Goal: Transaction & Acquisition: Purchase product/service

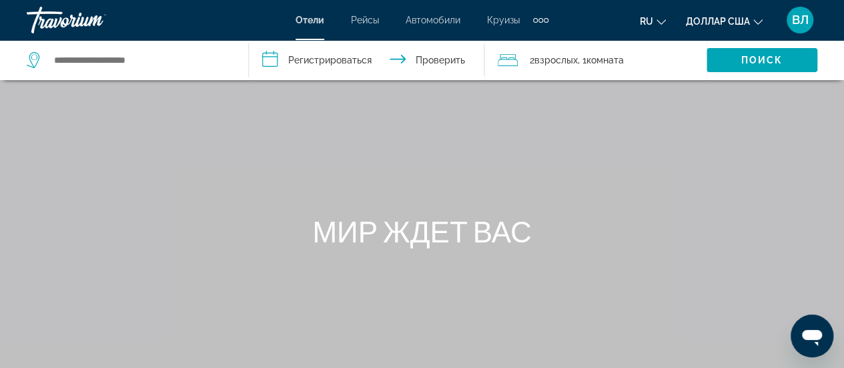
click at [586, 60] on font ", 1" at bounding box center [582, 60] width 9 height 11
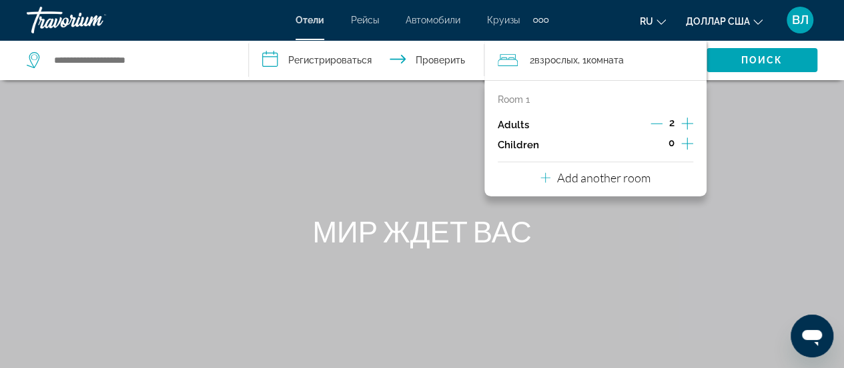
click at [685, 117] on icon "Increment adults" at bounding box center [687, 123] width 12 height 16
click at [687, 139] on icon "Increment children" at bounding box center [687, 143] width 12 height 16
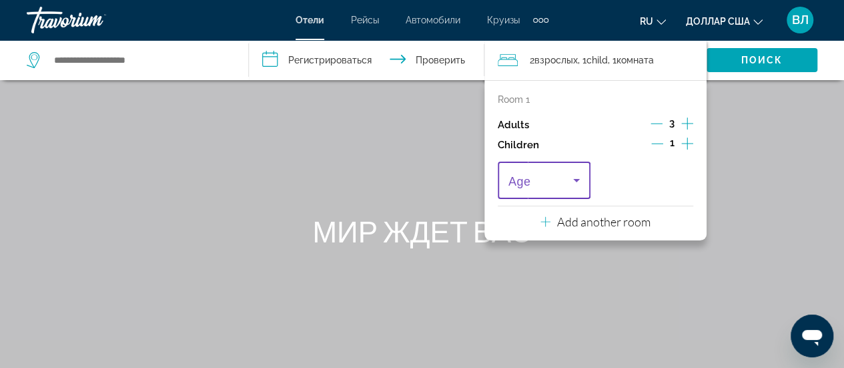
click at [576, 183] on icon "Travelers: 3 adults, 1 child" at bounding box center [576, 180] width 16 height 16
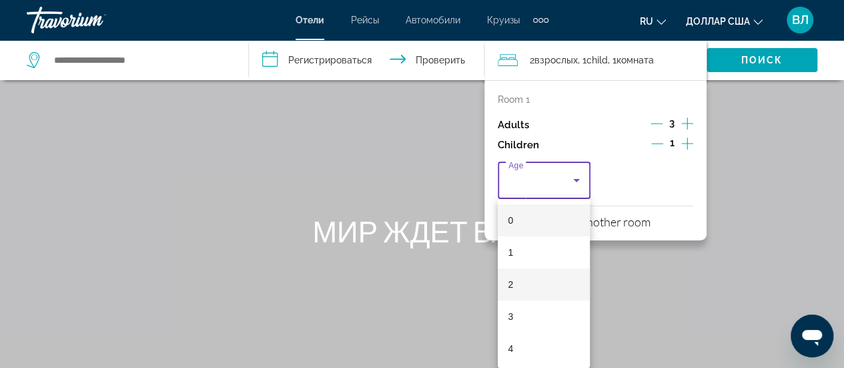
scroll to position [289, 0]
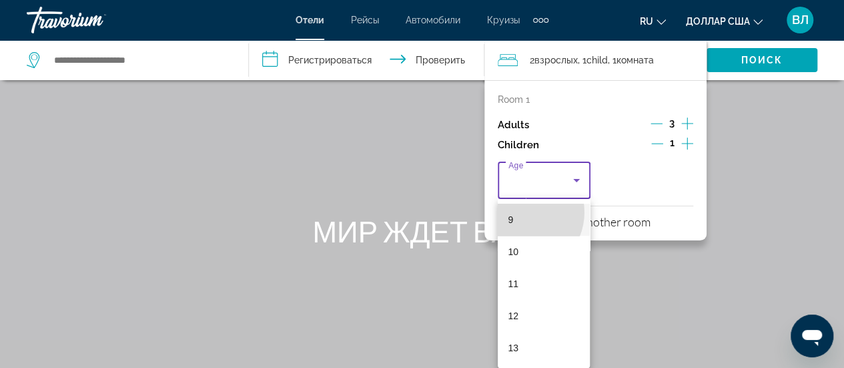
click at [519, 211] on mat-option "9" at bounding box center [544, 219] width 93 height 32
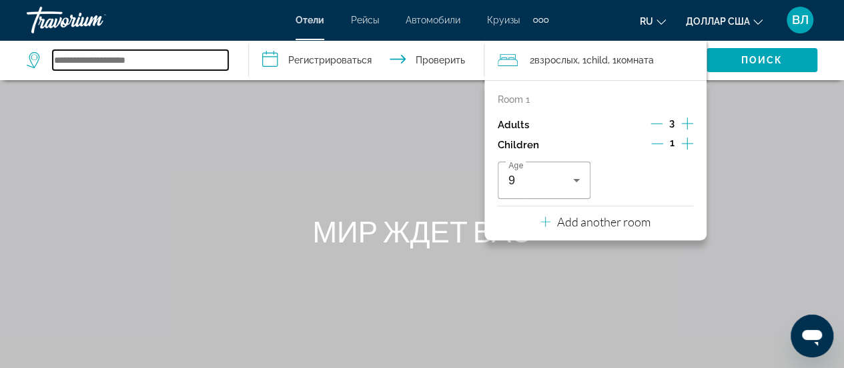
click at [87, 65] on input "Виджет поиска" at bounding box center [140, 60] width 175 height 20
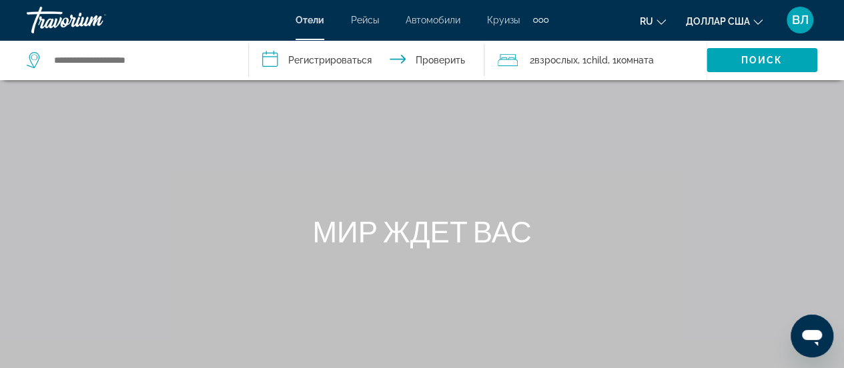
click at [39, 61] on icon "Виджет поиска" at bounding box center [35, 60] width 16 height 16
click at [36, 59] on icon "Виджет поиска" at bounding box center [34, 57] width 7 height 6
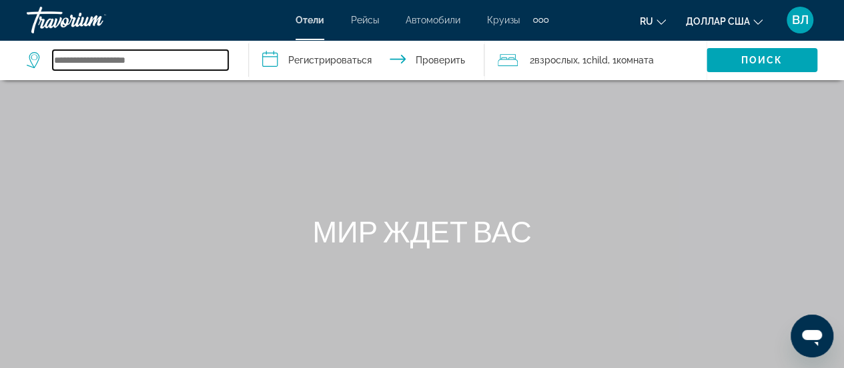
click at [72, 55] on input "Виджет поиска" at bounding box center [140, 60] width 175 height 20
click at [85, 58] on input "Виджет поиска" at bounding box center [140, 60] width 175 height 20
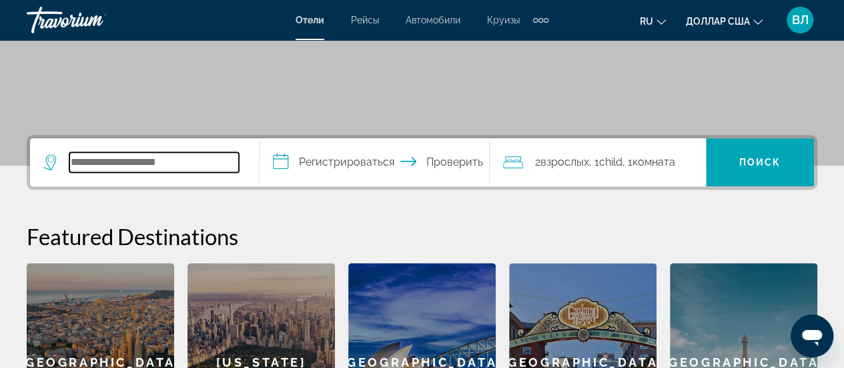
scroll to position [524, 0]
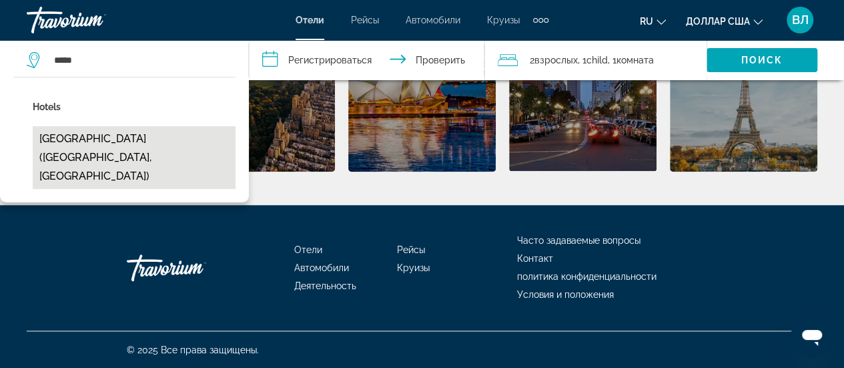
click at [79, 141] on button "[GEOGRAPHIC_DATA] ([GEOGRAPHIC_DATA], [GEOGRAPHIC_DATA])" at bounding box center [134, 157] width 203 height 63
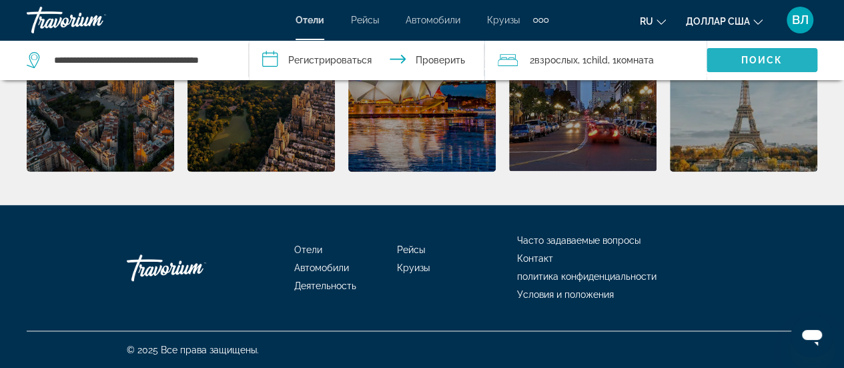
click at [755, 55] on font "Поиск" at bounding box center [762, 60] width 42 height 11
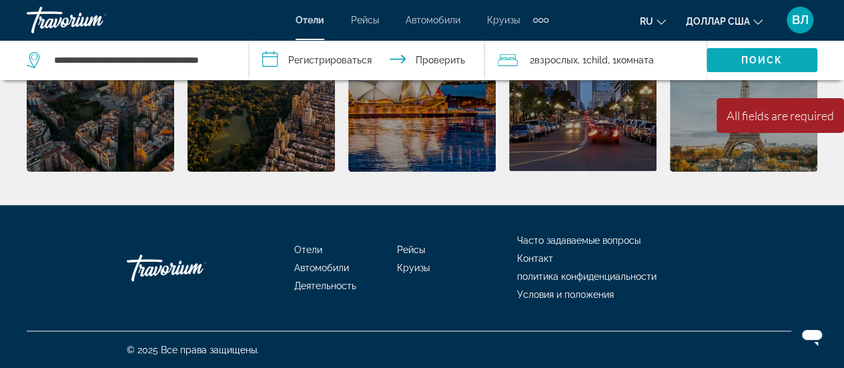
click at [755, 55] on font "Поиск" at bounding box center [762, 60] width 42 height 11
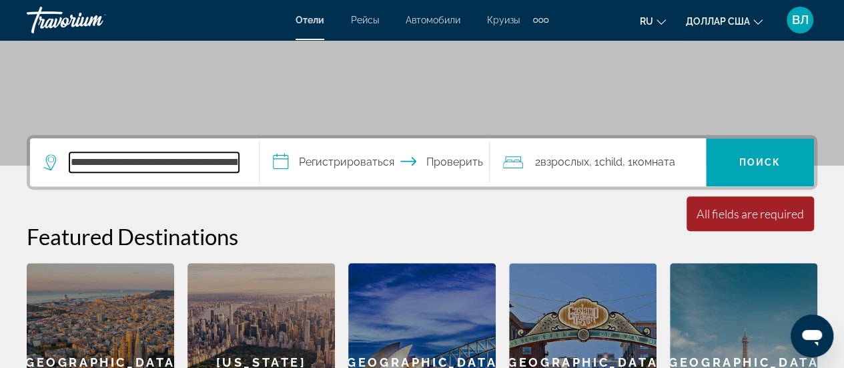
click at [127, 162] on input "**********" at bounding box center [153, 162] width 169 height 20
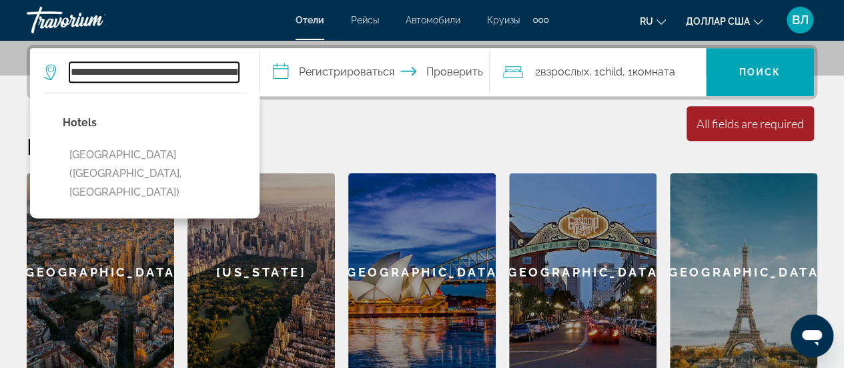
scroll to position [326, 0]
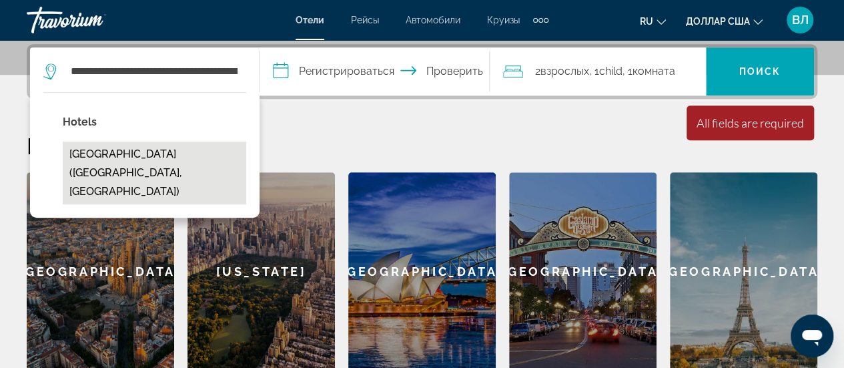
click at [85, 160] on button "[GEOGRAPHIC_DATA] ([GEOGRAPHIC_DATA], [GEOGRAPHIC_DATA])" at bounding box center [154, 172] width 183 height 63
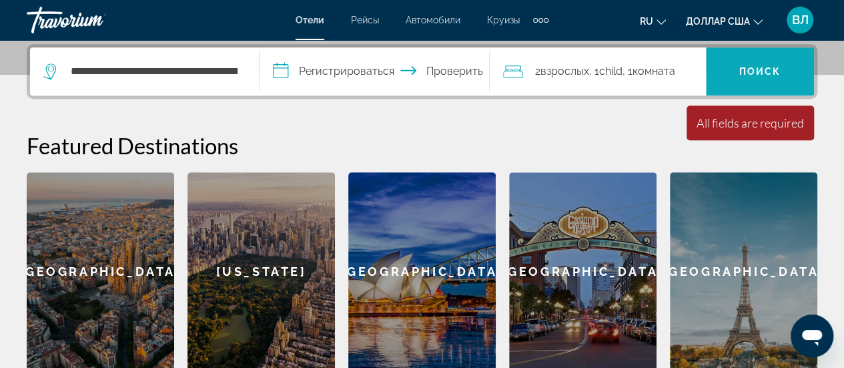
click at [745, 59] on span "Виджет поиска" at bounding box center [760, 71] width 108 height 32
click at [538, 18] on div "Дополнительные элементы навигации" at bounding box center [540, 20] width 15 height 20
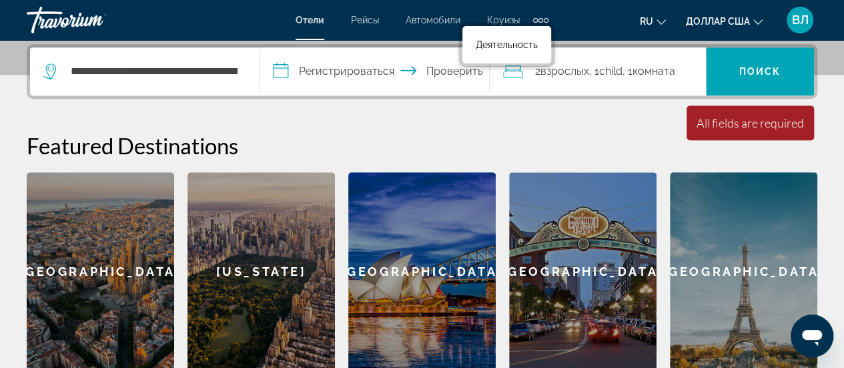
click at [538, 18] on div "Дополнительные элементы навигации" at bounding box center [540, 20] width 15 height 20
click at [311, 19] on font "Отели" at bounding box center [310, 20] width 29 height 11
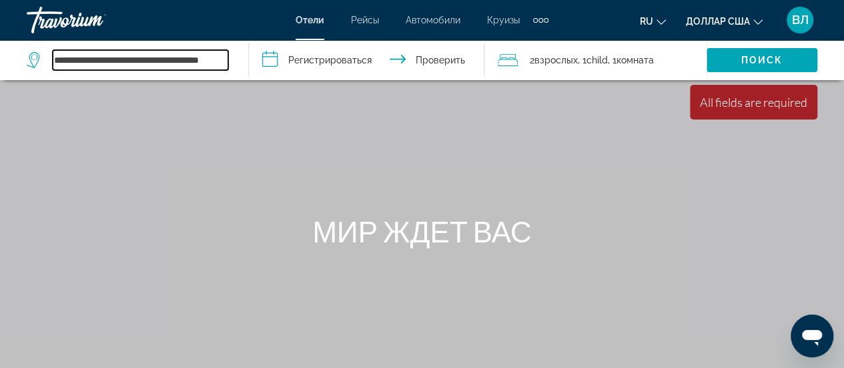
click at [69, 61] on input "**********" at bounding box center [140, 60] width 175 height 20
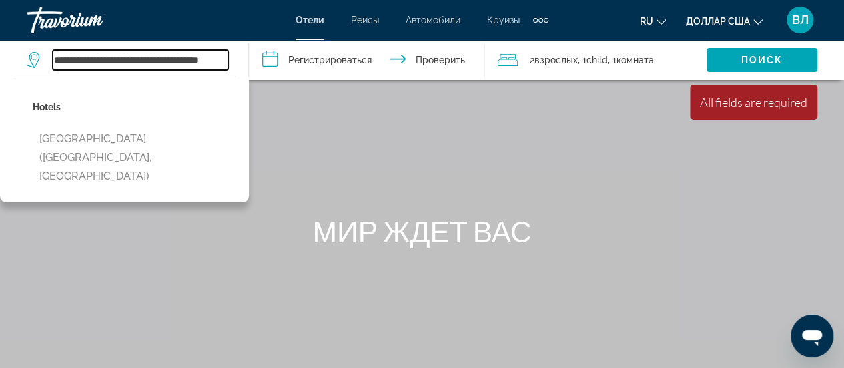
drag, startPoint x: 69, startPoint y: 61, endPoint x: 146, endPoint y: 61, distance: 76.7
click at [146, 61] on input "**********" at bounding box center [140, 60] width 175 height 20
drag, startPoint x: 183, startPoint y: 58, endPoint x: 87, endPoint y: 62, distance: 95.5
click at [87, 62] on input "**********" at bounding box center [140, 60] width 175 height 20
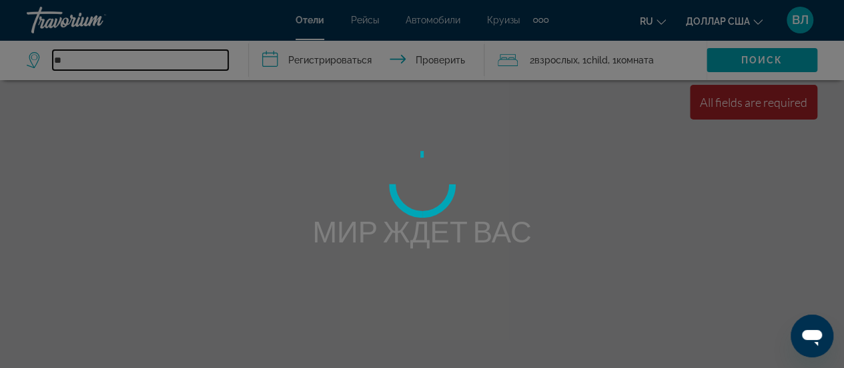
type input "*"
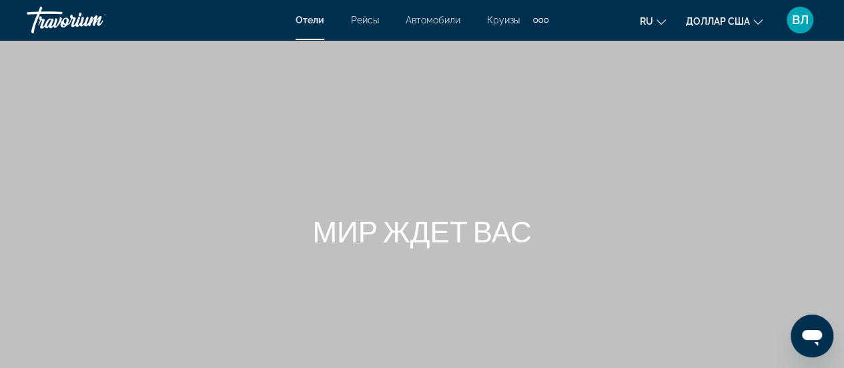
scroll to position [289, 0]
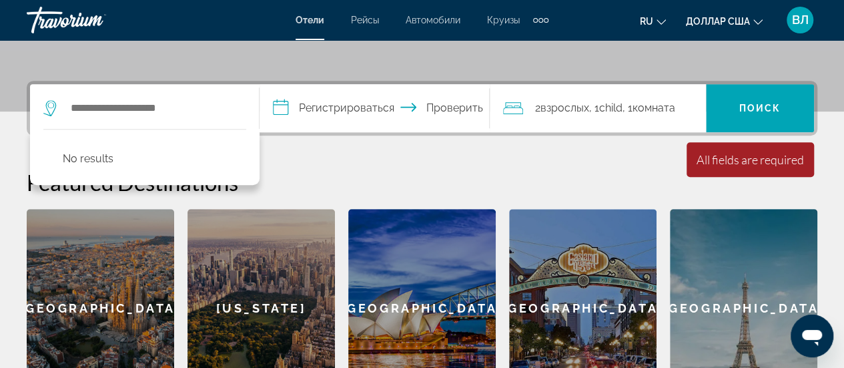
click at [115, 282] on div "[GEOGRAPHIC_DATA]" at bounding box center [100, 308] width 147 height 198
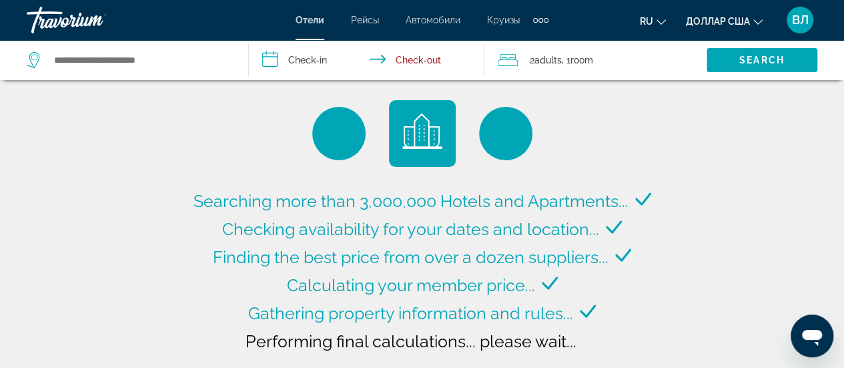
type input "**********"
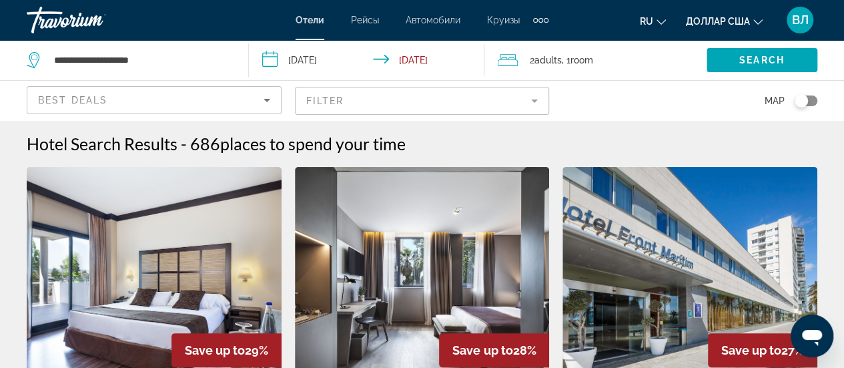
click at [270, 57] on input "**********" at bounding box center [369, 62] width 241 height 44
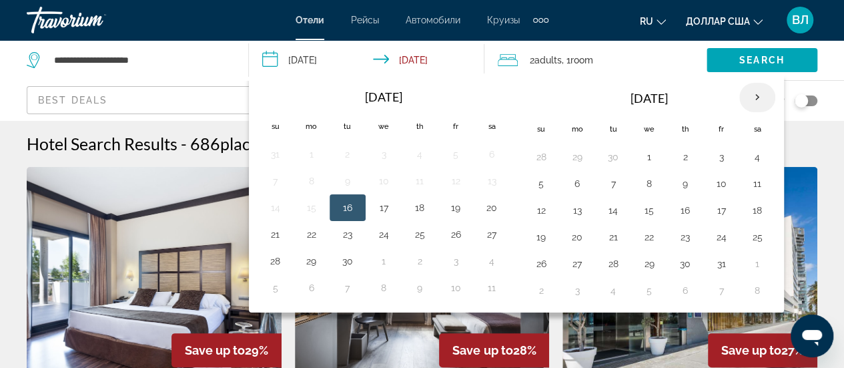
click at [751, 99] on th "Next month" at bounding box center [757, 97] width 36 height 29
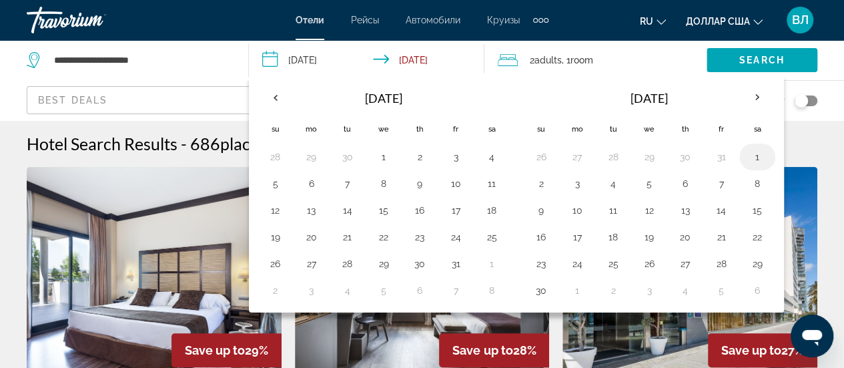
click at [747, 151] on button "1" at bounding box center [757, 156] width 21 height 19
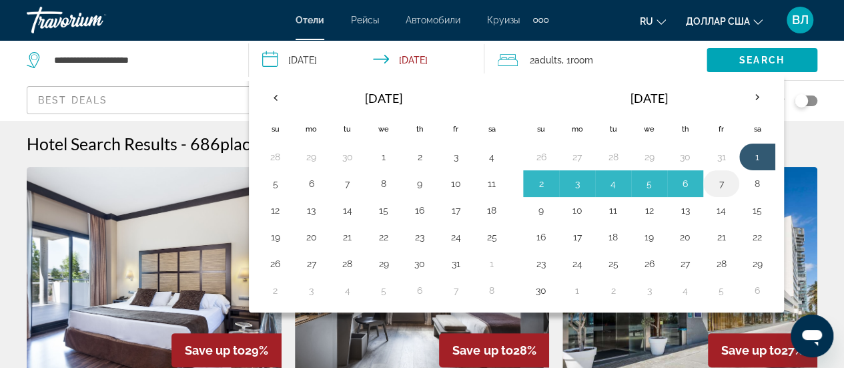
click at [719, 181] on button "7" at bounding box center [721, 183] width 21 height 19
type input "**********"
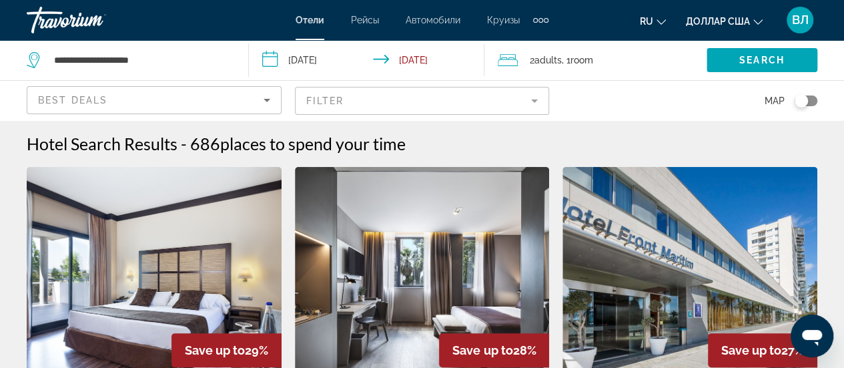
click at [557, 55] on span "Adults" at bounding box center [547, 60] width 27 height 11
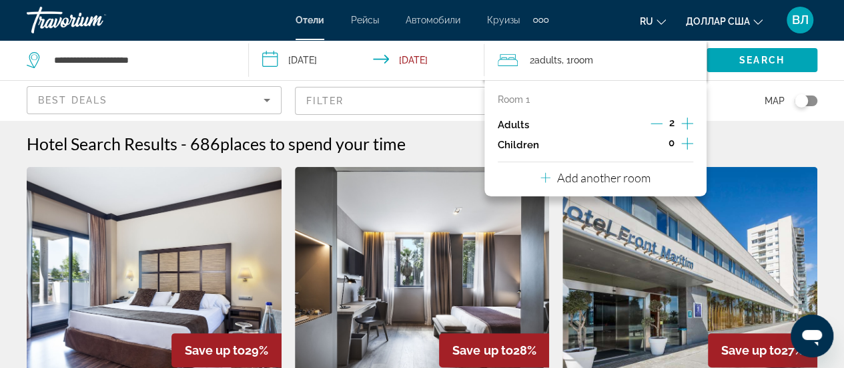
click at [685, 116] on icon "Increment adults" at bounding box center [687, 123] width 12 height 16
click at [687, 139] on icon "Increment children" at bounding box center [687, 143] width 12 height 16
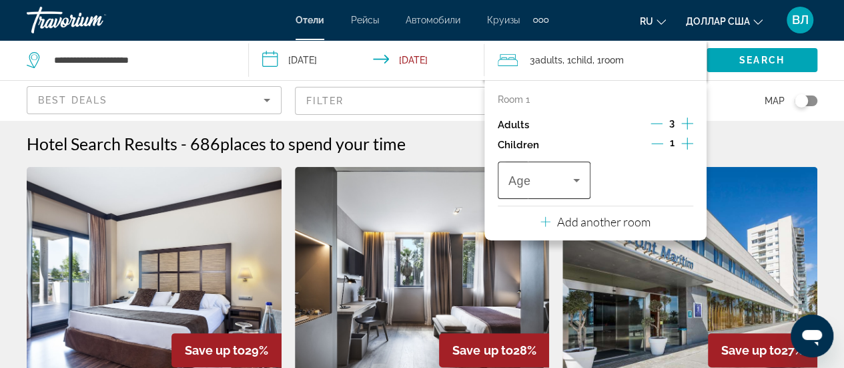
click at [577, 185] on icon "Travelers: 3 adults, 1 child" at bounding box center [576, 180] width 16 height 16
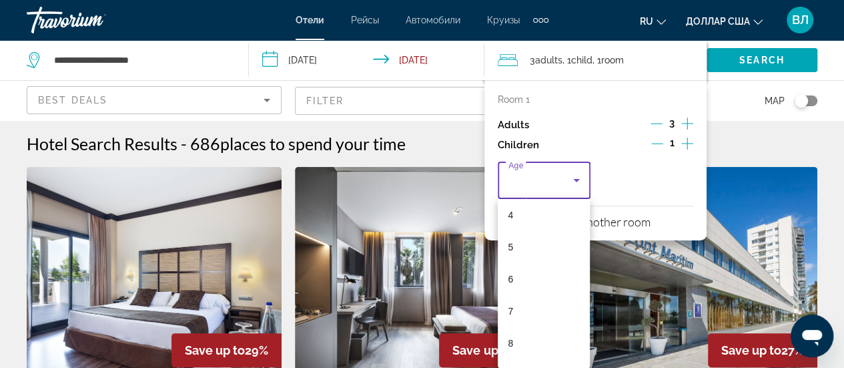
scroll to position [198, 0]
click at [530, 308] on mat-option "9" at bounding box center [544, 310] width 93 height 32
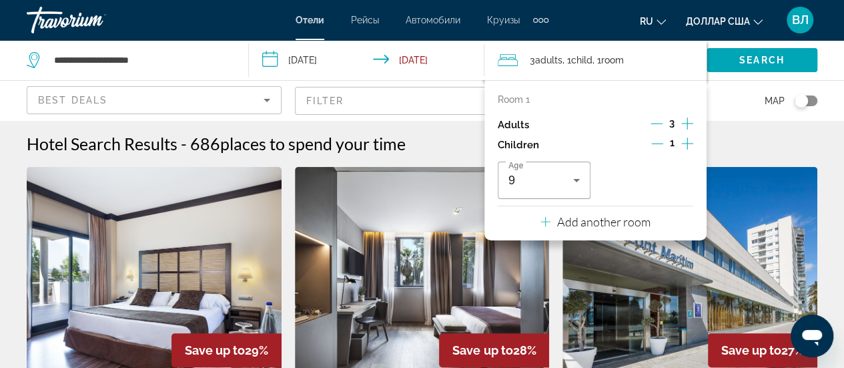
click at [729, 133] on div "Hotel Search Results - 686 places to spend your time" at bounding box center [422, 143] width 791 height 20
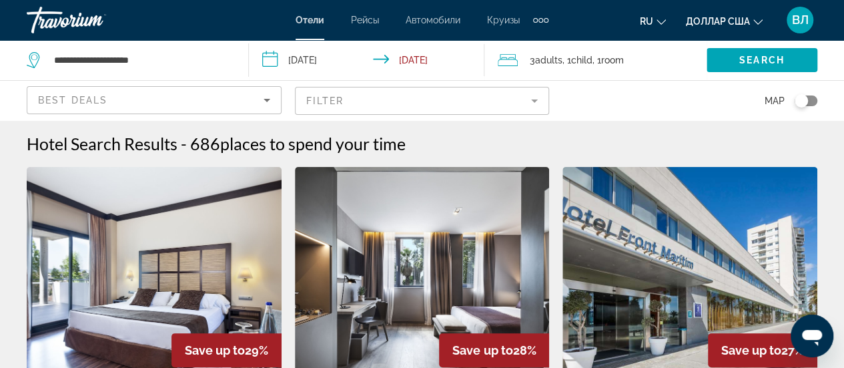
click at [388, 97] on mat-form-field "Filter" at bounding box center [422, 101] width 255 height 28
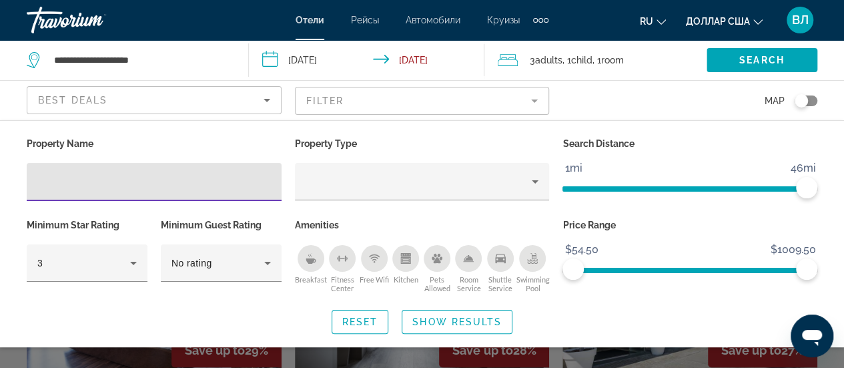
scroll to position [289, 0]
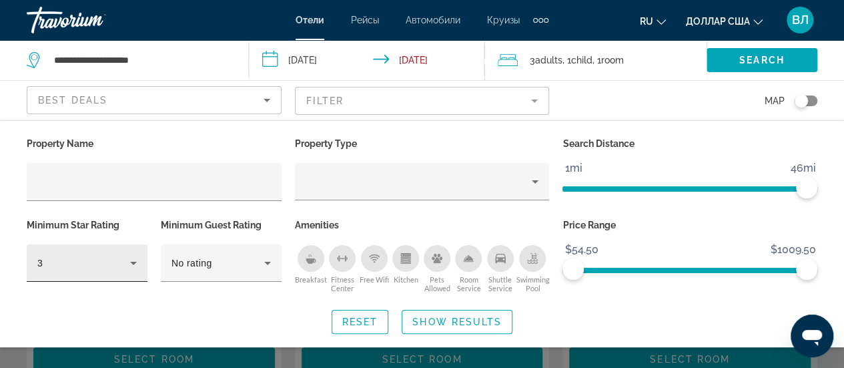
click at [141, 267] on div "3" at bounding box center [87, 262] width 121 height 37
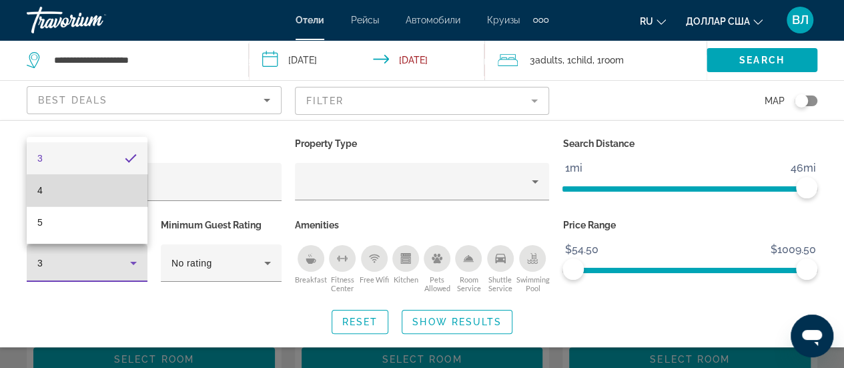
click at [97, 191] on mat-option "4" at bounding box center [87, 190] width 121 height 32
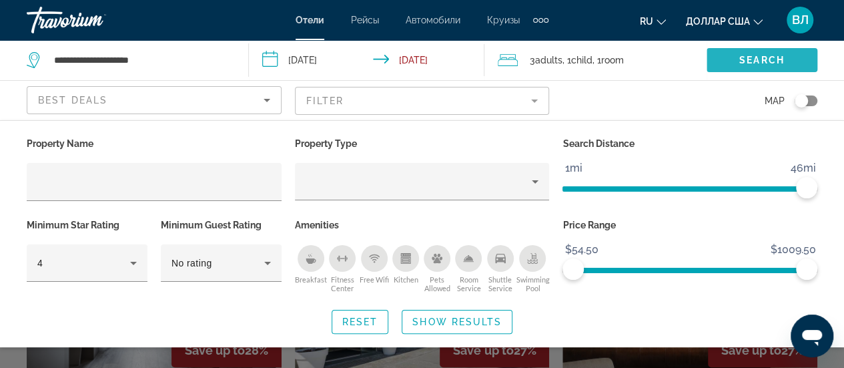
click at [753, 55] on span "Search" at bounding box center [761, 60] width 45 height 11
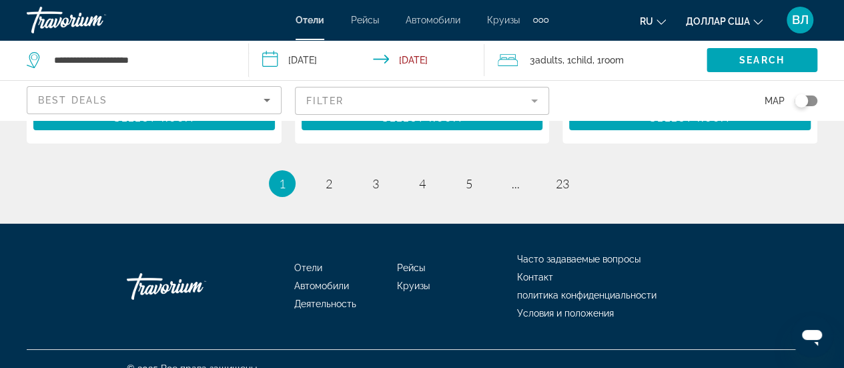
scroll to position [2096, 0]
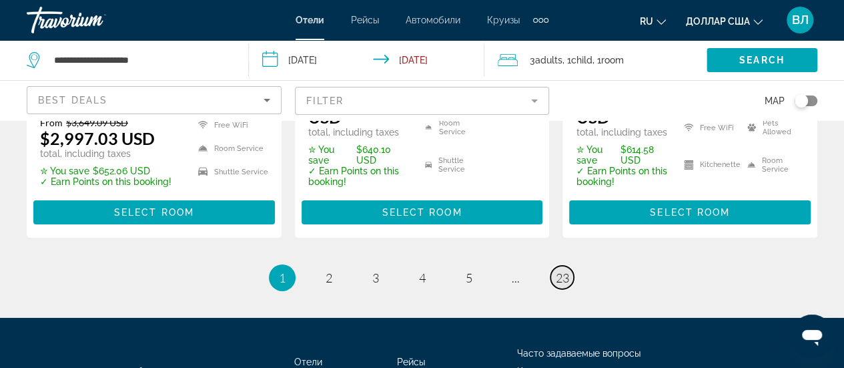
click at [566, 285] on span "23" at bounding box center [562, 277] width 13 height 15
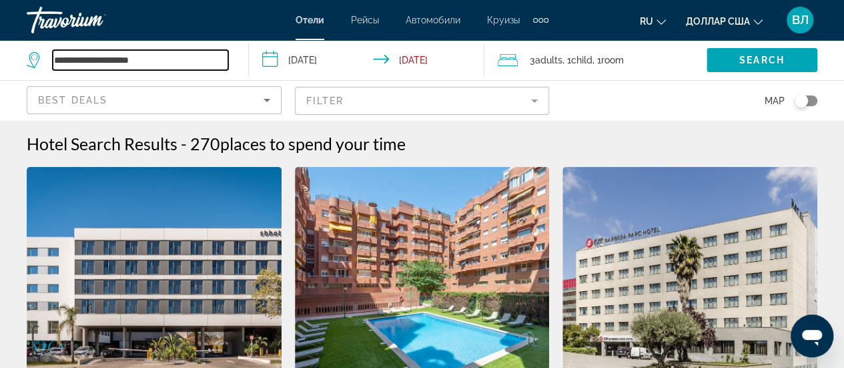
click at [131, 69] on input "**********" at bounding box center [140, 60] width 175 height 20
drag, startPoint x: 144, startPoint y: 62, endPoint x: 43, endPoint y: 71, distance: 101.2
click at [45, 65] on div "**********" at bounding box center [127, 60] width 201 height 20
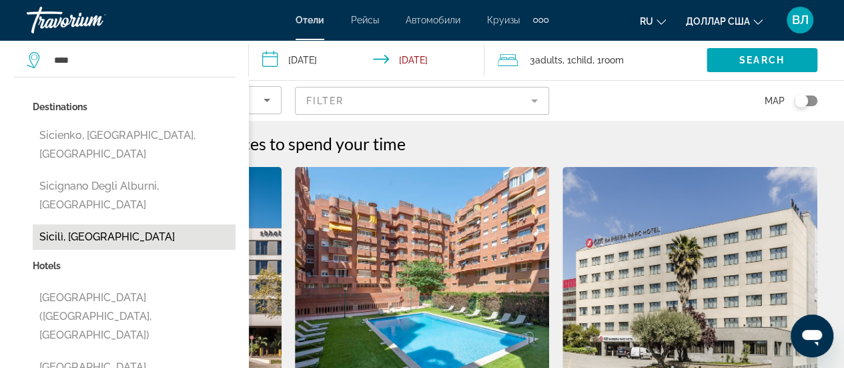
click at [75, 224] on button "Sicilì, [GEOGRAPHIC_DATA]" at bounding box center [134, 236] width 203 height 25
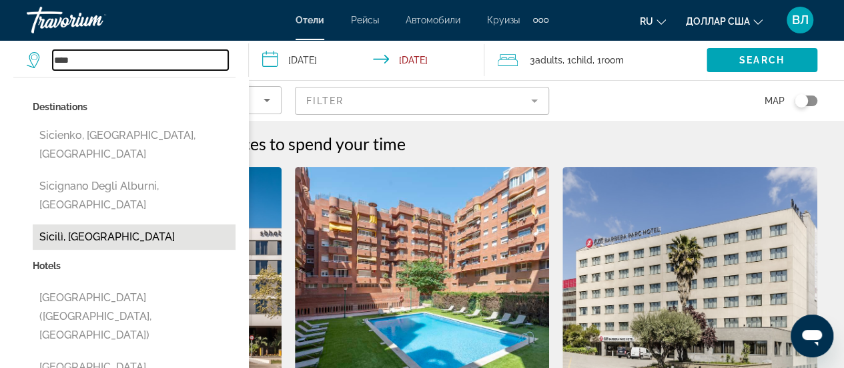
type input "**********"
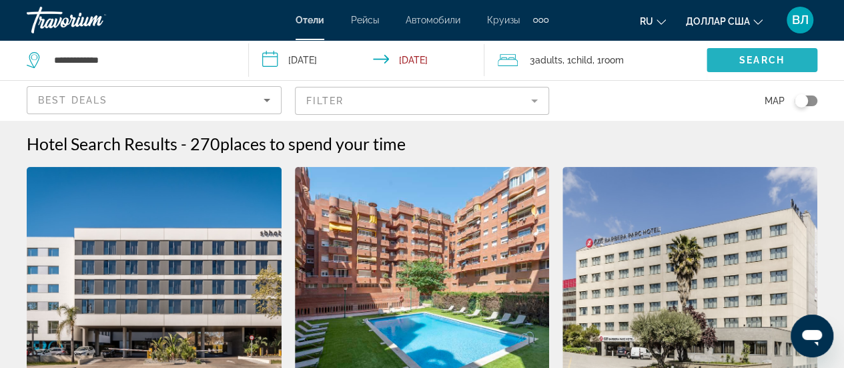
click at [752, 52] on span "Search widget" at bounding box center [762, 60] width 111 height 32
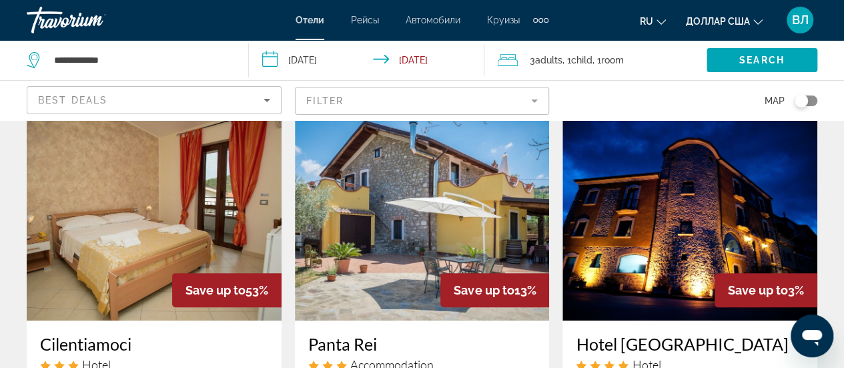
scroll to position [53, 0]
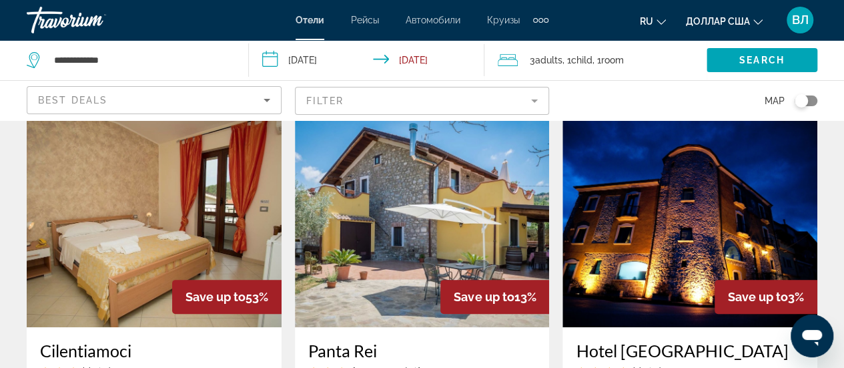
click at [554, 65] on span "Adults" at bounding box center [548, 60] width 27 height 11
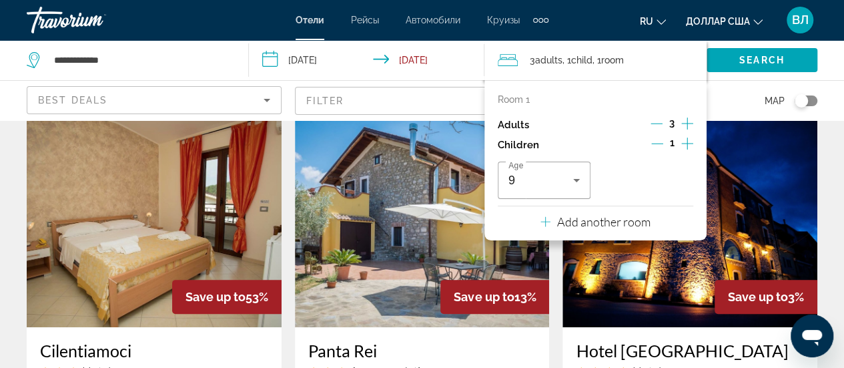
click at [659, 119] on icon "Decrement adults" at bounding box center [656, 123] width 12 height 12
click at [723, 92] on div "Map" at bounding box center [689, 100] width 255 height 39
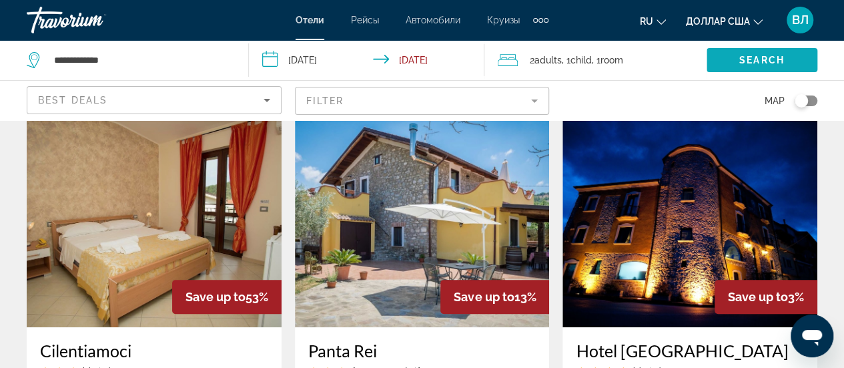
click at [735, 60] on span "Search widget" at bounding box center [762, 60] width 111 height 32
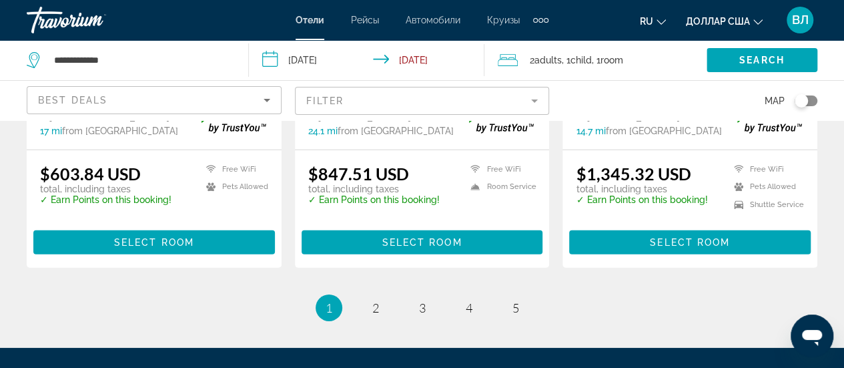
scroll to position [1928, 0]
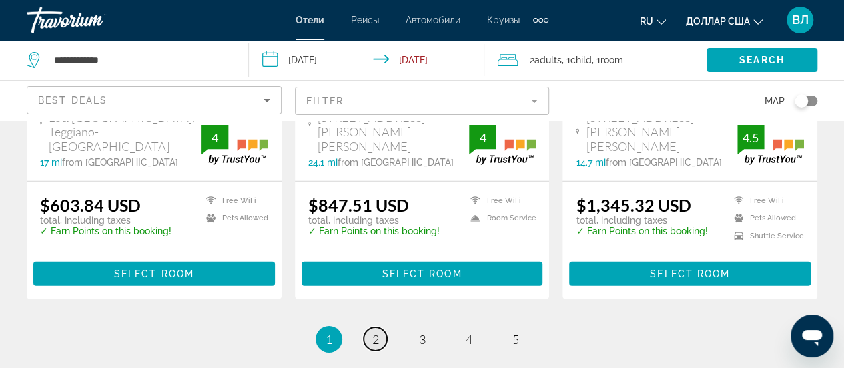
click at [372, 332] on span "2" at bounding box center [375, 339] width 7 height 15
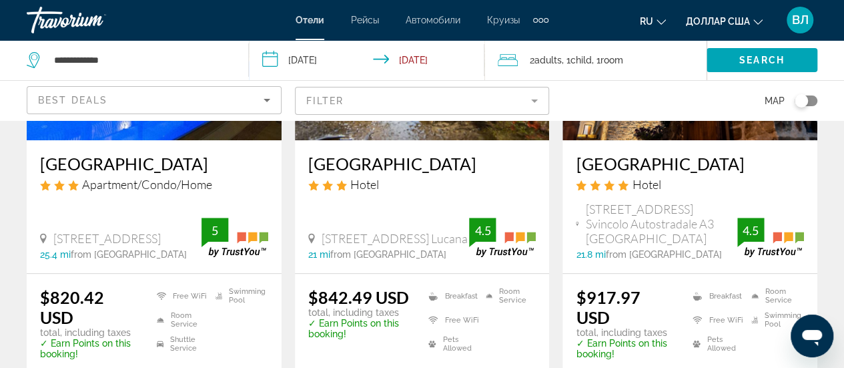
scroll to position [246, 0]
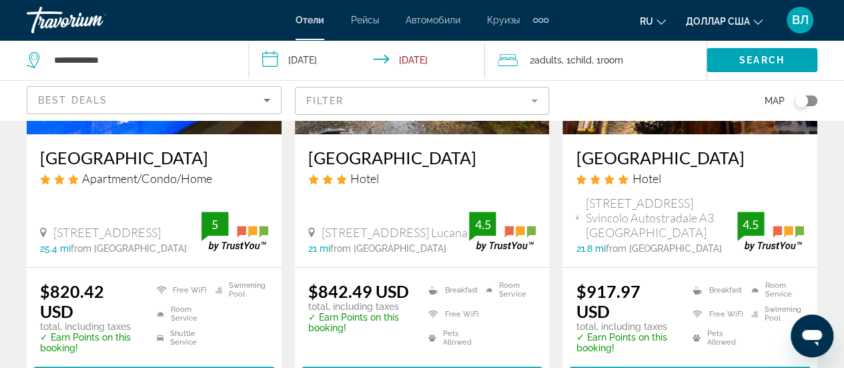
click at [587, 159] on h3 "Hotel Villa Venus Resort & SPA" at bounding box center [690, 157] width 228 height 20
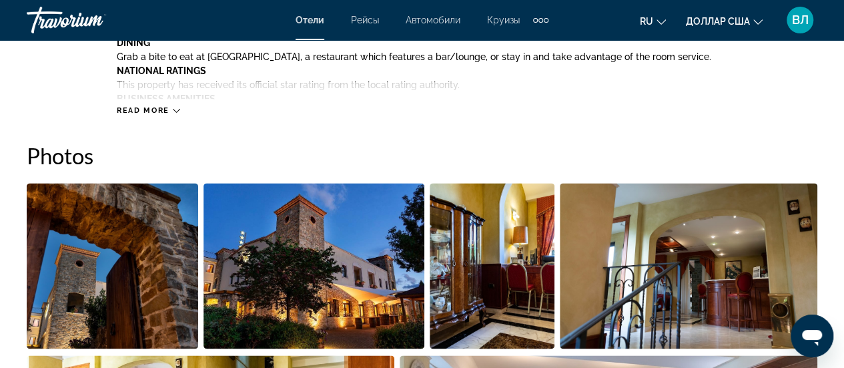
scroll to position [534, 0]
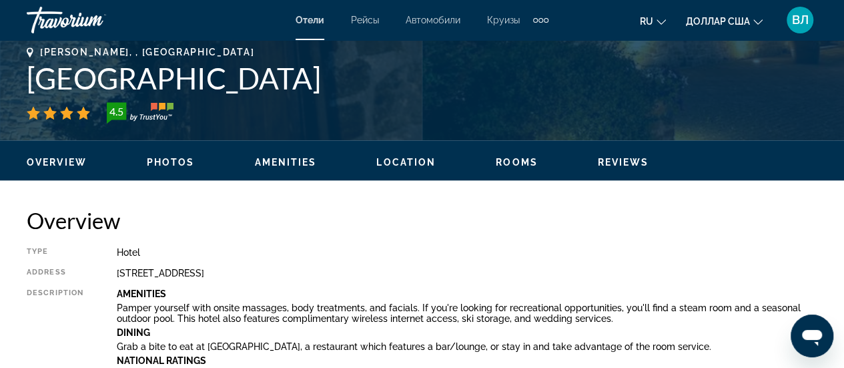
drag, startPoint x: 31, startPoint y: 72, endPoint x: 414, endPoint y: 81, distance: 383.0
click at [422, 81] on h1 "Hotel Villa Venus Resort & SPA" at bounding box center [422, 78] width 791 height 35
copy h1 "Hotel Villa Venus Resort & SPA"
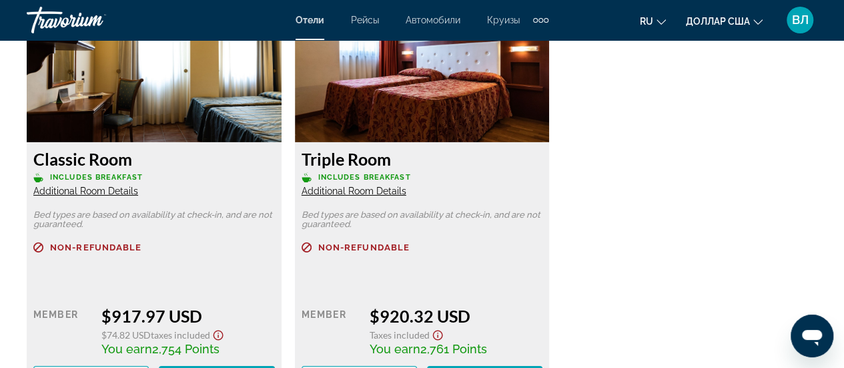
scroll to position [2098, 0]
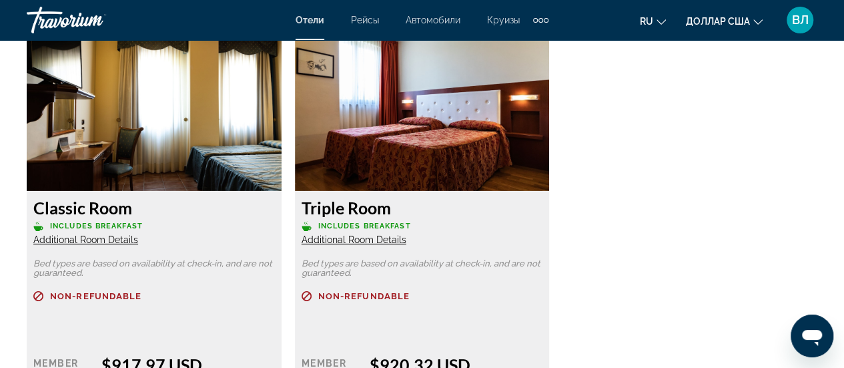
click at [603, 99] on div "Classic Room Includes Breakfast Additional Room Details Bed types are based on …" at bounding box center [422, 241] width 804 height 434
click at [332, 242] on span "Additional Room Details" at bounding box center [354, 239] width 105 height 11
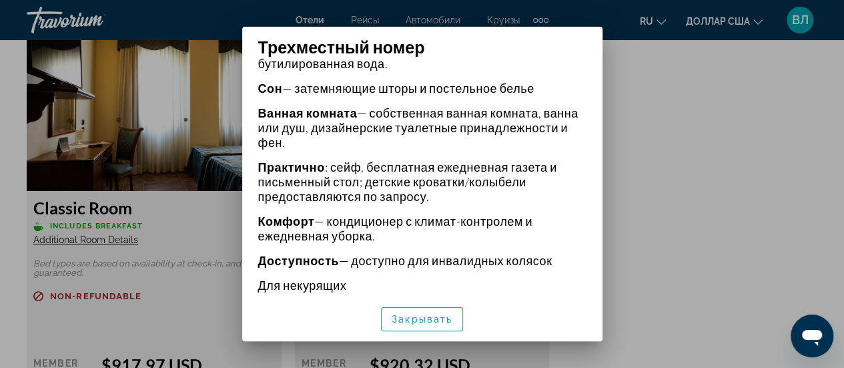
scroll to position [464, 0]
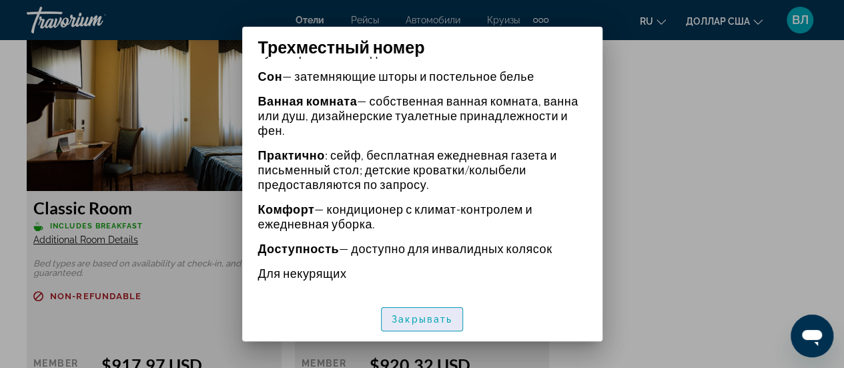
click at [437, 318] on font "Закрывать" at bounding box center [422, 319] width 61 height 11
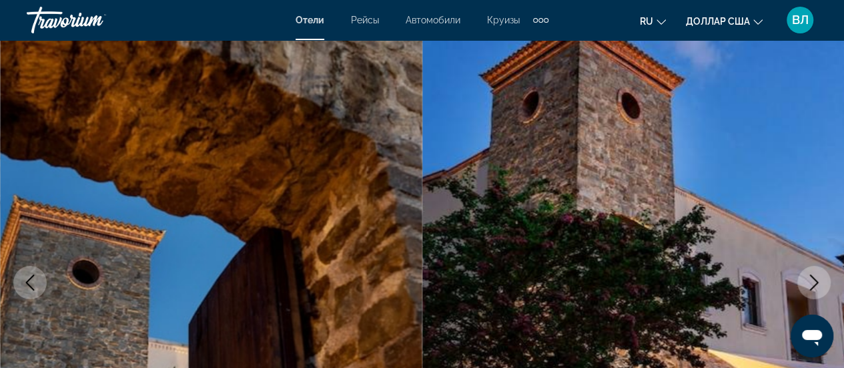
scroll to position [0, 0]
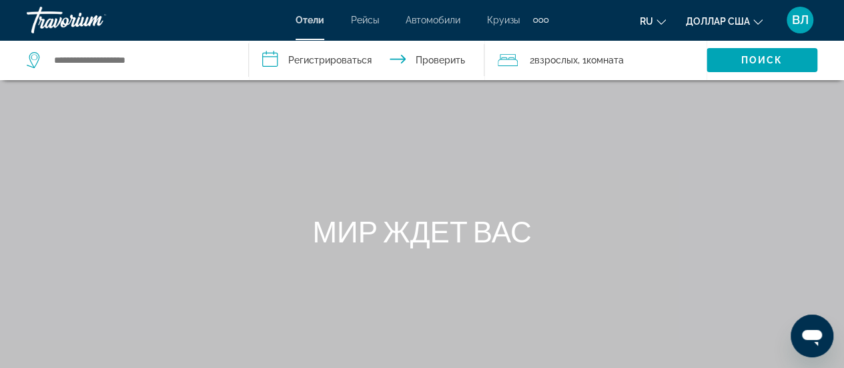
click at [573, 66] on span "2 взрослых Взрослый" at bounding box center [554, 60] width 48 height 19
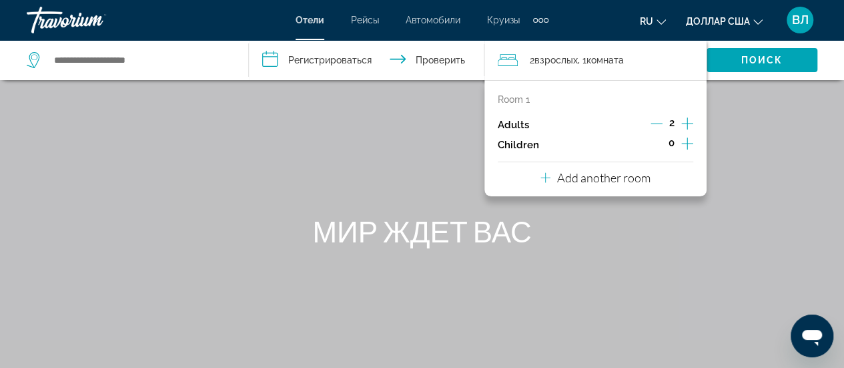
click at [686, 119] on icon "Increment adults" at bounding box center [687, 123] width 12 height 16
click at [683, 142] on icon "Increment children" at bounding box center [687, 143] width 12 height 16
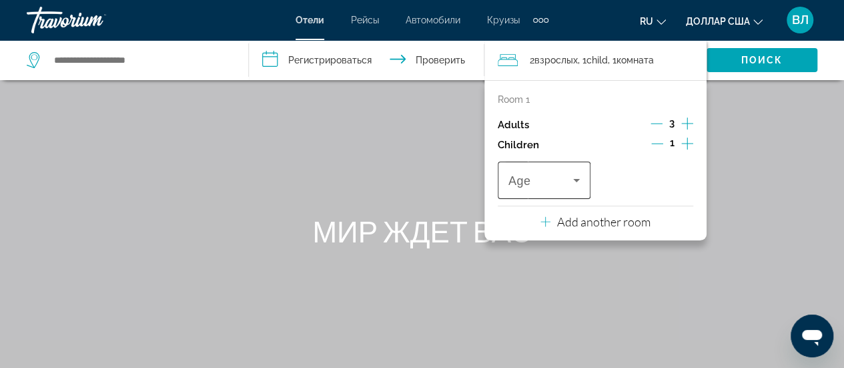
click at [571, 173] on icon "Travelers: 3 adults, 1 child" at bounding box center [576, 180] width 16 height 16
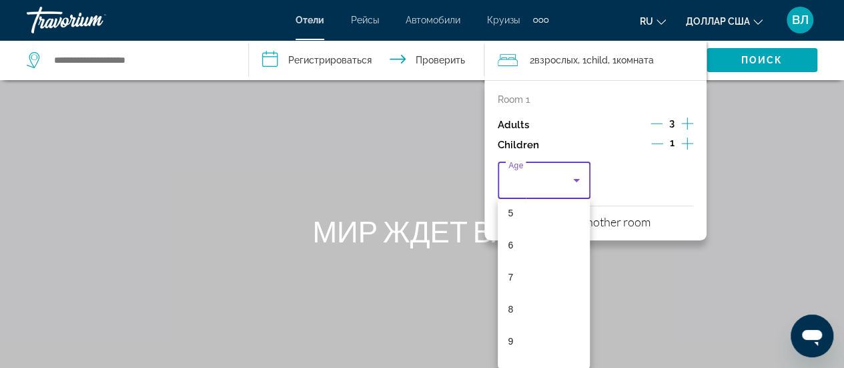
scroll to position [169, 0]
click at [546, 334] on mat-option "9" at bounding box center [544, 339] width 93 height 32
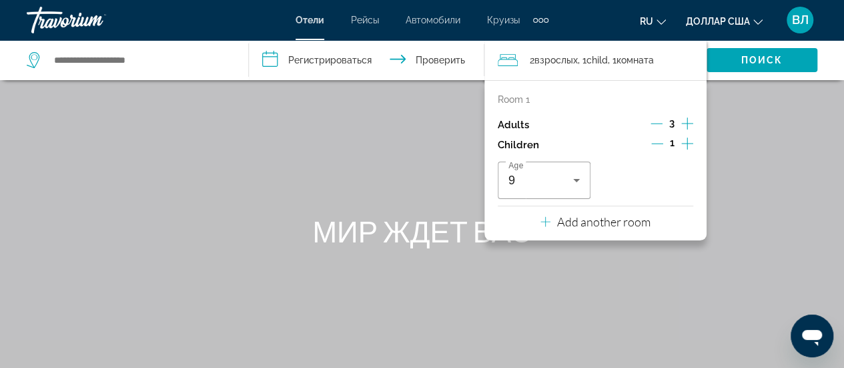
click at [733, 109] on div "Основное содержание" at bounding box center [422, 200] width 844 height 400
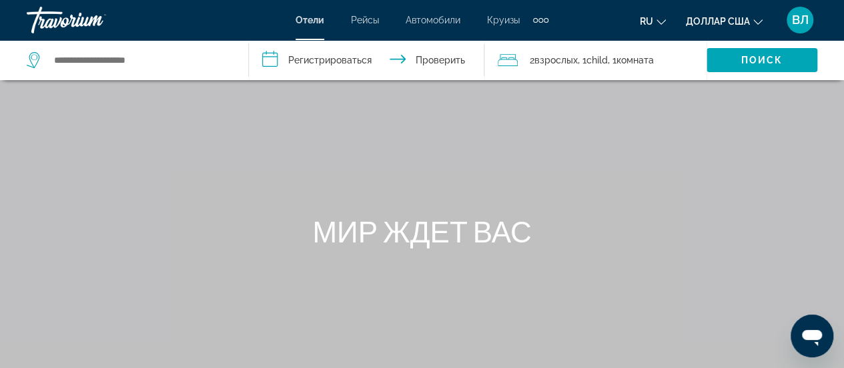
click at [289, 57] on input "**********" at bounding box center [369, 62] width 241 height 44
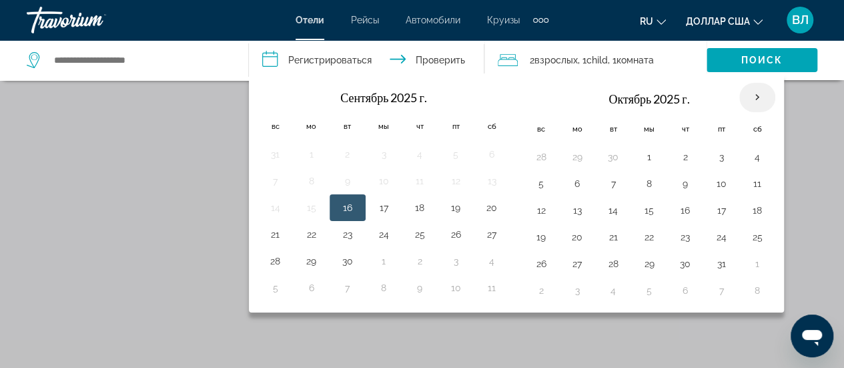
click at [754, 98] on th "В следующем месяце" at bounding box center [757, 97] width 36 height 29
click at [753, 97] on th "В следующем месяце" at bounding box center [757, 97] width 36 height 29
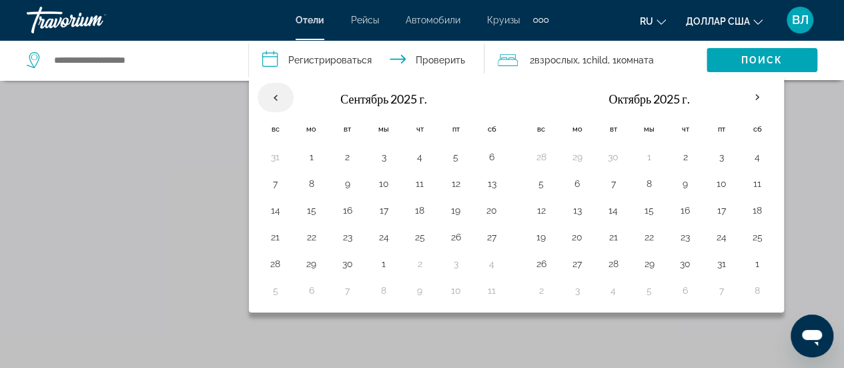
click at [284, 93] on th "Previous month" at bounding box center [276, 97] width 36 height 29
click at [283, 93] on th "Previous month" at bounding box center [276, 97] width 36 height 29
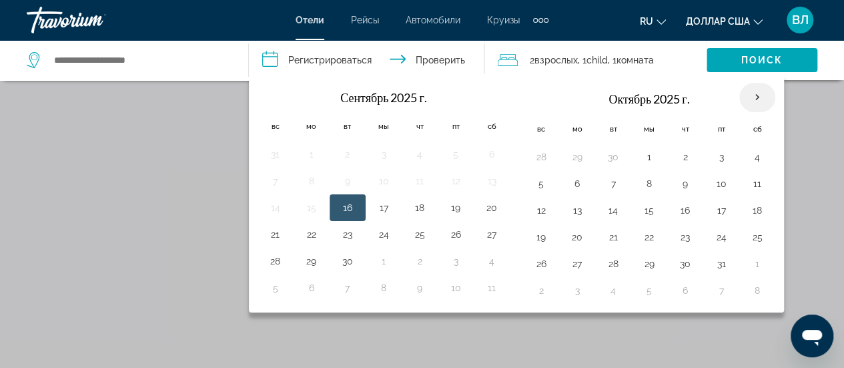
click at [757, 93] on th "В следующем месяце" at bounding box center [757, 97] width 36 height 29
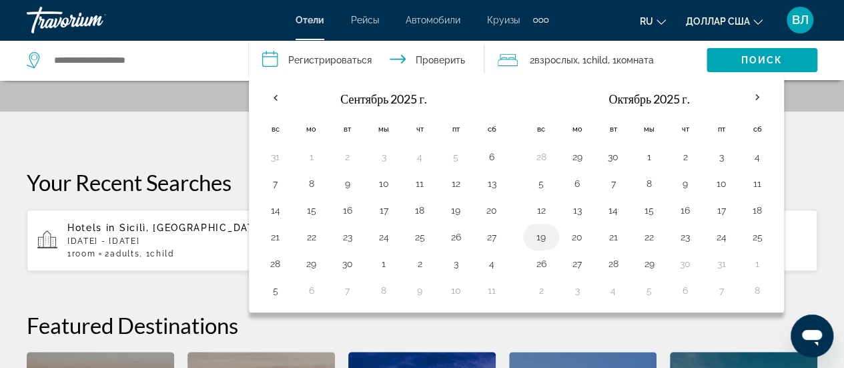
scroll to position [578, 0]
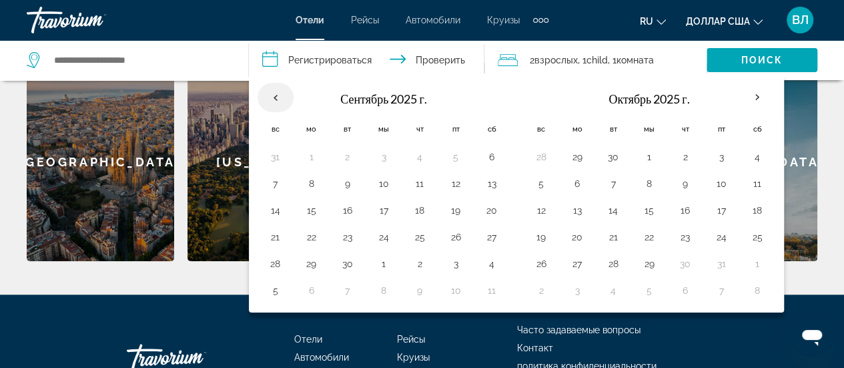
click at [280, 93] on th "Previous month" at bounding box center [276, 97] width 36 height 29
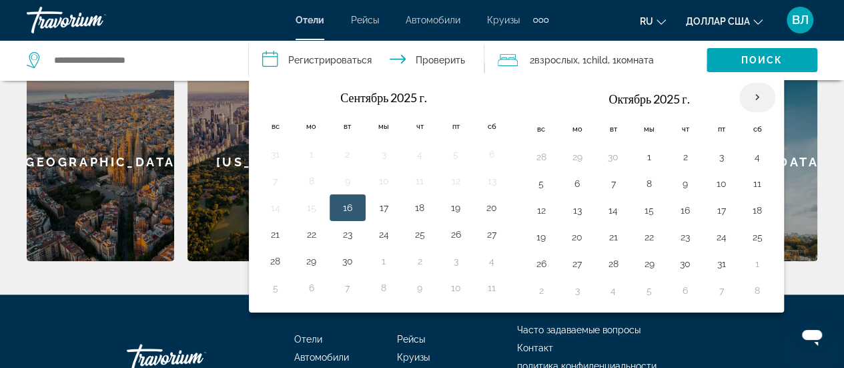
click at [752, 101] on th "В следующем месяце" at bounding box center [757, 97] width 36 height 29
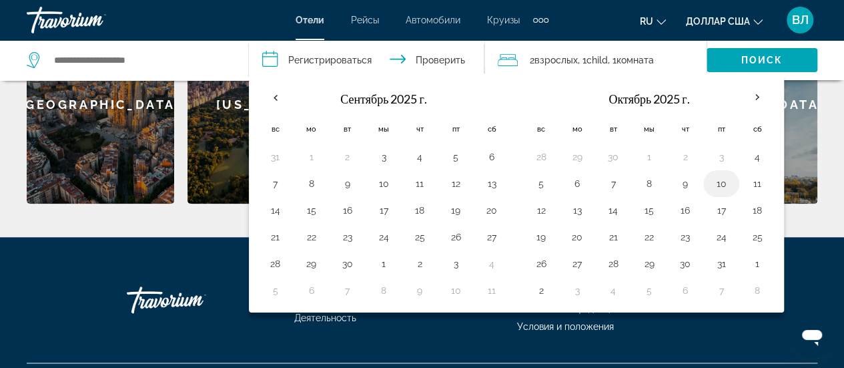
scroll to position [656, 0]
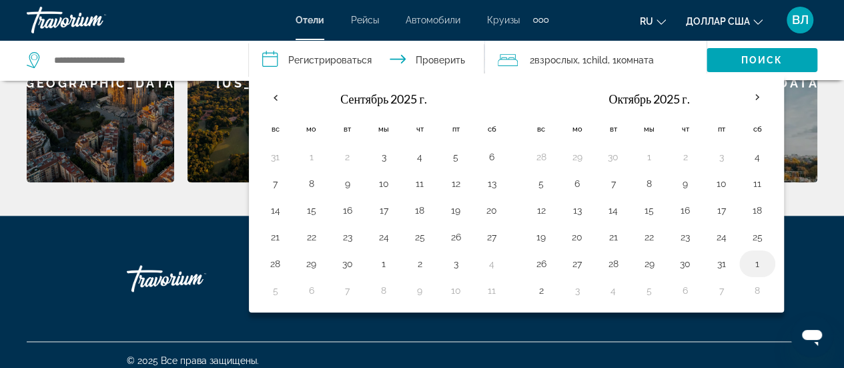
click at [754, 257] on button "1" at bounding box center [757, 263] width 21 height 19
click at [712, 289] on button "7" at bounding box center [721, 290] width 21 height 19
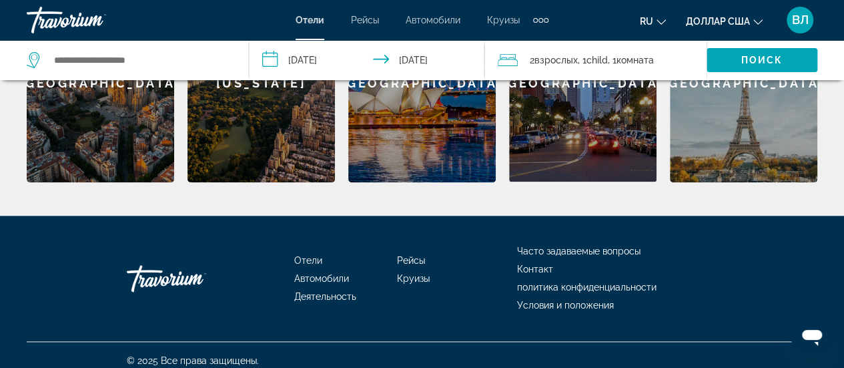
click at [278, 57] on input "**********" at bounding box center [369, 62] width 241 height 44
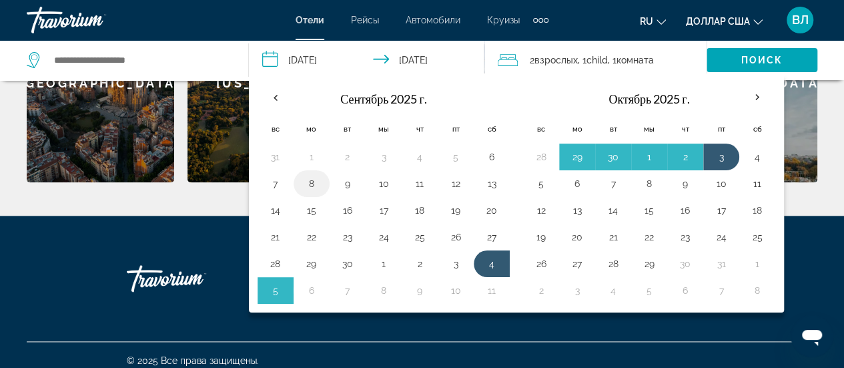
drag, startPoint x: 276, startPoint y: 181, endPoint x: 299, endPoint y: 183, distance: 22.8
click at [276, 181] on button "7" at bounding box center [275, 183] width 21 height 19
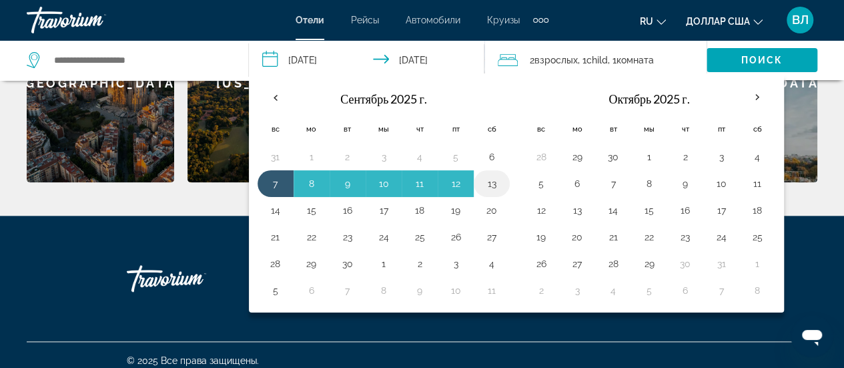
click at [496, 183] on button "13" at bounding box center [491, 183] width 21 height 19
type input "**********"
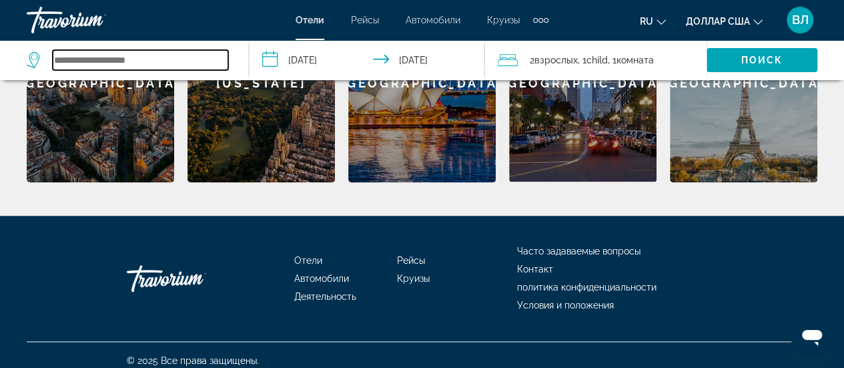
click at [63, 61] on input "Виджет поиска" at bounding box center [140, 60] width 175 height 20
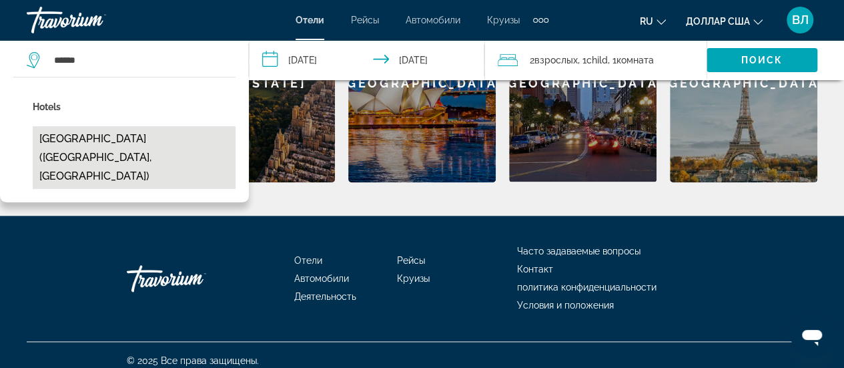
click at [120, 150] on button "[GEOGRAPHIC_DATA] ([GEOGRAPHIC_DATA], [GEOGRAPHIC_DATA])" at bounding box center [134, 157] width 203 height 63
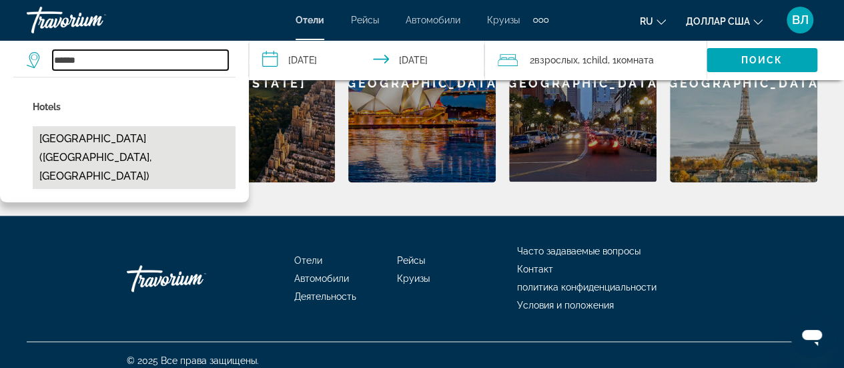
type input "**********"
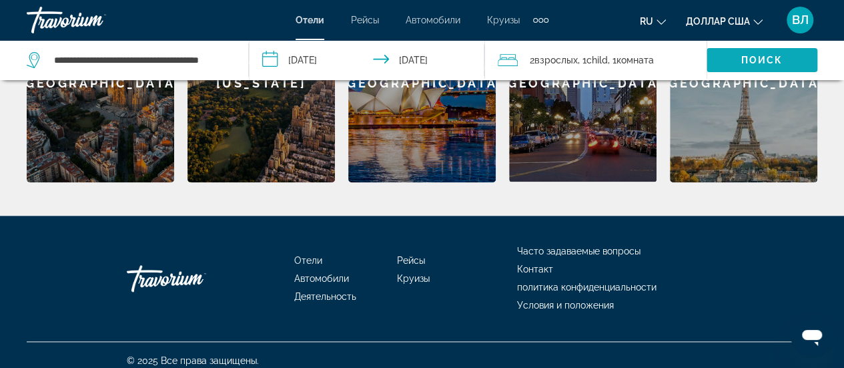
click at [759, 59] on font "Поиск" at bounding box center [762, 60] width 42 height 11
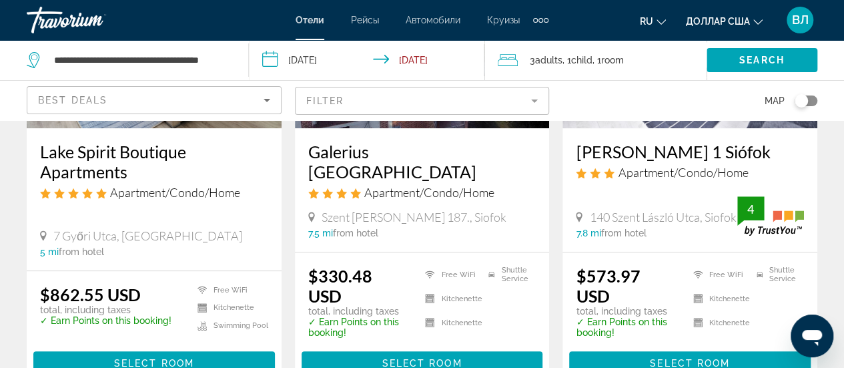
scroll to position [149, 0]
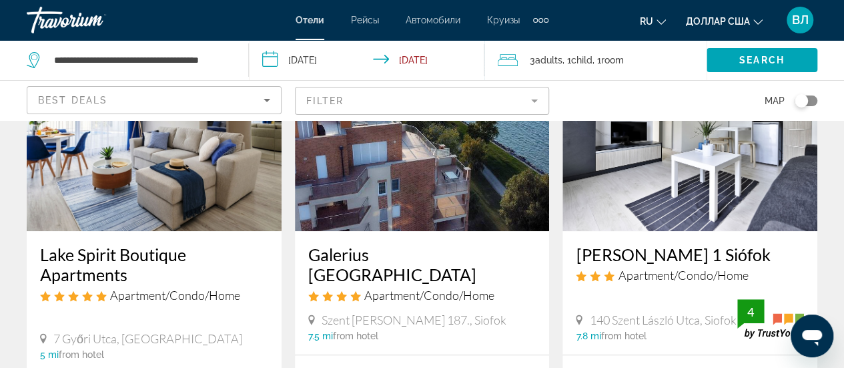
click at [173, 191] on img "Основное содержание" at bounding box center [154, 123] width 255 height 213
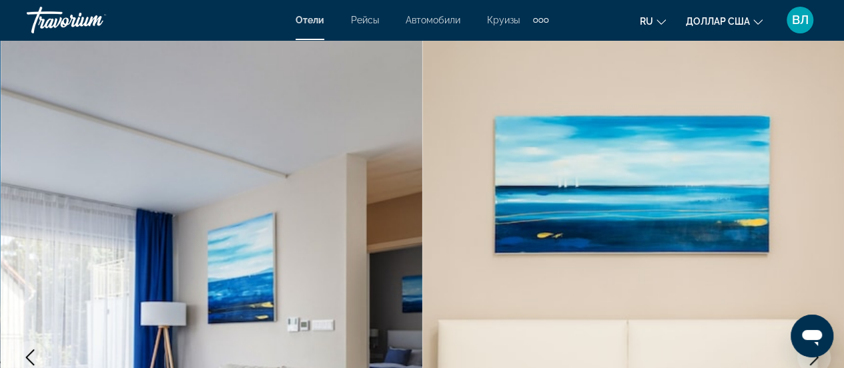
scroll to position [289, 0]
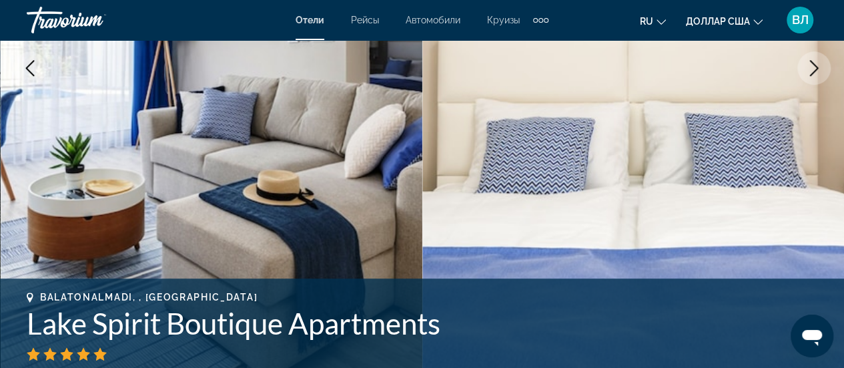
click at [816, 72] on icon "Next image" at bounding box center [814, 68] width 16 height 16
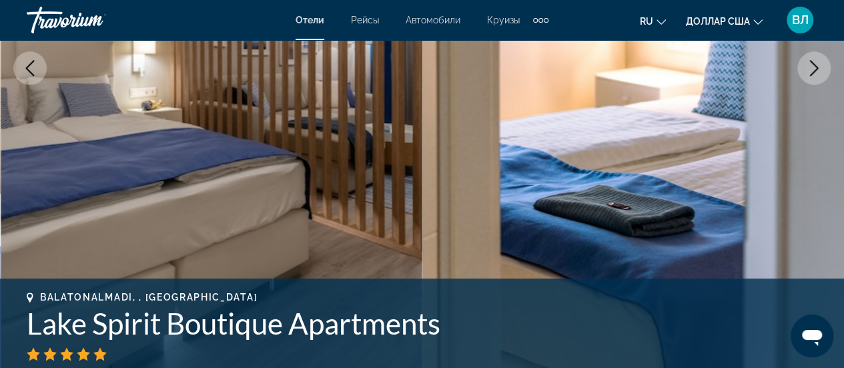
click at [816, 72] on icon "Next image" at bounding box center [814, 68] width 16 height 16
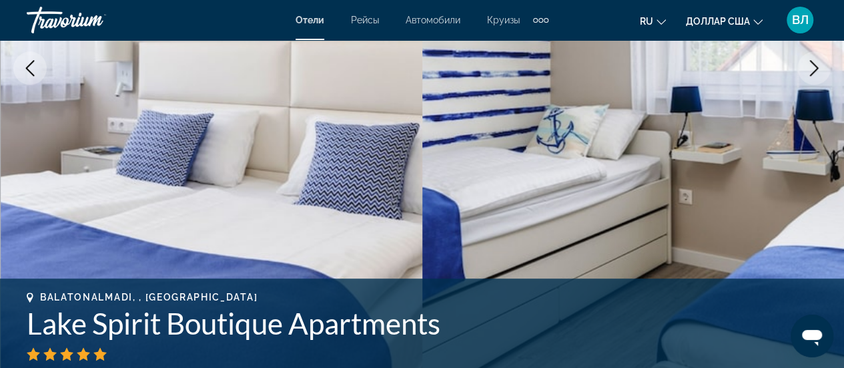
click at [816, 72] on icon "Next image" at bounding box center [814, 68] width 16 height 16
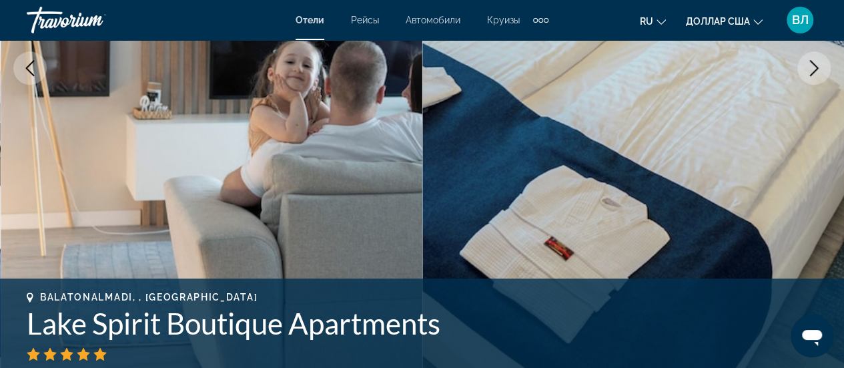
click at [816, 72] on icon "Next image" at bounding box center [814, 68] width 16 height 16
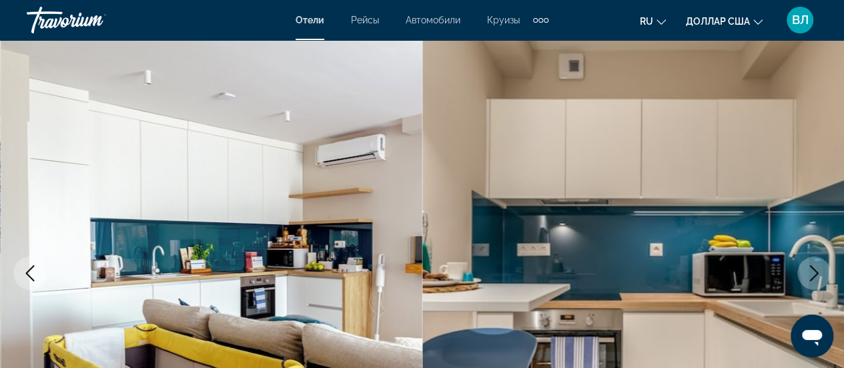
scroll to position [91, 0]
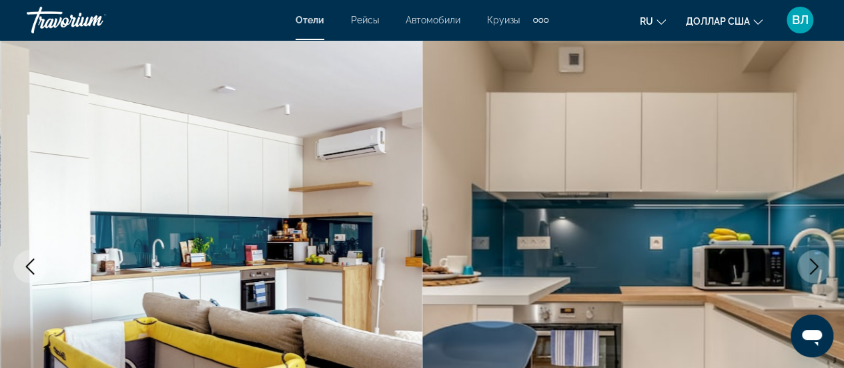
click at [811, 263] on icon "Next image" at bounding box center [814, 266] width 16 height 16
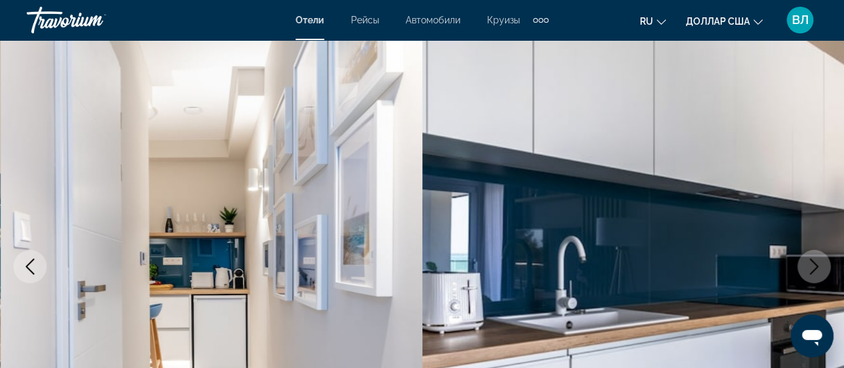
click at [811, 263] on icon "Next image" at bounding box center [814, 266] width 16 height 16
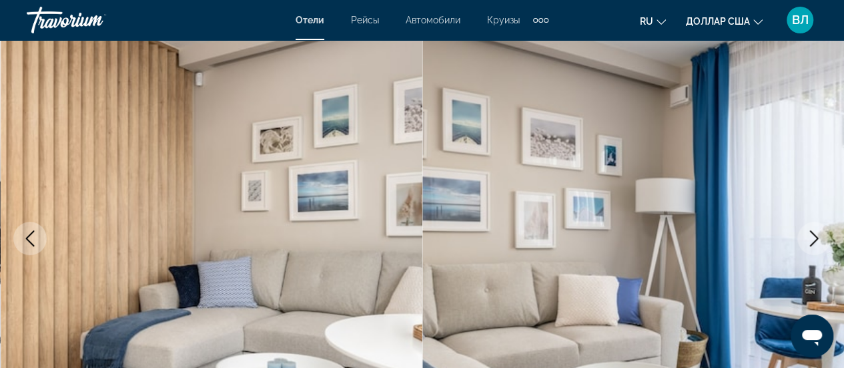
scroll to position [126, 0]
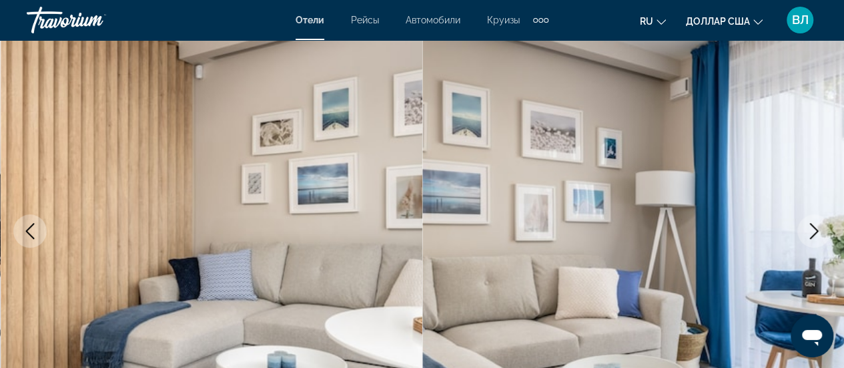
drag, startPoint x: 835, startPoint y: 0, endPoint x: 471, endPoint y: 59, distance: 368.3
click at [471, 59] on img "Основное содержание" at bounding box center [633, 231] width 422 height 634
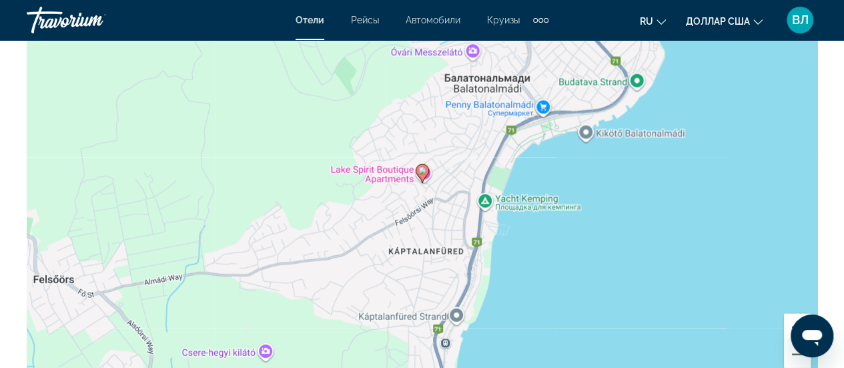
scroll to position [1488, 0]
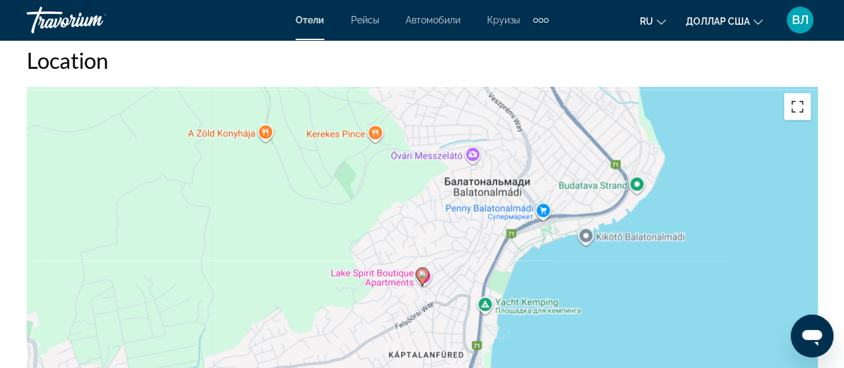
click at [795, 110] on button "Включить полноэкранный режим" at bounding box center [797, 106] width 27 height 27
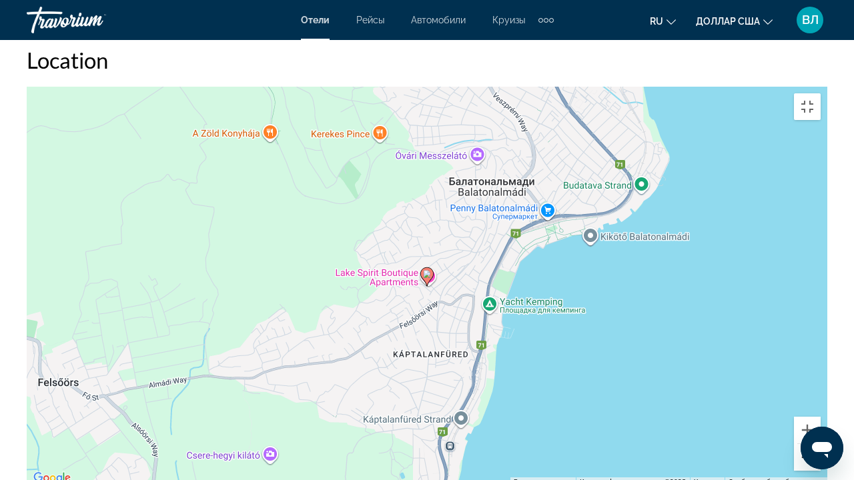
click at [821, 367] on button "Уменьшить" at bounding box center [807, 457] width 27 height 27
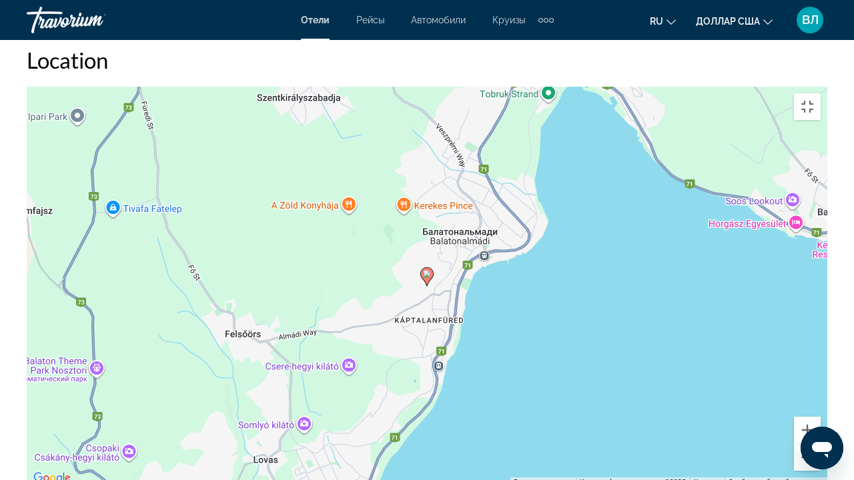
click at [821, 367] on button "Уменьшить" at bounding box center [807, 457] width 27 height 27
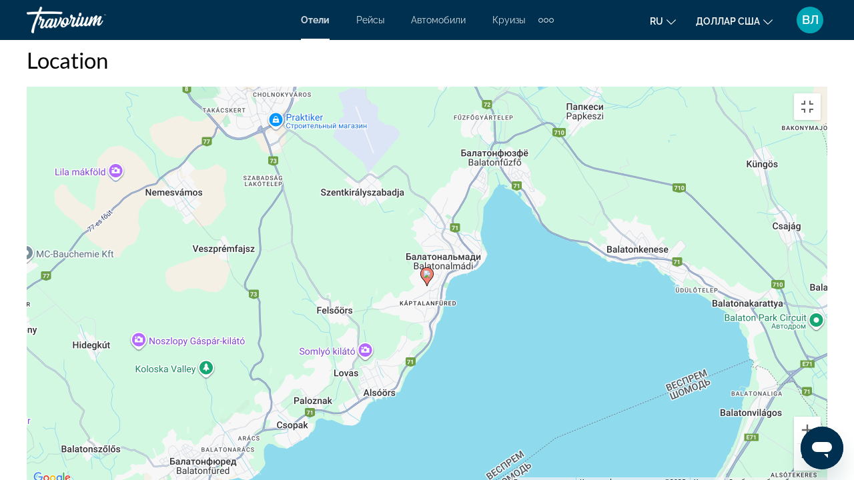
click at [821, 367] on button "Уменьшить" at bounding box center [807, 457] width 27 height 27
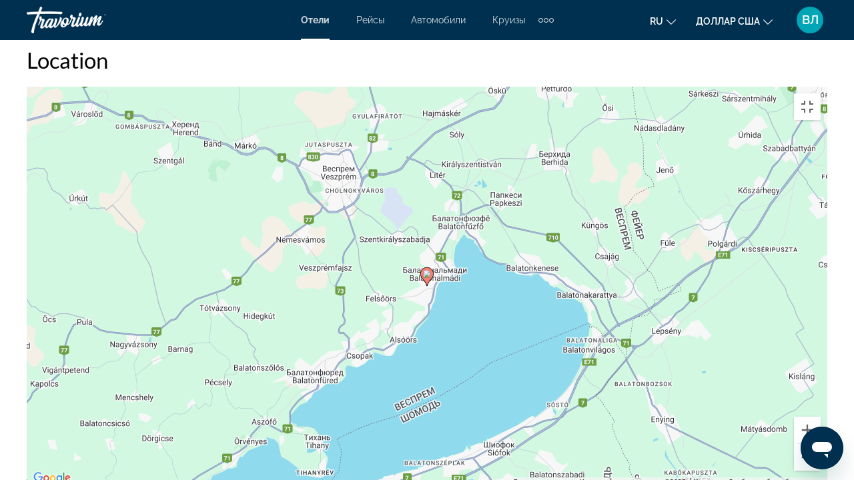
click at [821, 367] on button "Уменьшить" at bounding box center [807, 457] width 27 height 27
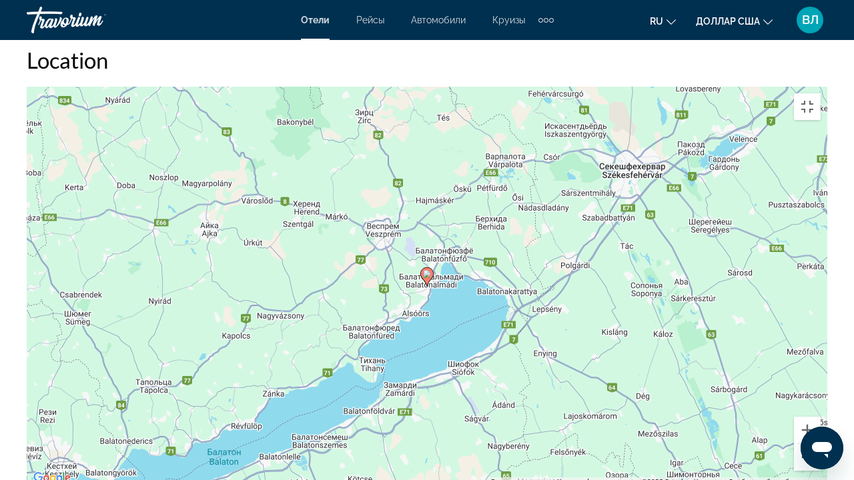
click at [821, 367] on button "Уменьшить" at bounding box center [807, 457] width 27 height 27
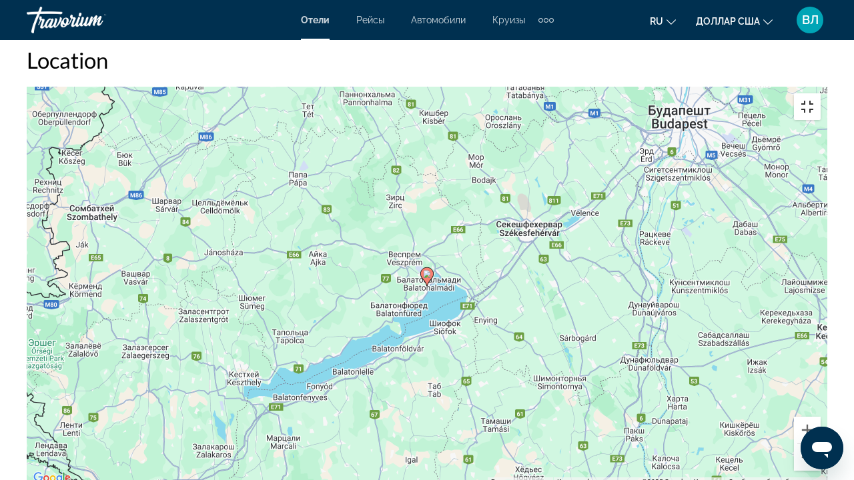
click at [821, 93] on button "Включить полноэкранный режим" at bounding box center [807, 106] width 27 height 27
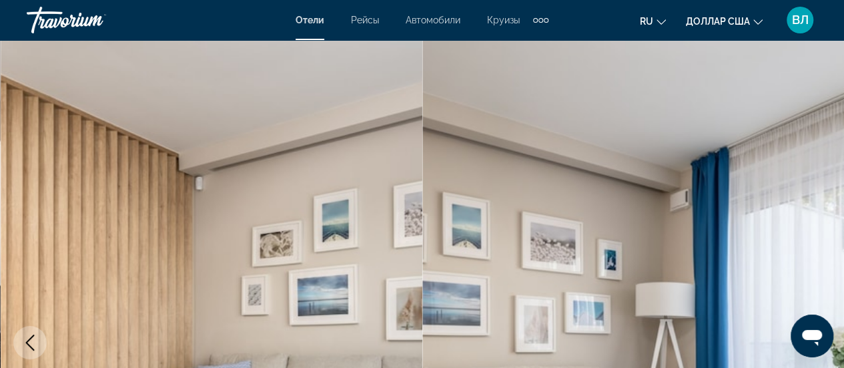
scroll to position [0, 0]
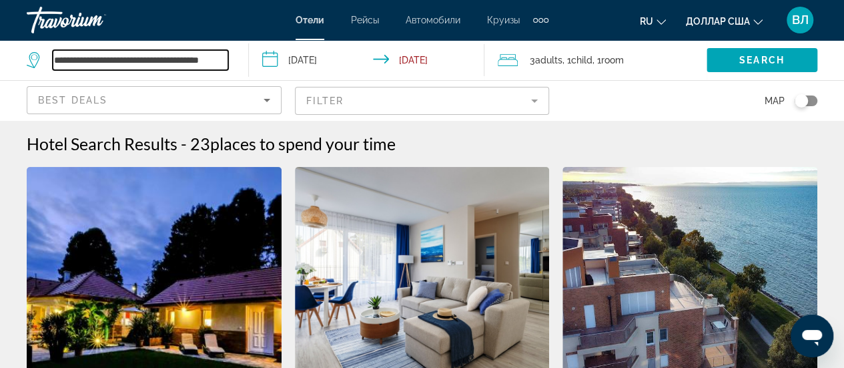
scroll to position [0, 27]
drag, startPoint x: 86, startPoint y: 58, endPoint x: 244, endPoint y: 61, distance: 157.5
click at [244, 61] on app-destination-search "**********" at bounding box center [124, 60] width 249 height 40
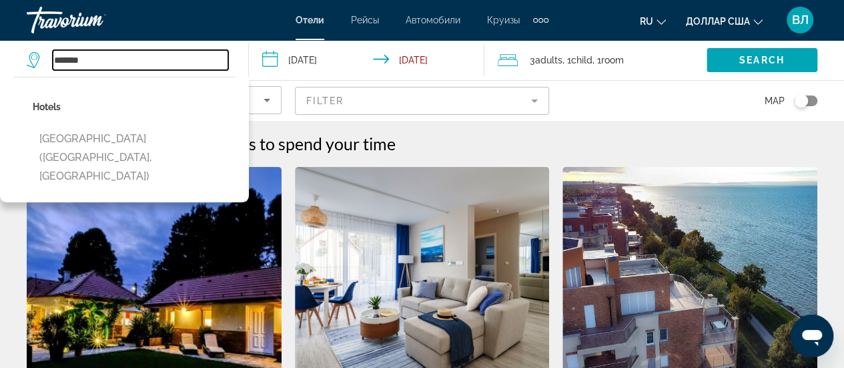
click at [96, 57] on input "******" at bounding box center [140, 60] width 175 height 20
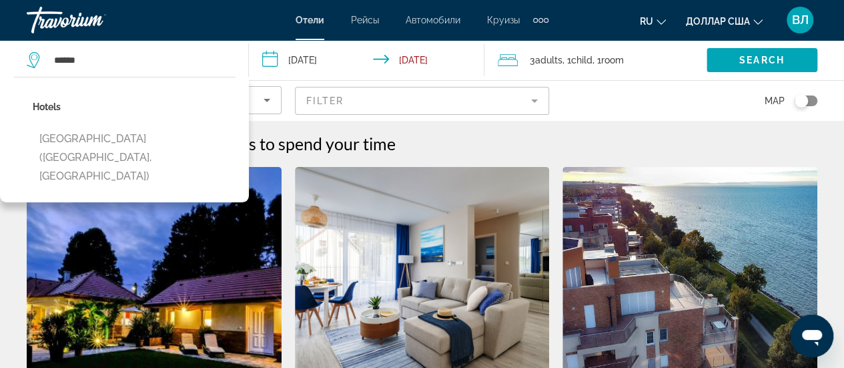
click at [46, 107] on p "Hotels" at bounding box center [134, 106] width 203 height 19
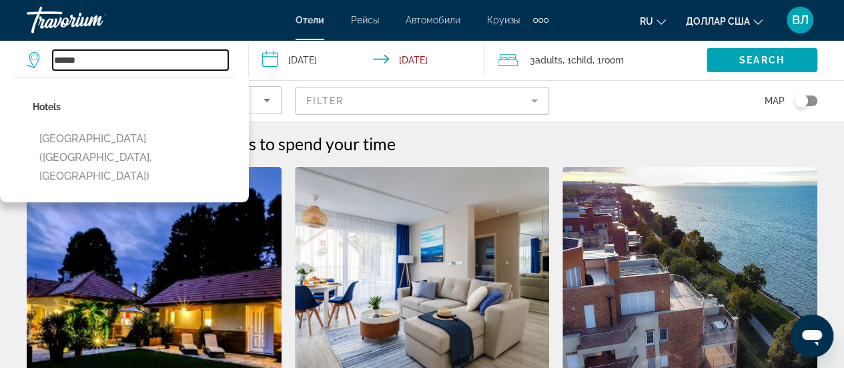
click at [128, 59] on input "******" at bounding box center [140, 60] width 175 height 20
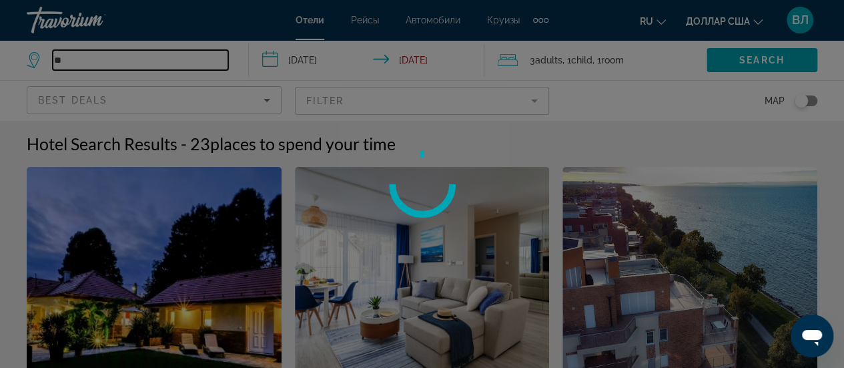
type input "*"
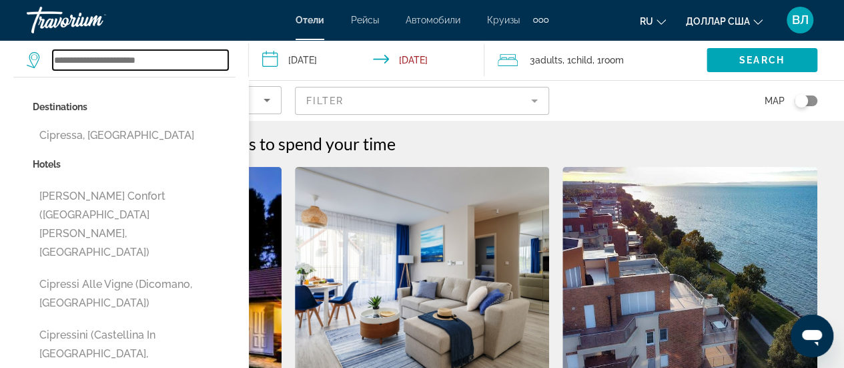
click at [87, 58] on input "Search widget" at bounding box center [140, 60] width 175 height 20
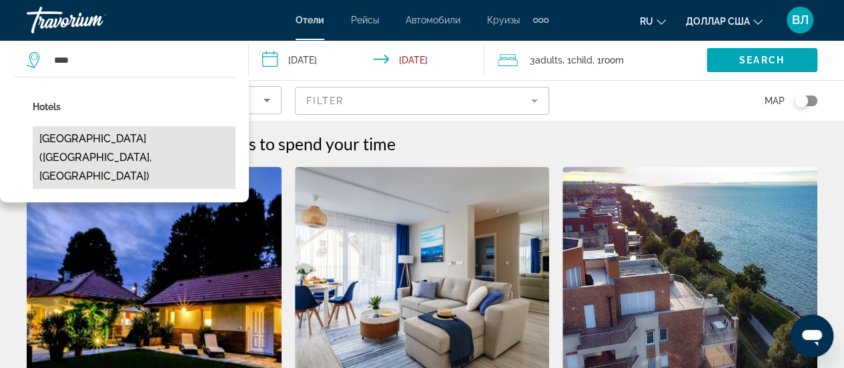
click at [97, 143] on button "[GEOGRAPHIC_DATA] ([GEOGRAPHIC_DATA], [GEOGRAPHIC_DATA])" at bounding box center [134, 157] width 203 height 63
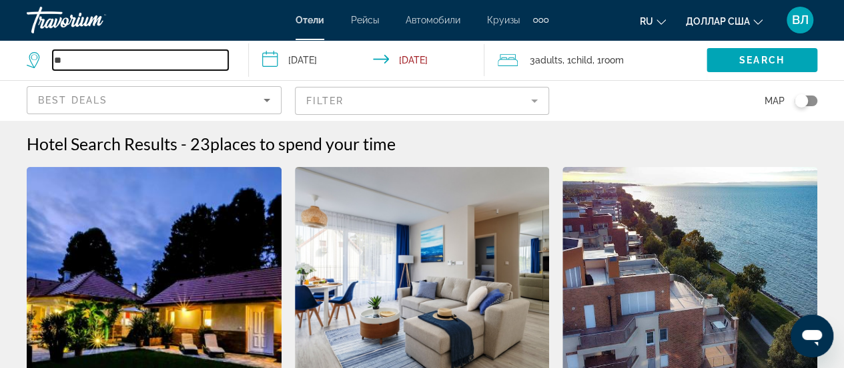
type input "*"
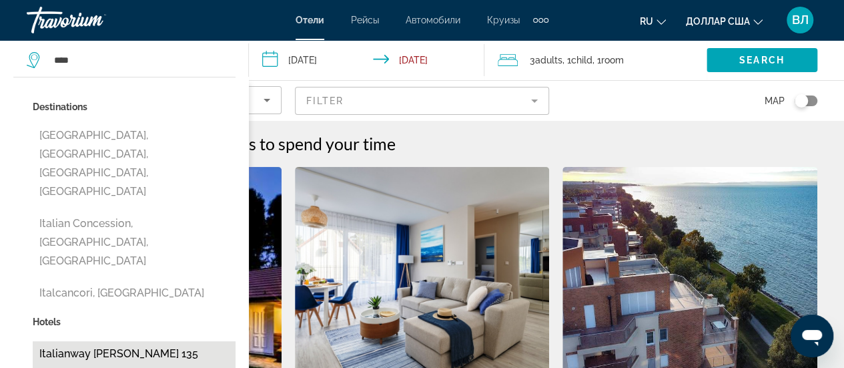
click at [131, 341] on button "Italianway [PERSON_NAME] 135 ([GEOGRAPHIC_DATA], [GEOGRAPHIC_DATA])" at bounding box center [134, 372] width 203 height 63
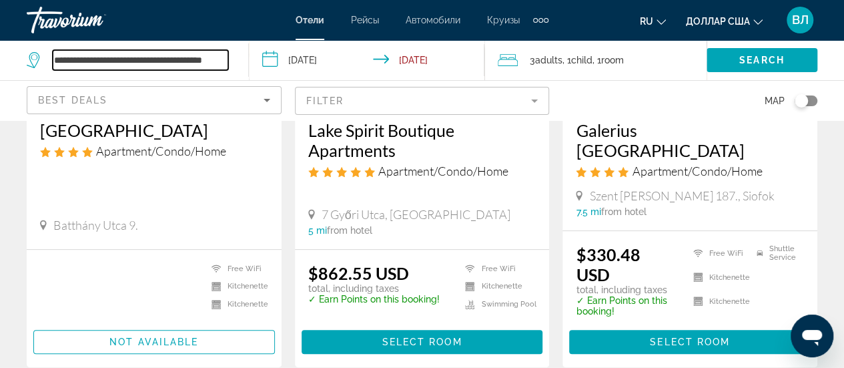
scroll to position [207, 0]
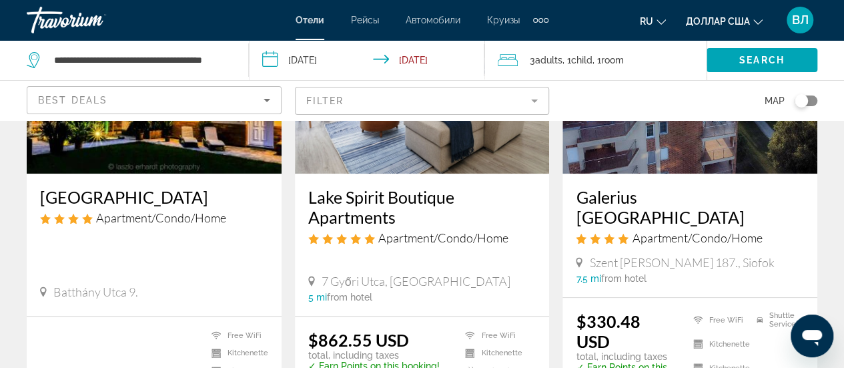
click at [809, 102] on div "Toggle map" at bounding box center [806, 100] width 23 height 11
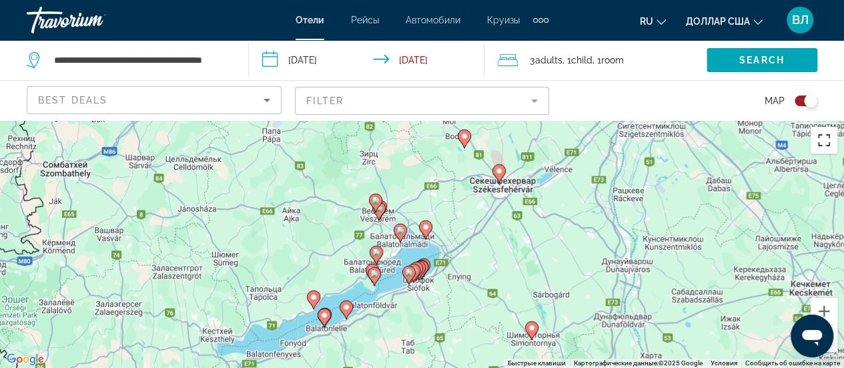
click at [823, 141] on button "Включить полноэкранный режим" at bounding box center [824, 140] width 27 height 27
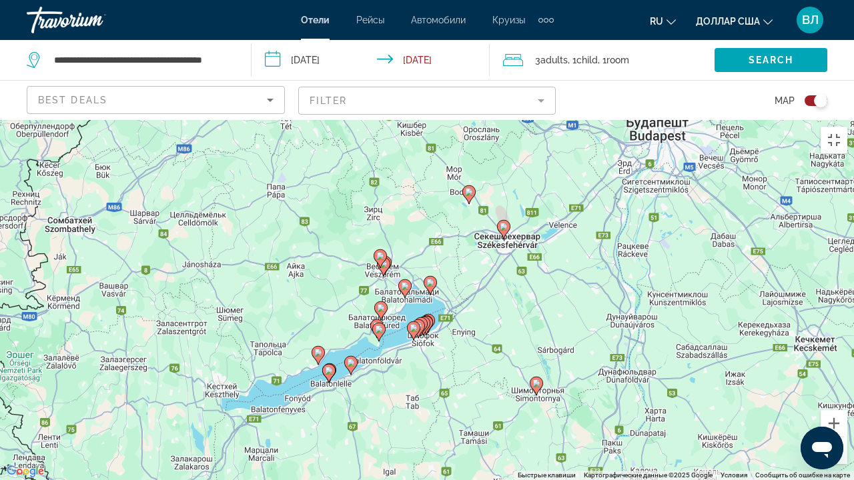
click at [835, 367] on button "Уменьшить" at bounding box center [834, 451] width 27 height 27
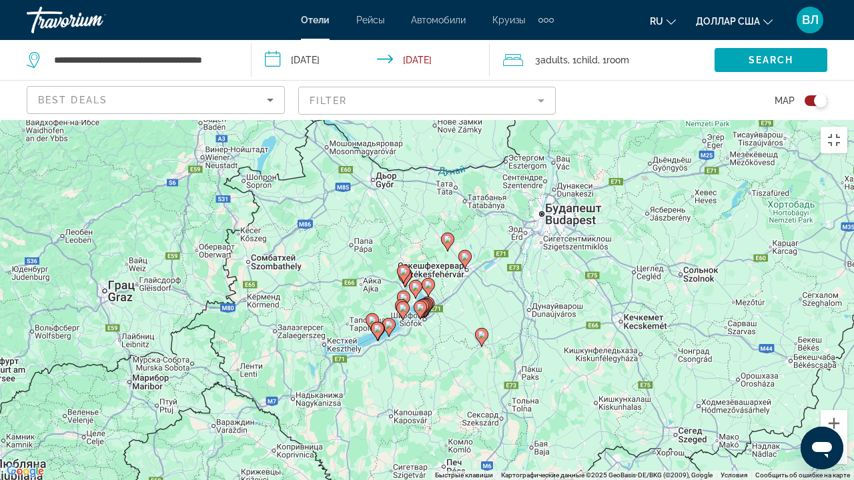
click at [835, 367] on button "Уменьшить" at bounding box center [834, 451] width 27 height 27
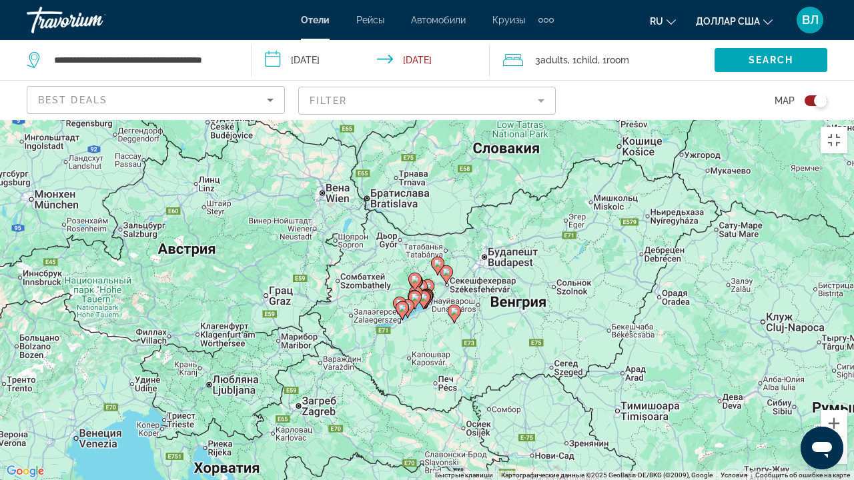
click at [835, 367] on button "Уменьшить" at bounding box center [834, 451] width 27 height 27
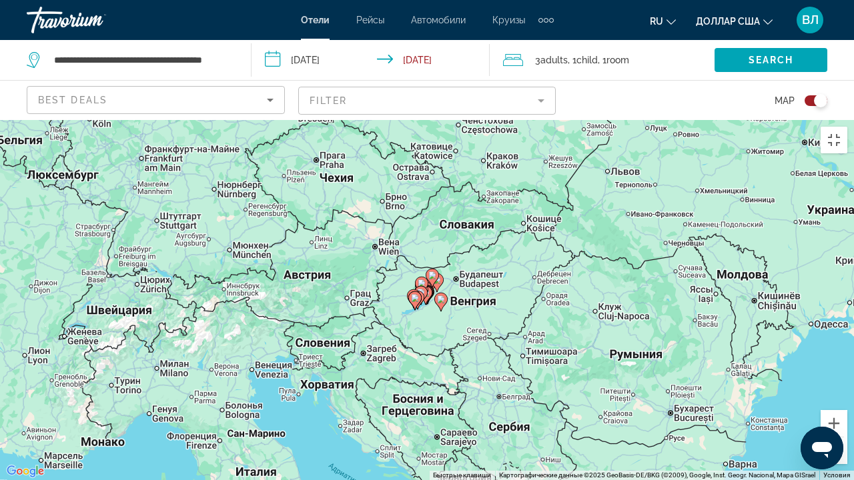
click at [835, 367] on button "Уменьшить" at bounding box center [834, 451] width 27 height 27
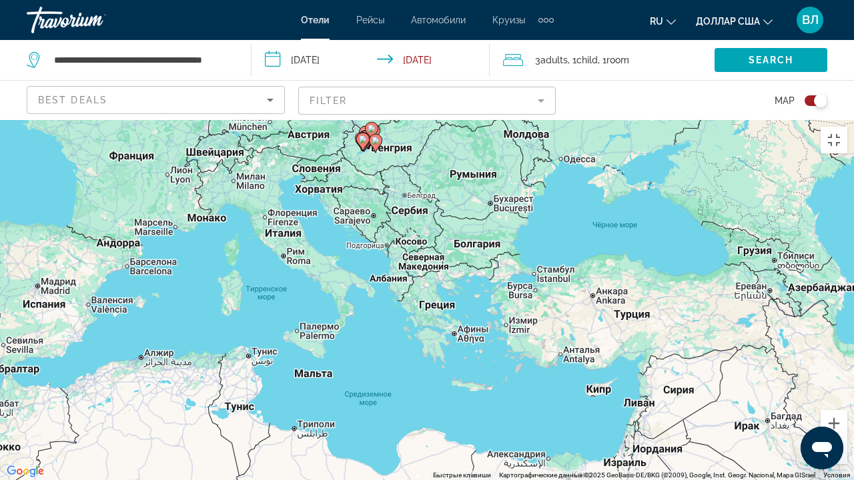
drag, startPoint x: 460, startPoint y: 362, endPoint x: 396, endPoint y: 193, distance: 180.9
click at [396, 193] on div "Чтобы активировать перетаскивание с помощью клавиатуры, нажмите Alt + Ввод. Пос…" at bounding box center [427, 300] width 854 height 360
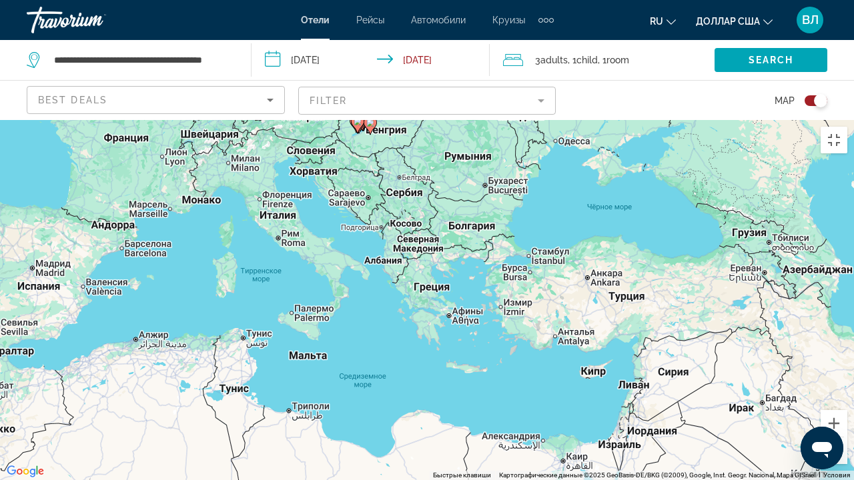
click at [464, 312] on div "Чтобы активировать перетаскивание с помощью клавиатуры, нажмите Alt + Ввод. Пос…" at bounding box center [427, 300] width 854 height 360
click at [833, 127] on button "Включить полноэкранный режим" at bounding box center [834, 140] width 27 height 27
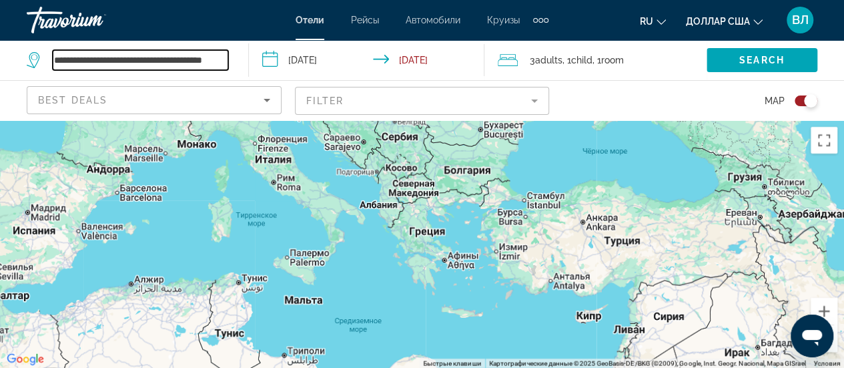
click at [135, 66] on input "**********" at bounding box center [140, 60] width 175 height 20
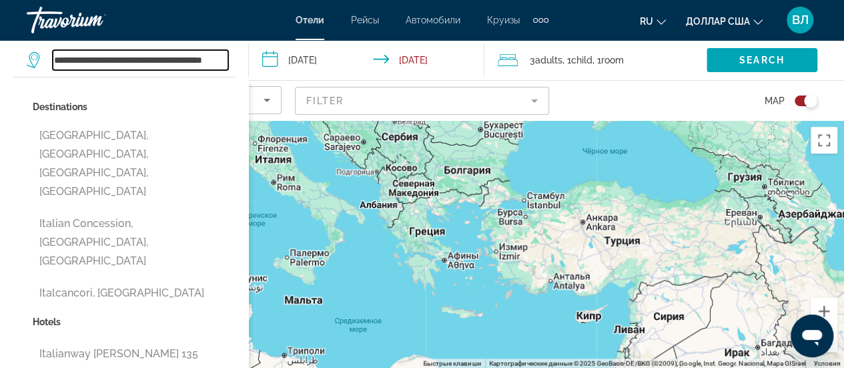
type input "**********"
drag, startPoint x: 199, startPoint y: 58, endPoint x: 64, endPoint y: 63, distance: 134.8
click at [64, 62] on input "**********" at bounding box center [140, 60] width 175 height 20
drag, startPoint x: 156, startPoint y: 56, endPoint x: 55, endPoint y: 67, distance: 102.0
click at [53, 65] on input "**********" at bounding box center [140, 60] width 175 height 20
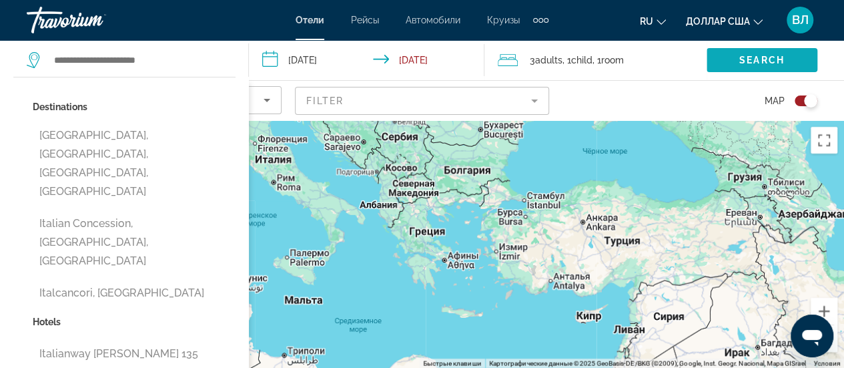
click at [757, 60] on span "Search" at bounding box center [761, 60] width 45 height 11
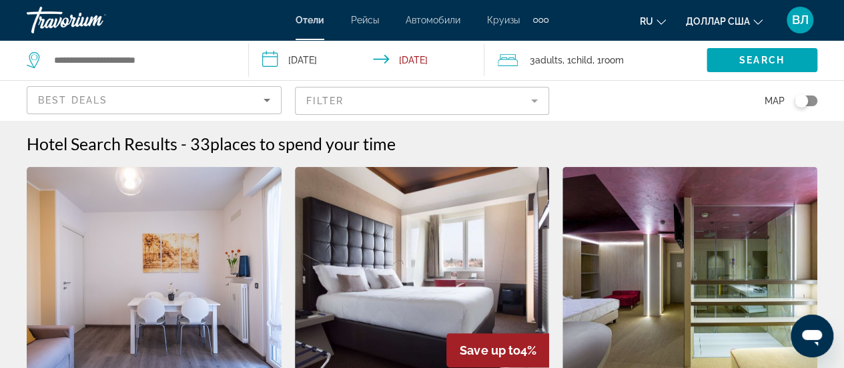
click at [812, 100] on div "Toggle map" at bounding box center [806, 100] width 23 height 11
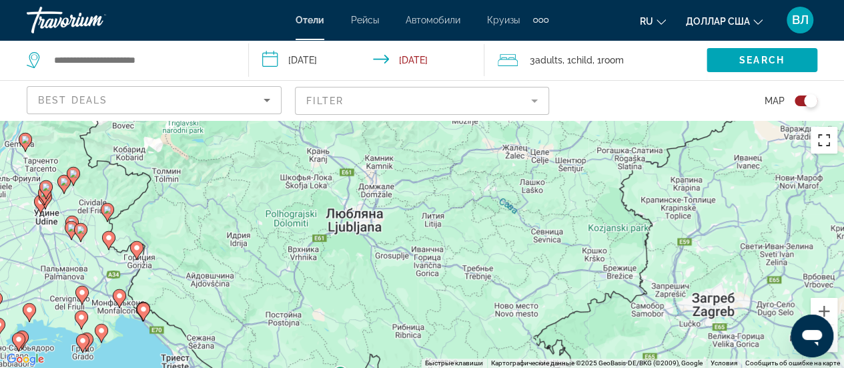
click at [821, 141] on button "Включить полноэкранный режим" at bounding box center [824, 140] width 27 height 27
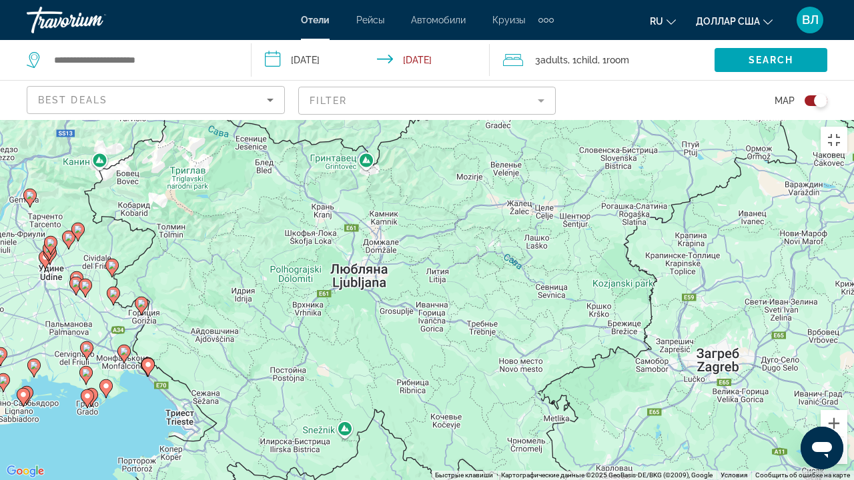
click at [838, 367] on button "Уменьшить" at bounding box center [834, 451] width 27 height 27
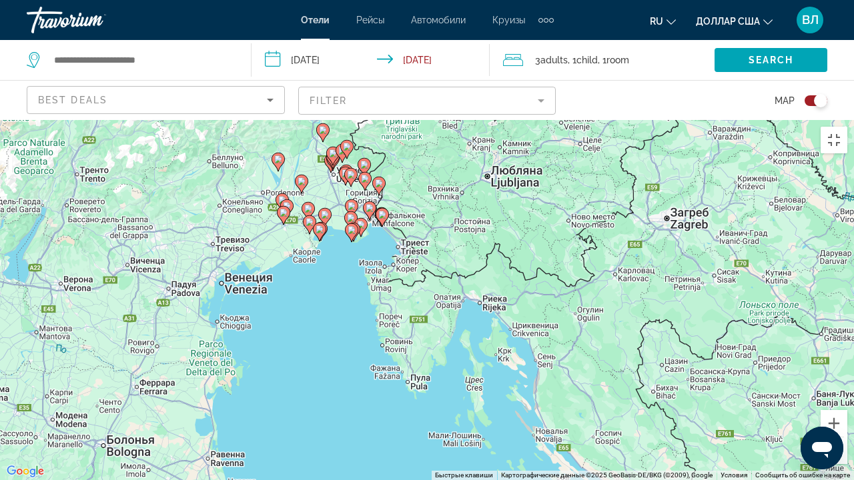
drag, startPoint x: 390, startPoint y: 295, endPoint x: 485, endPoint y: 180, distance: 149.2
click at [485, 180] on div "Чтобы активировать перетаскивание с помощью клавиатуры, нажмите Alt + Ввод. Пос…" at bounding box center [427, 300] width 854 height 360
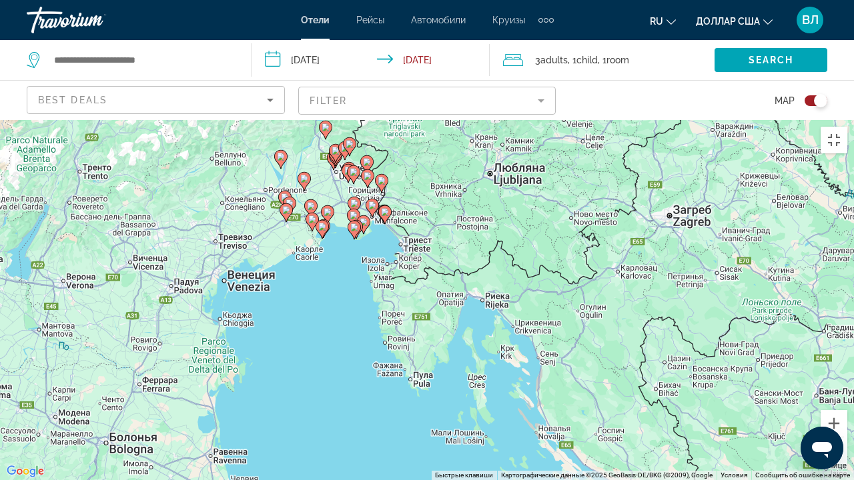
click at [831, 367] on button "Уменьшить" at bounding box center [834, 451] width 27 height 27
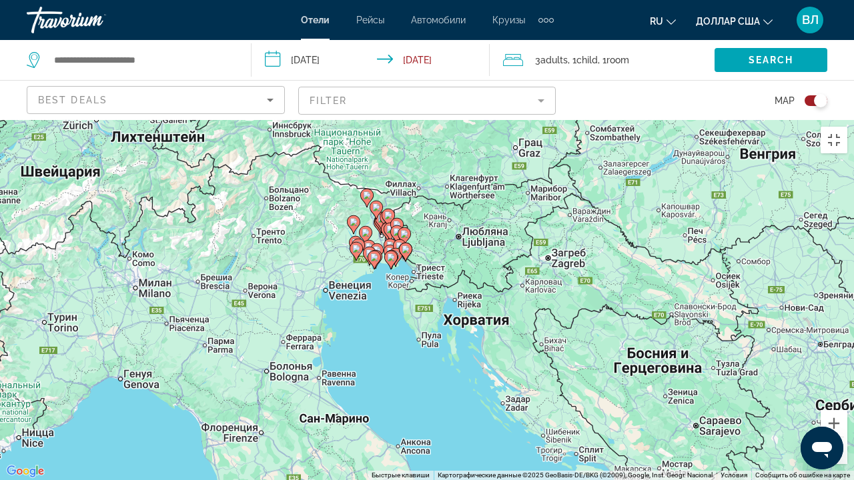
click at [831, 367] on button "Уменьшить" at bounding box center [834, 451] width 27 height 27
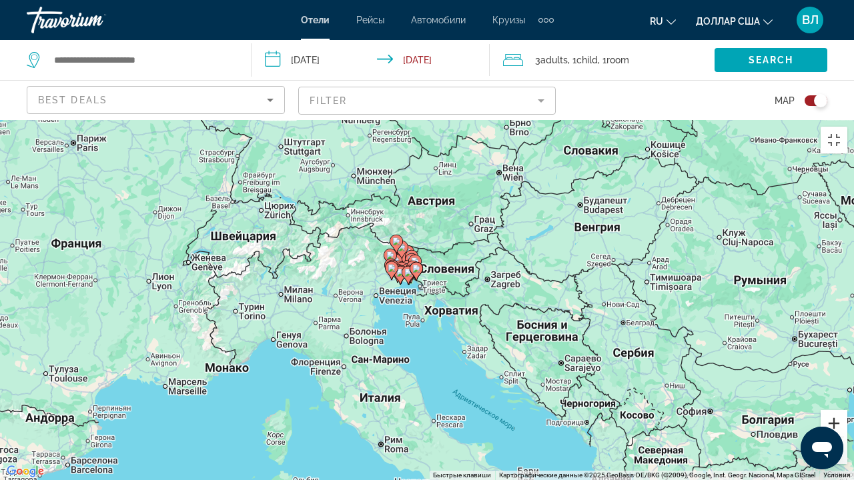
click at [831, 367] on button "Увеличить" at bounding box center [834, 423] width 27 height 27
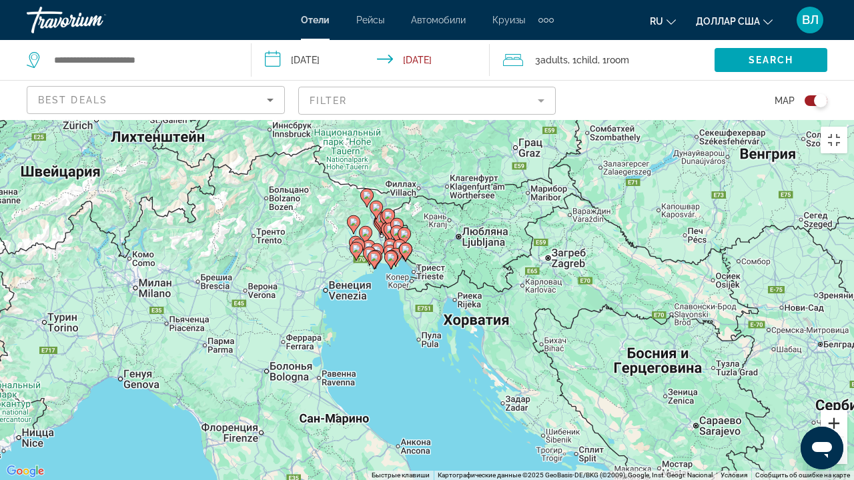
click at [831, 367] on button "Увеличить" at bounding box center [834, 423] width 27 height 27
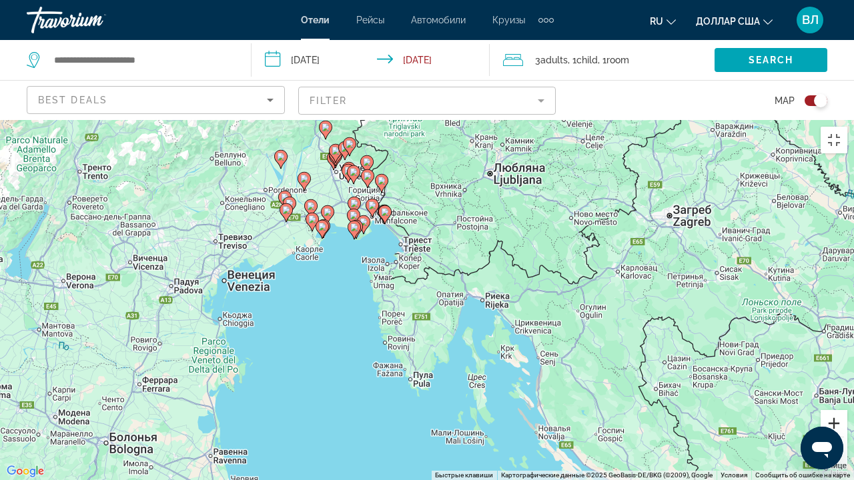
click at [831, 367] on button "Увеличить" at bounding box center [834, 423] width 27 height 27
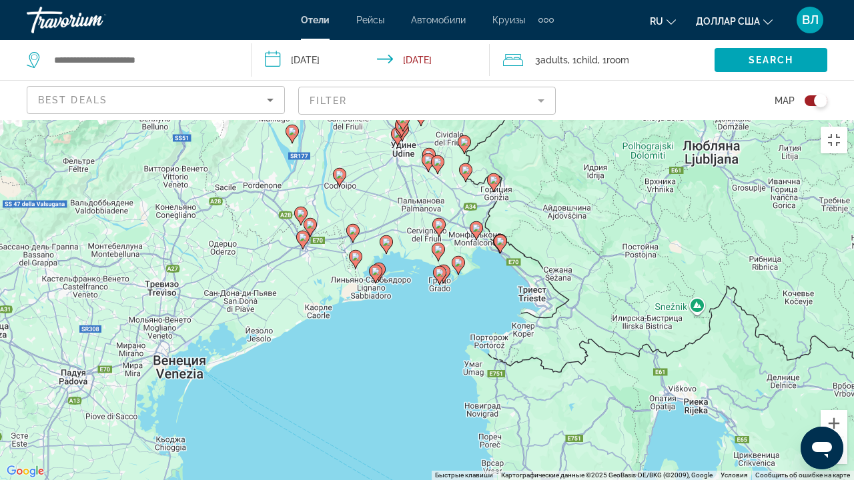
drag, startPoint x: 301, startPoint y: 174, endPoint x: 460, endPoint y: 280, distance: 191.5
click at [460, 280] on div "Чтобы активировать перетаскивание с помощью клавиатуры, нажмите Alt + Ввод. Пос…" at bounding box center [427, 300] width 854 height 360
click at [837, 367] on button "Уменьшить" at bounding box center [834, 451] width 27 height 27
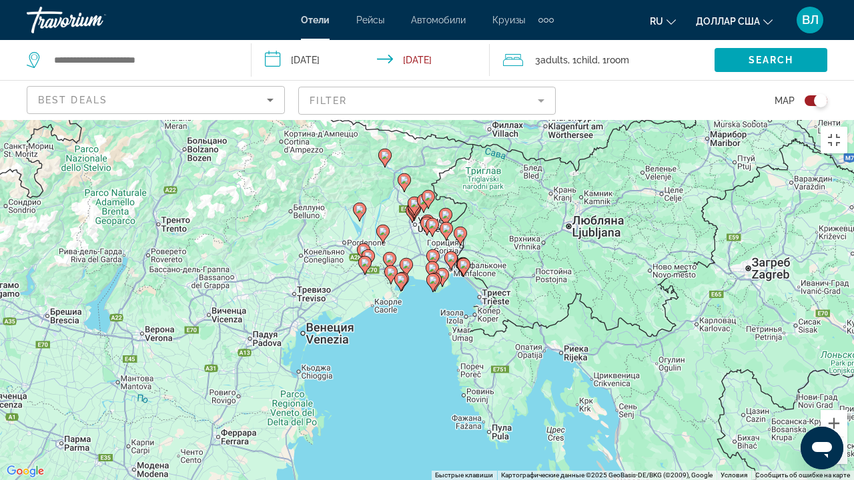
click at [837, 367] on button "Уменьшить" at bounding box center [834, 451] width 27 height 27
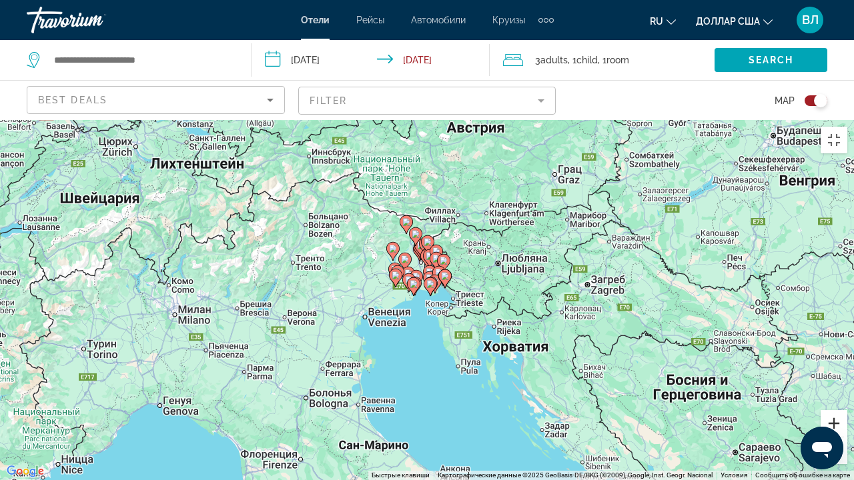
click at [833, 367] on button "Увеличить" at bounding box center [834, 423] width 27 height 27
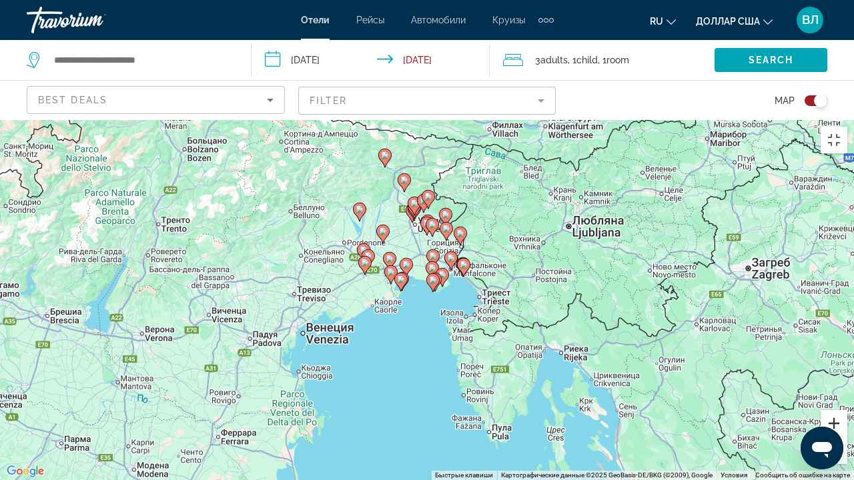
click at [833, 367] on button "Увеличить" at bounding box center [834, 423] width 27 height 27
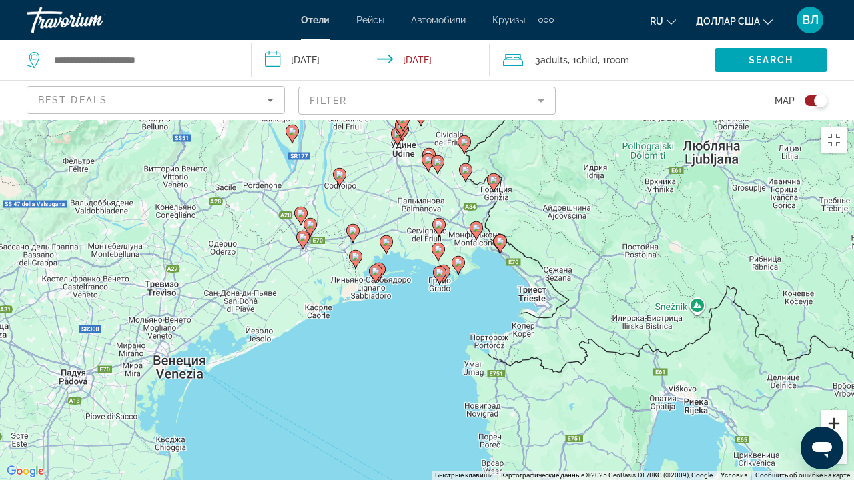
click at [833, 367] on button "Увеличить" at bounding box center [834, 423] width 27 height 27
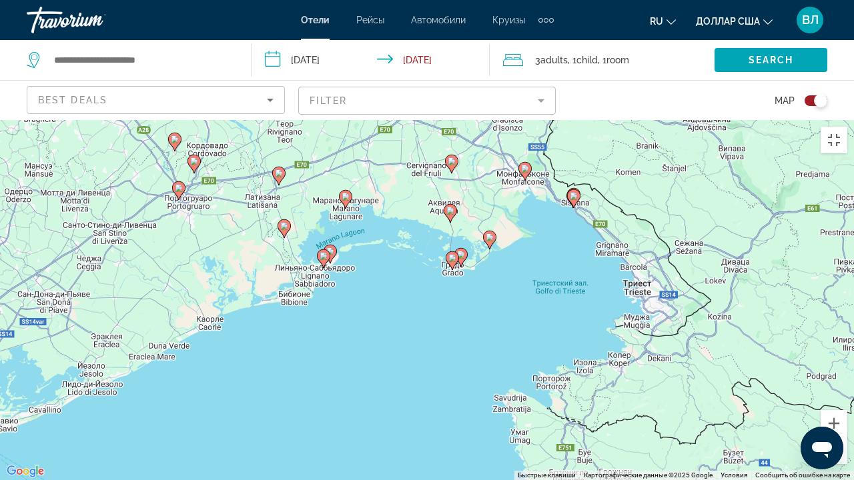
click at [452, 254] on image "Основное содержание" at bounding box center [452, 258] width 8 height 8
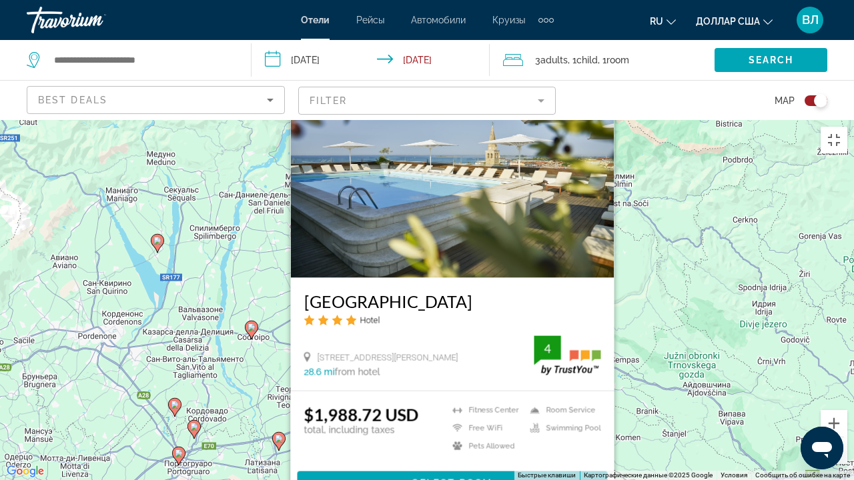
click at [602, 66] on button "Закрыть" at bounding box center [603, 76] width 20 height 20
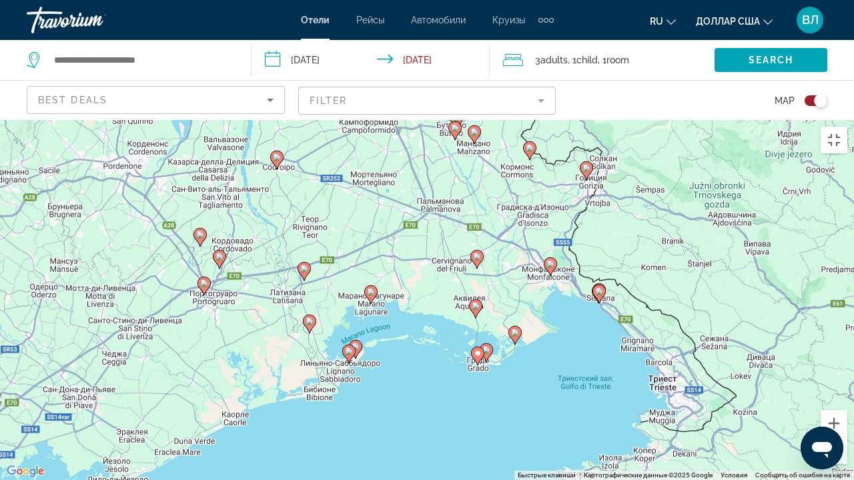
drag, startPoint x: 396, startPoint y: 399, endPoint x: 424, endPoint y: 256, distance: 145.5
click at [424, 256] on div "Чтобы активировать перетаскивание с помощью клавиатуры, нажмите Alt + Ввод. Пос…" at bounding box center [427, 300] width 854 height 360
click at [350, 348] on image "Основное содержание" at bounding box center [349, 352] width 8 height 8
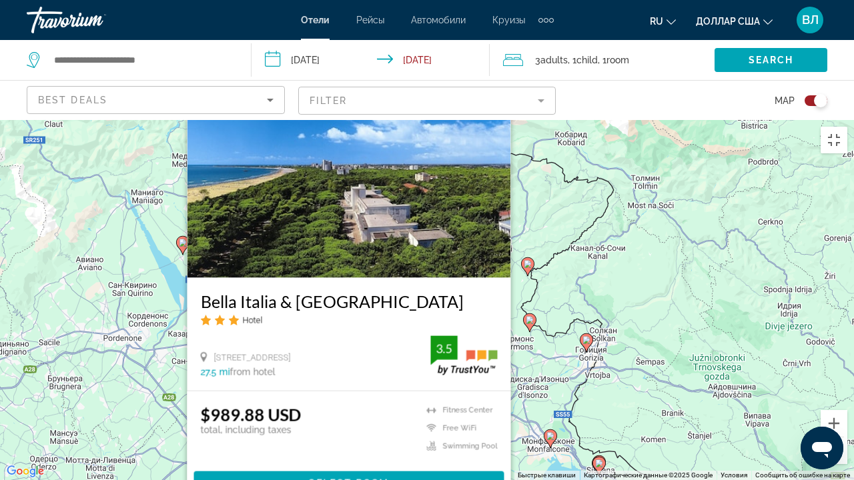
drag, startPoint x: 498, startPoint y: 13, endPoint x: 498, endPoint y: 23, distance: 10.0
click at [498, 66] on button "Закрыть" at bounding box center [500, 76] width 20 height 20
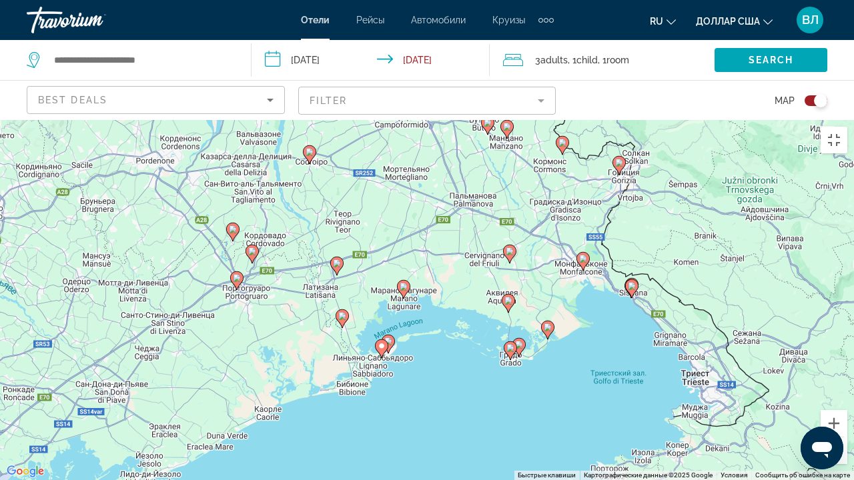
drag, startPoint x: 413, startPoint y: 418, endPoint x: 433, endPoint y: 287, distance: 132.3
click at [445, 236] on div "Чтобы активировать перетаскивание с помощью клавиатуры, нажмите Alt + Ввод. Пос…" at bounding box center [427, 300] width 854 height 360
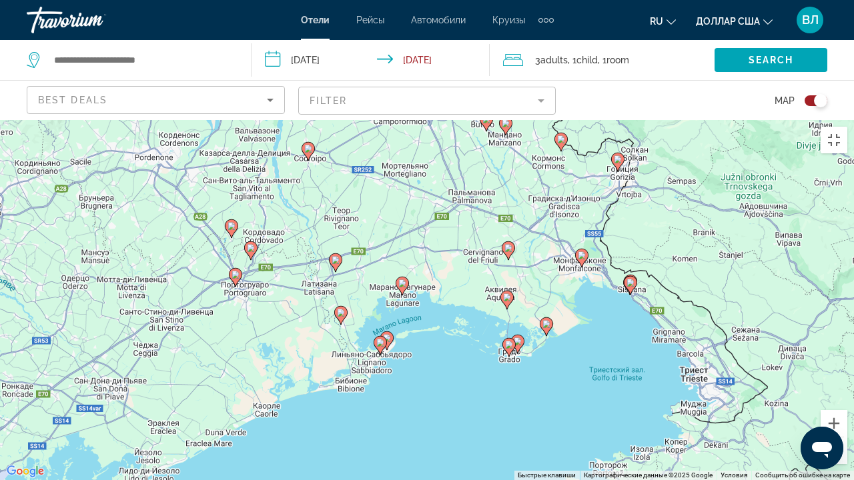
click at [390, 334] on image "Основное содержание" at bounding box center [387, 338] width 8 height 8
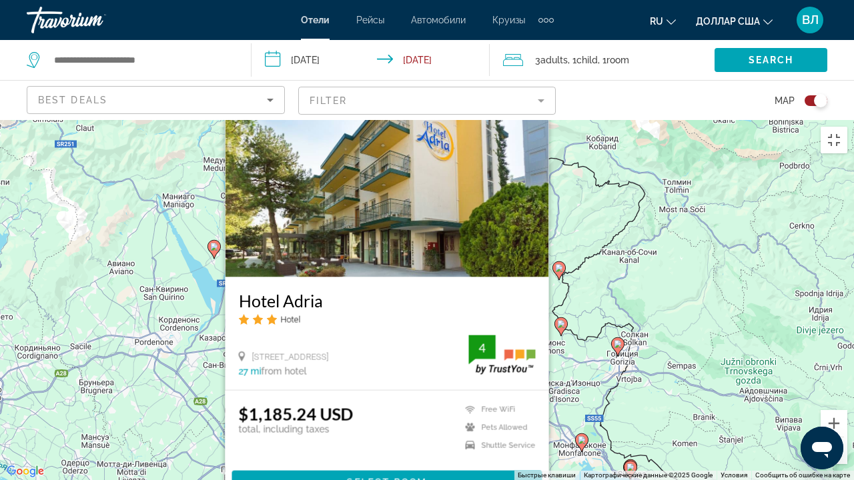
click at [534, 65] on button "Закрыть" at bounding box center [538, 75] width 20 height 20
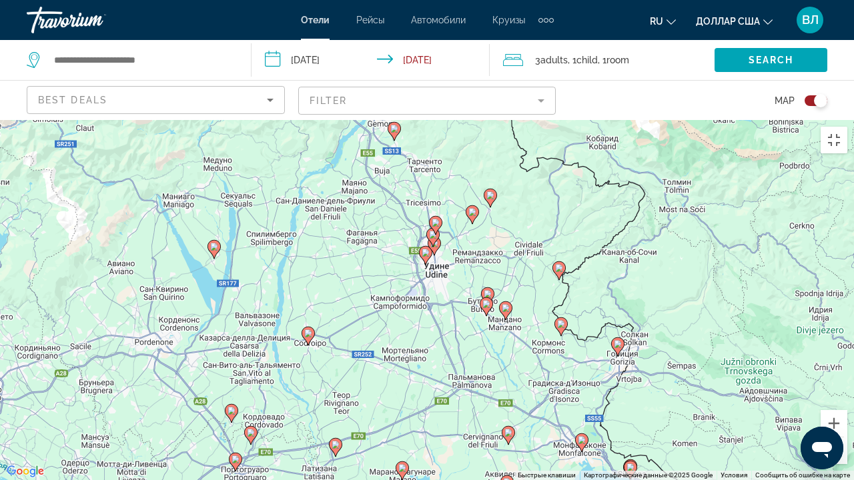
click at [404, 367] on icon "Основное содержание" at bounding box center [402, 470] width 12 height 17
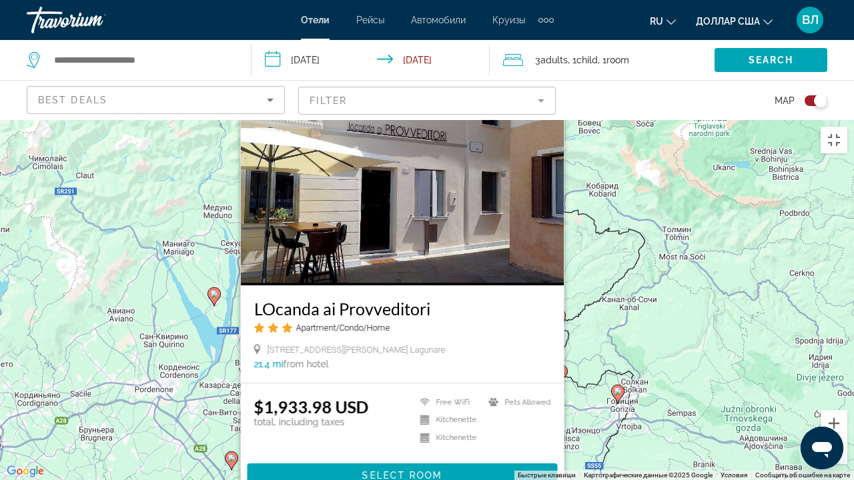
click at [554, 73] on button "Закрыть" at bounding box center [553, 83] width 20 height 20
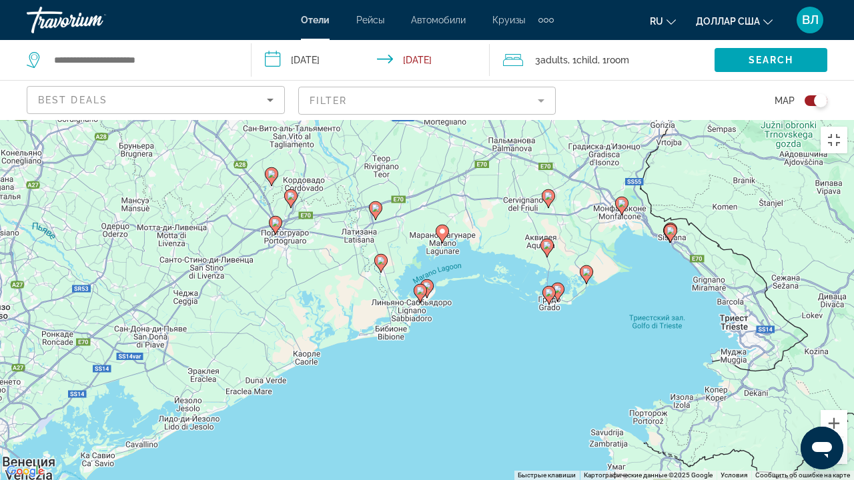
drag, startPoint x: 366, startPoint y: 462, endPoint x: 406, endPoint y: 177, distance: 287.0
click at [406, 177] on div "Чтобы активировать перетаскивание с помощью клавиатуры, нажмите Alt + Ввод. Пос…" at bounding box center [427, 300] width 854 height 360
click at [584, 266] on icon "Основное содержание" at bounding box center [586, 274] width 12 height 17
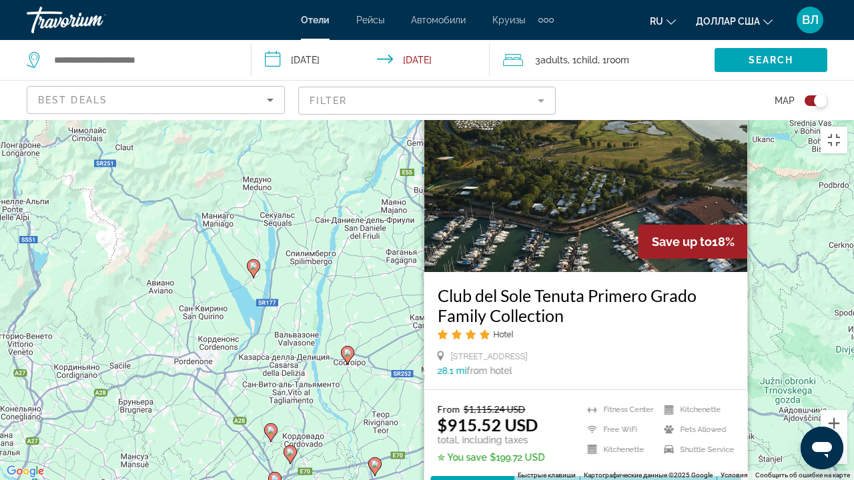
click at [735, 60] on button "Закрыть" at bounding box center [737, 70] width 20 height 20
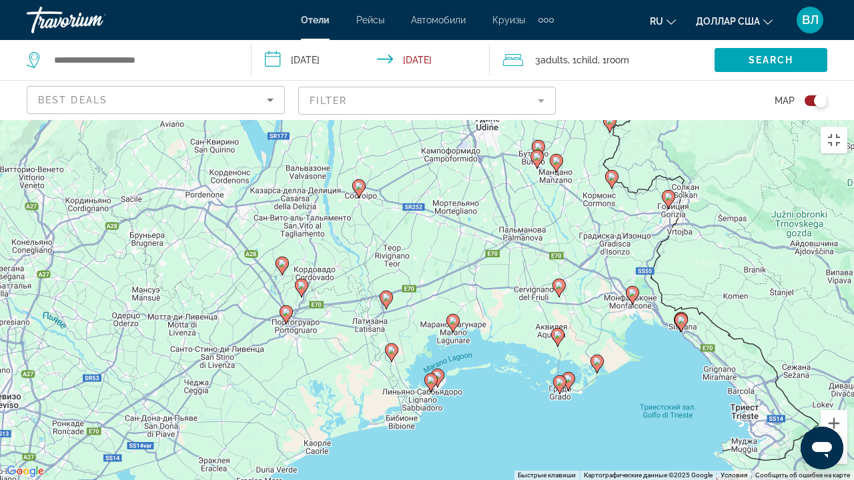
drag, startPoint x: 446, startPoint y: 286, endPoint x: 457, endPoint y: 123, distance: 163.8
click at [457, 123] on div "Чтобы активировать перетаскивание с помощью клавиатуры, нажмите Alt + Ввод. Пос…" at bounding box center [427, 300] width 854 height 360
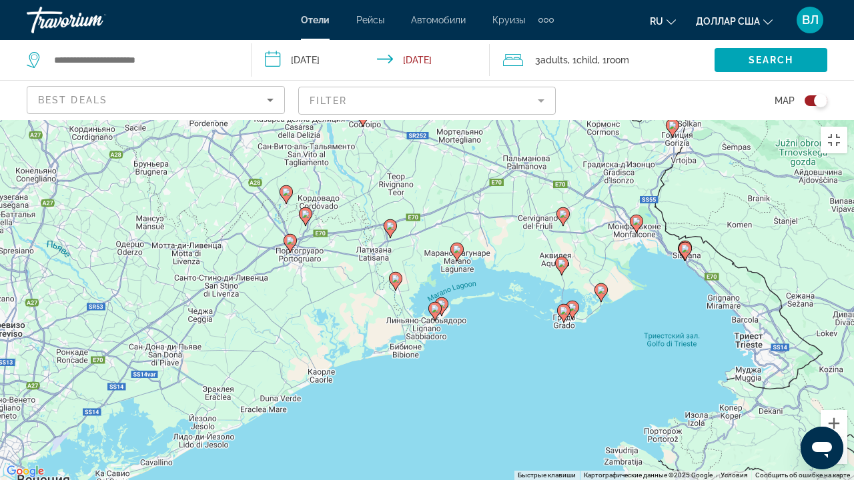
drag, startPoint x: 485, startPoint y: 264, endPoint x: 485, endPoint y: 211, distance: 53.4
click at [485, 211] on div "Чтобы активировать перетаскивание с помощью клавиатуры, нажмите Alt + Ввод. Пос…" at bounding box center [427, 300] width 854 height 360
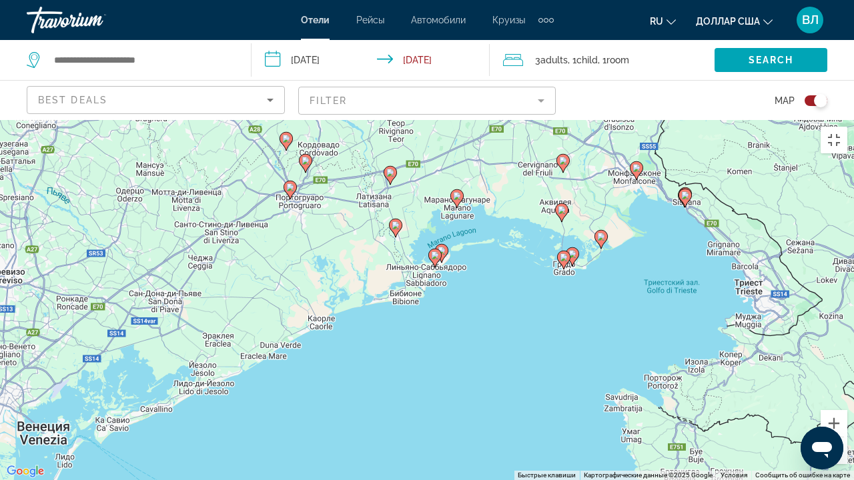
click at [600, 233] on image "Основное содержание" at bounding box center [601, 237] width 8 height 8
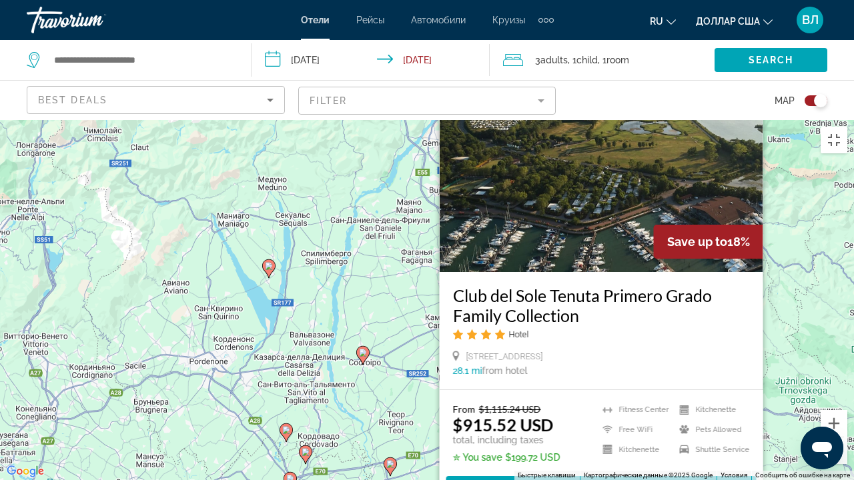
click at [755, 60] on button "Закрыть" at bounding box center [752, 70] width 20 height 20
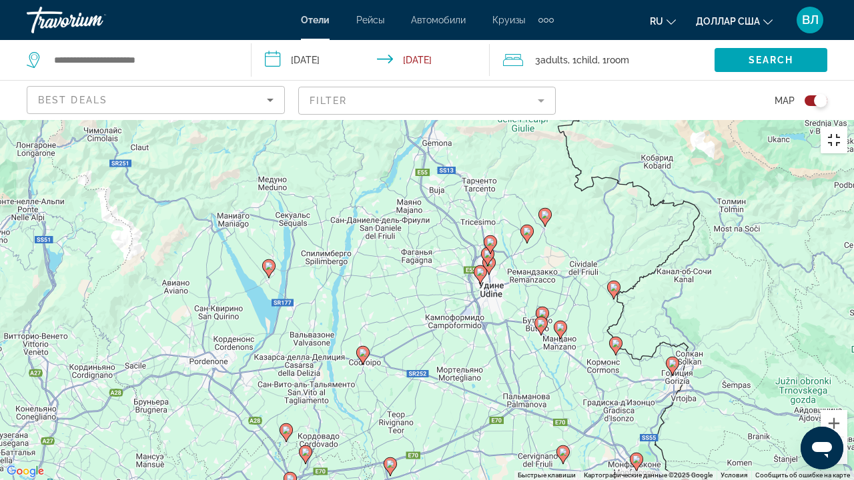
click at [833, 127] on button "Включить полноэкранный режим" at bounding box center [834, 140] width 27 height 27
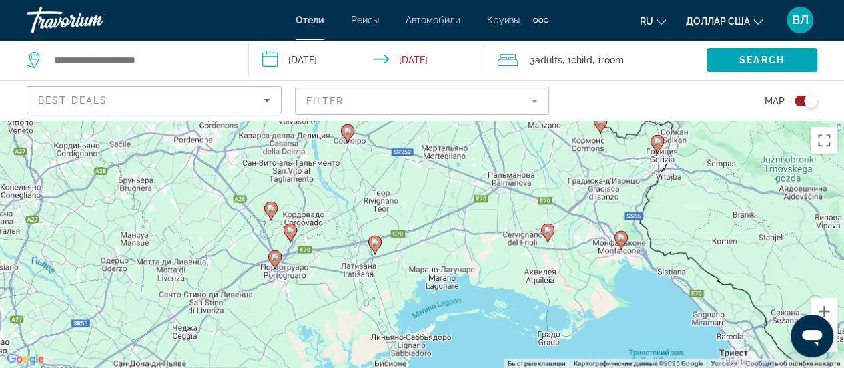
drag, startPoint x: 406, startPoint y: 217, endPoint x: 398, endPoint y: 76, distance: 141.0
click at [398, 120] on div "**********" at bounding box center [422, 304] width 844 height 368
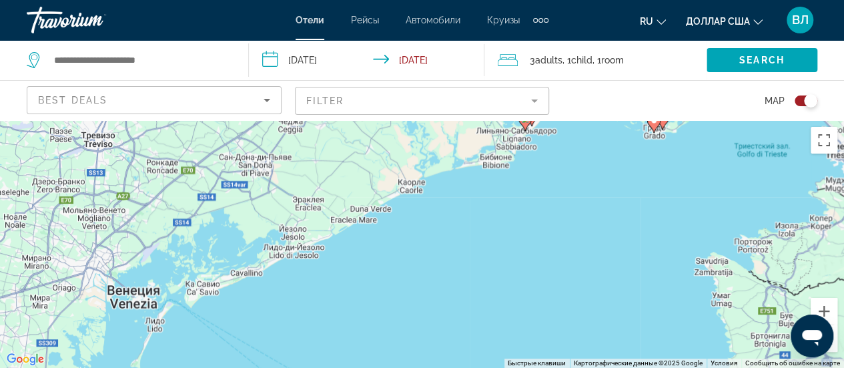
drag, startPoint x: 476, startPoint y: 276, endPoint x: 580, endPoint y: 92, distance: 211.3
click at [580, 120] on div "**********" at bounding box center [422, 304] width 844 height 368
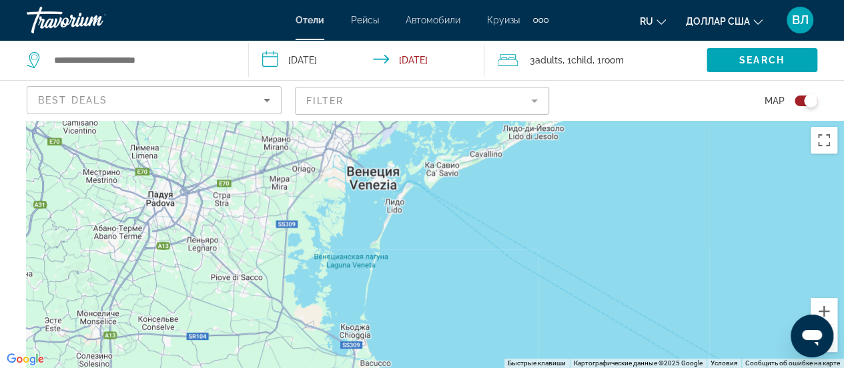
drag, startPoint x: 270, startPoint y: 256, endPoint x: 483, endPoint y: 171, distance: 228.8
click at [483, 171] on div "Чтобы активировать перетаскивание с помощью клавиатуры, нажмите Alt + Ввод. Пос…" at bounding box center [422, 244] width 844 height 248
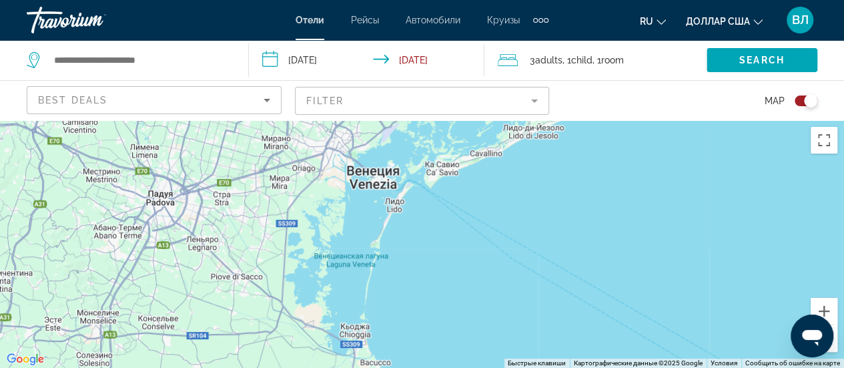
click at [833, 344] on button "Уменьшить" at bounding box center [824, 338] width 27 height 27
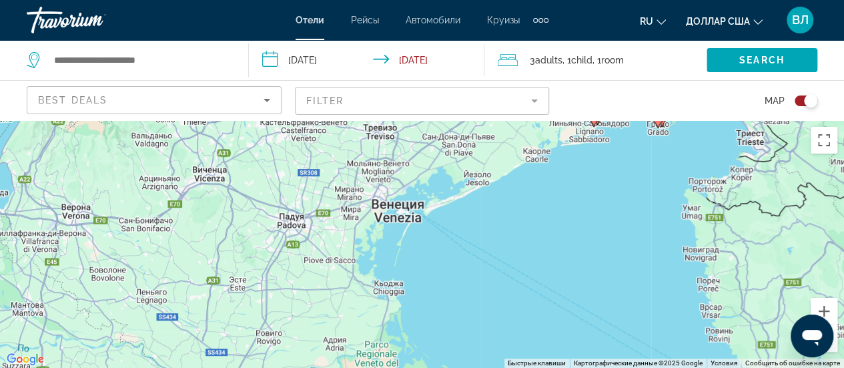
click at [835, 342] on button "Уменьшить" at bounding box center [824, 338] width 27 height 27
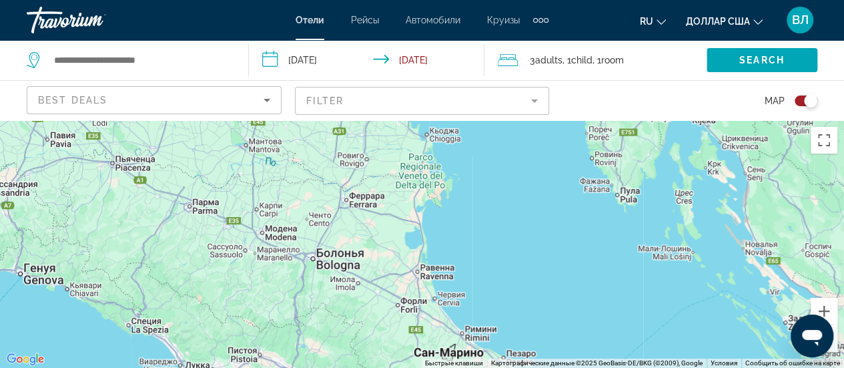
drag, startPoint x: 552, startPoint y: 273, endPoint x: 575, endPoint y: 151, distance: 123.5
click at [575, 151] on div "Чтобы активировать перетаскивание с помощью клавиатуры, нажмите Alt + Ввод. Пос…" at bounding box center [422, 244] width 844 height 248
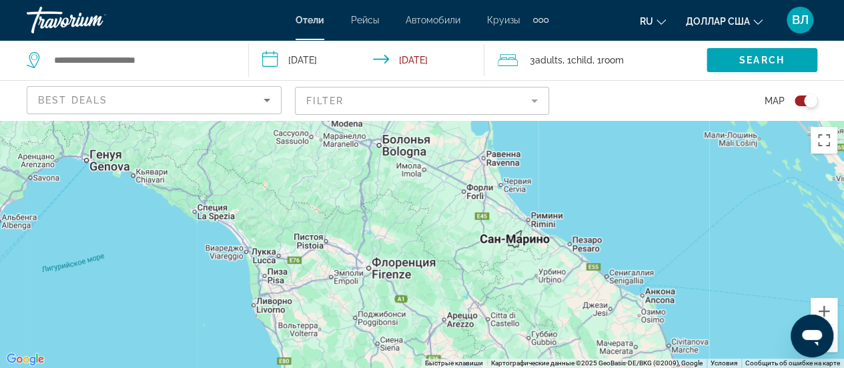
drag, startPoint x: 550, startPoint y: 256, endPoint x: 616, endPoint y: 148, distance: 126.1
click at [616, 148] on div "Основное содержание" at bounding box center [422, 244] width 844 height 248
click at [831, 344] on button "Уменьшить" at bounding box center [824, 338] width 27 height 27
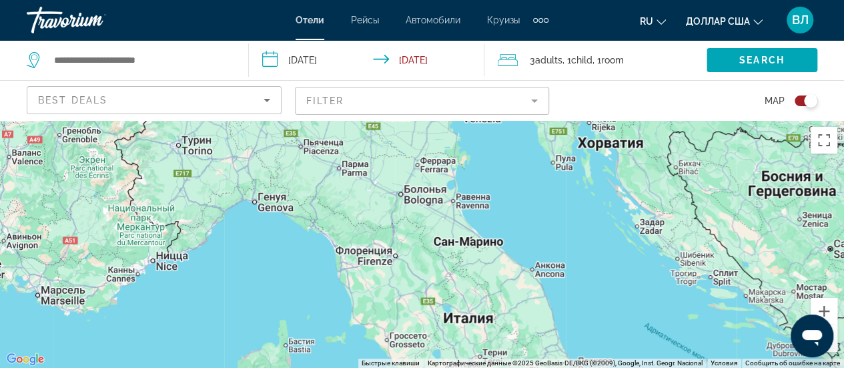
click at [79, 103] on span "Best Deals" at bounding box center [72, 100] width 69 height 11
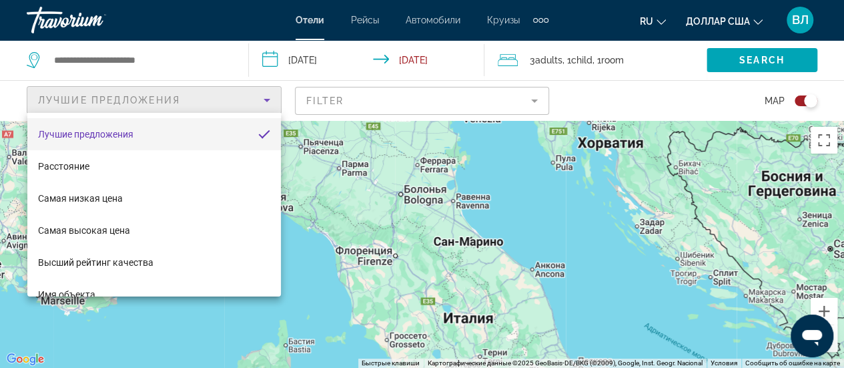
click at [87, 97] on div at bounding box center [422, 184] width 844 height 368
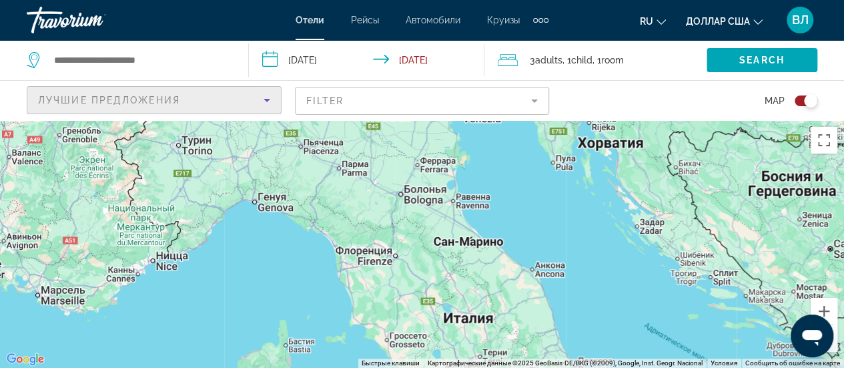
click at [87, 97] on span "Лучшие предложения" at bounding box center [109, 100] width 142 height 11
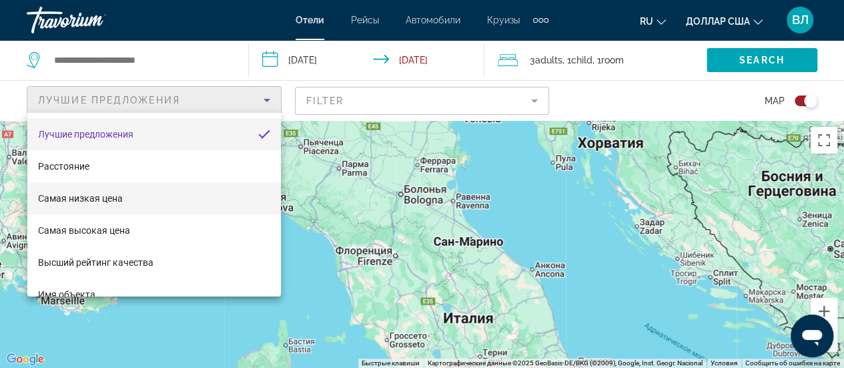
click at [104, 205] on span "Самая низкая цена" at bounding box center [80, 198] width 85 height 16
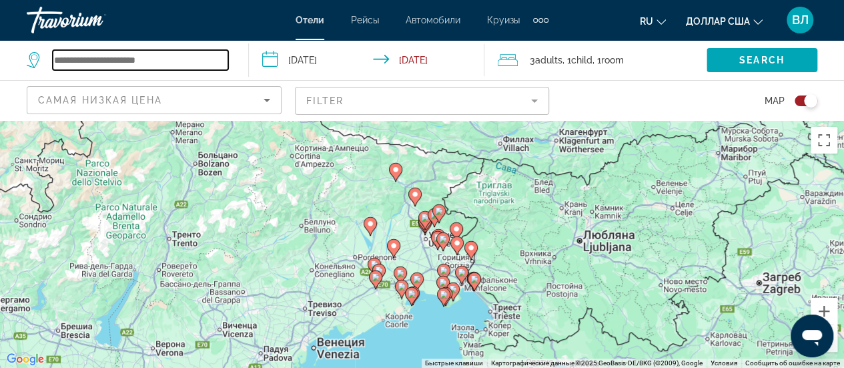
click at [120, 58] on input "Search widget" at bounding box center [140, 60] width 175 height 20
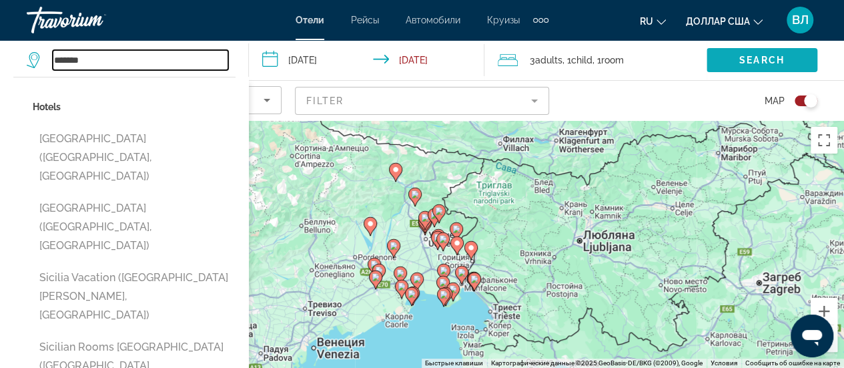
type input "*******"
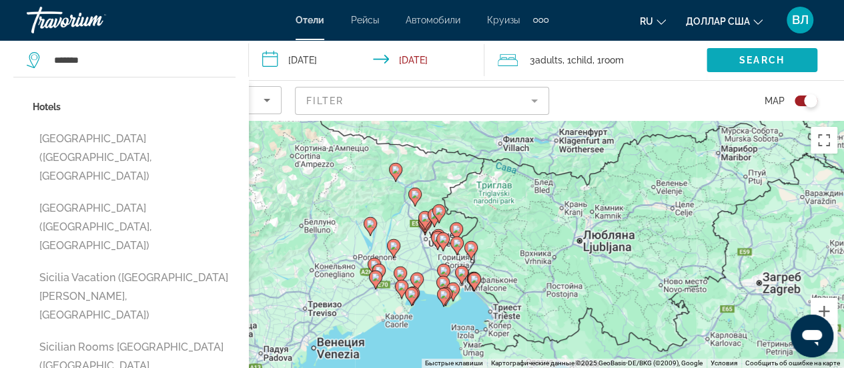
click at [763, 57] on span "Search" at bounding box center [761, 60] width 45 height 11
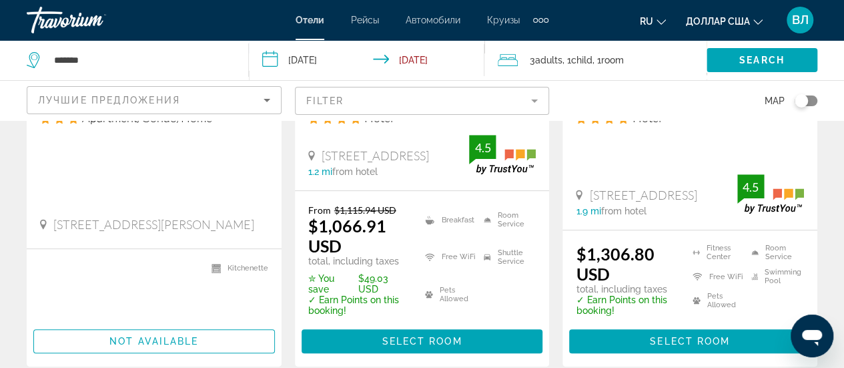
scroll to position [333, 0]
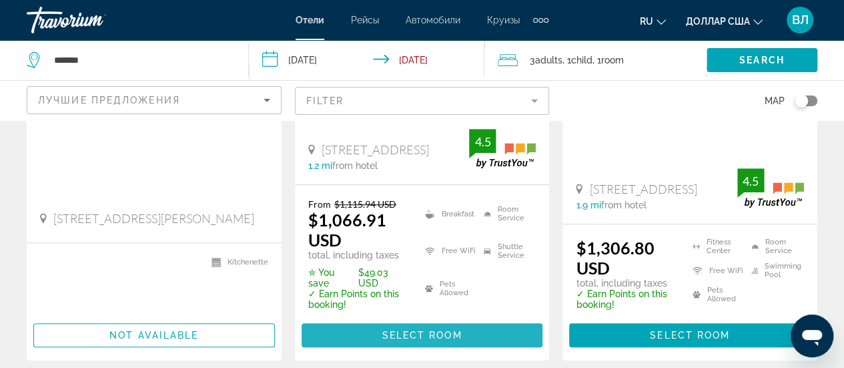
click at [434, 333] on span "Select Room" at bounding box center [422, 335] width 80 height 11
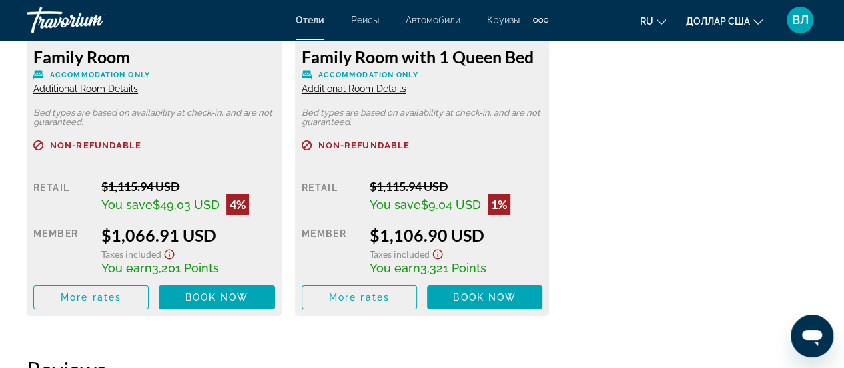
scroll to position [2258, 0]
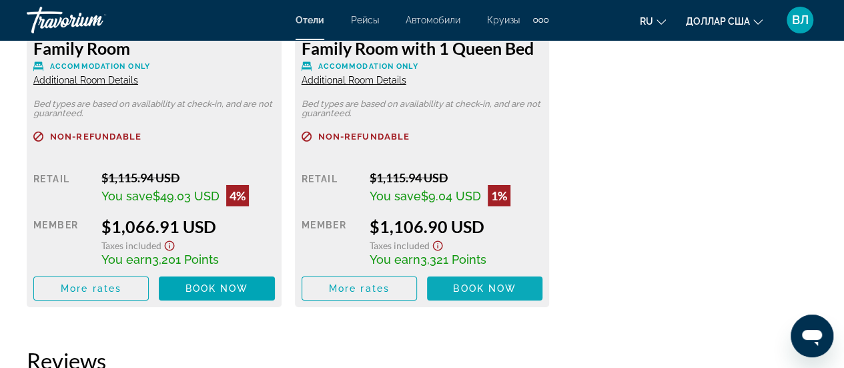
click at [460, 282] on span "Основное содержание" at bounding box center [484, 288] width 115 height 32
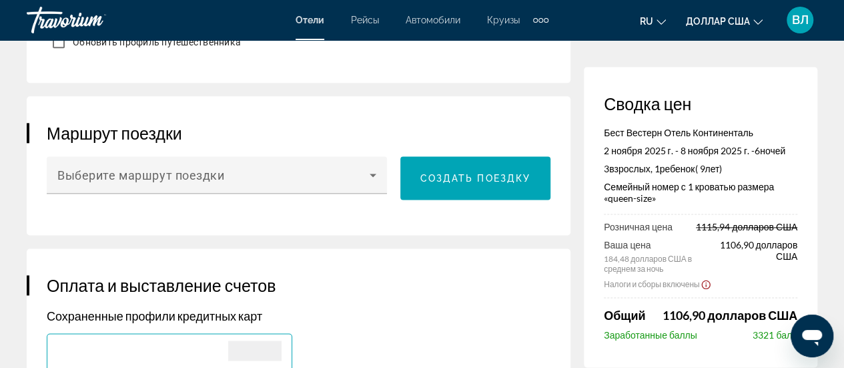
scroll to position [814, 0]
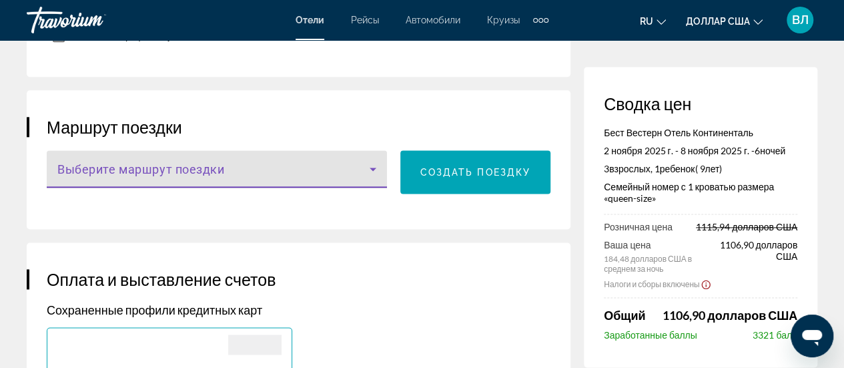
click at [361, 181] on span "Основное содержание" at bounding box center [213, 174] width 312 height 16
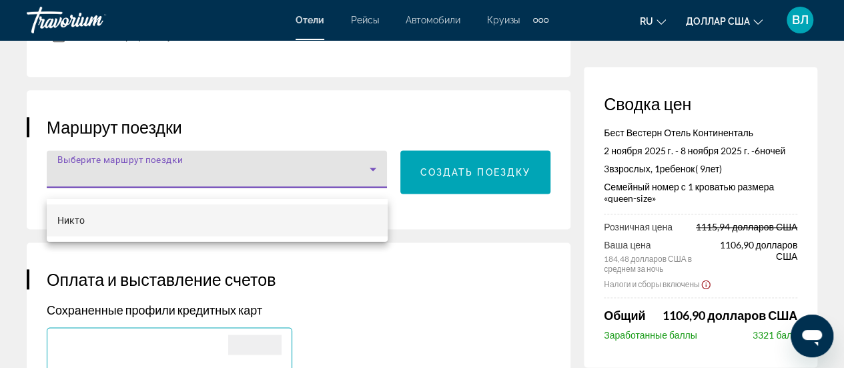
click at [361, 181] on div at bounding box center [422, 184] width 844 height 368
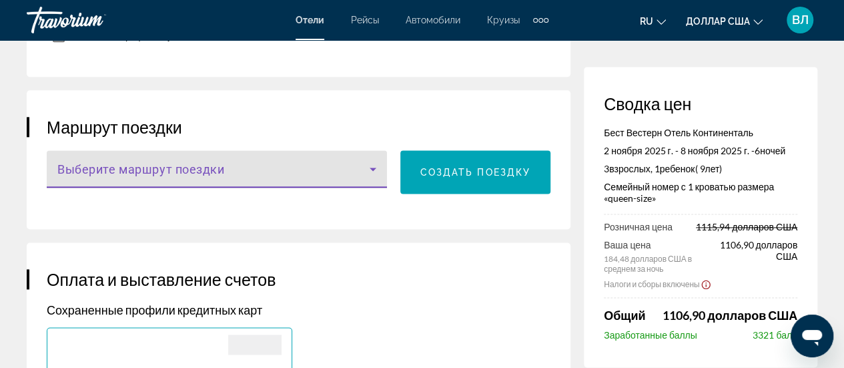
click at [380, 177] on icon "Основное содержание" at bounding box center [373, 169] width 16 height 16
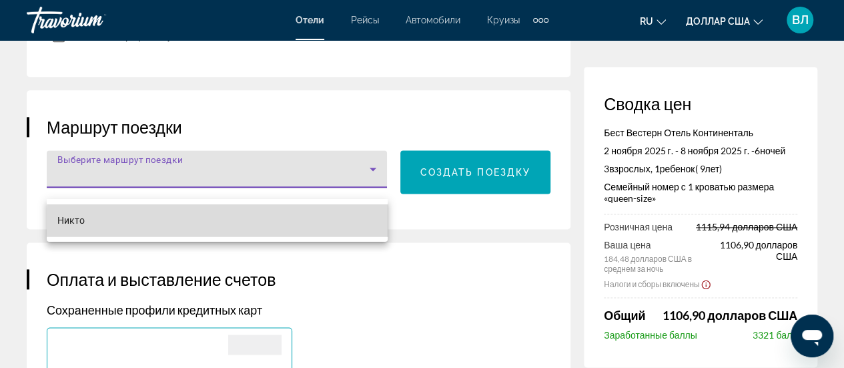
click at [286, 223] on mat-option "Никто" at bounding box center [217, 220] width 341 height 32
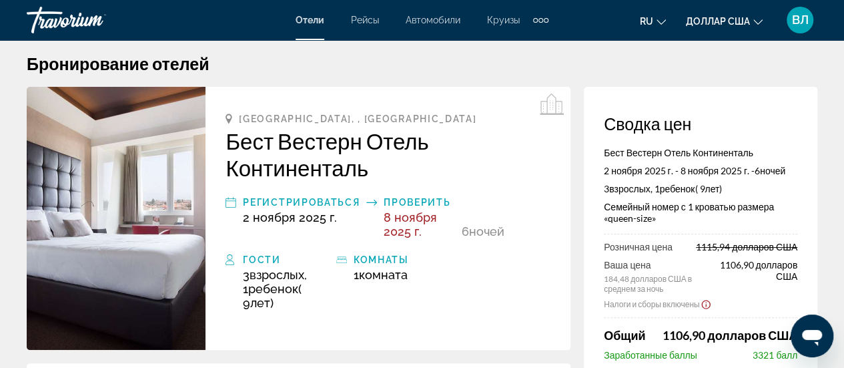
scroll to position [23, 0]
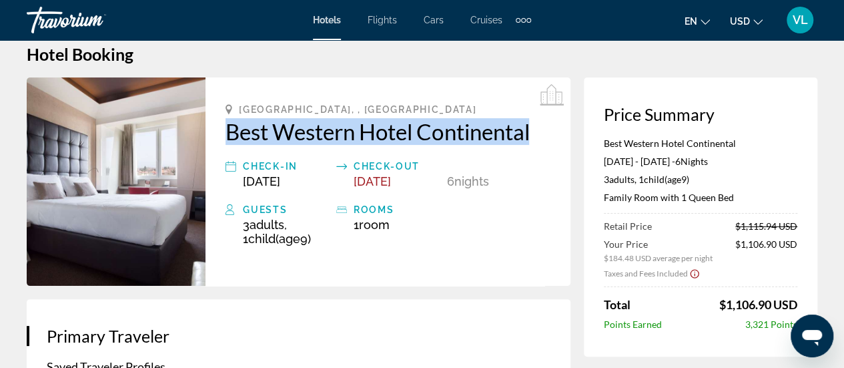
drag, startPoint x: 223, startPoint y: 127, endPoint x: 402, endPoint y: 137, distance: 178.4
click at [544, 130] on div "[GEOGRAPHIC_DATA], , [GEOGRAPHIC_DATA] Best Western Hotel Continental Check-in …" at bounding box center [387, 181] width 365 height 208
copy h2 "Best Western Hotel Continental"
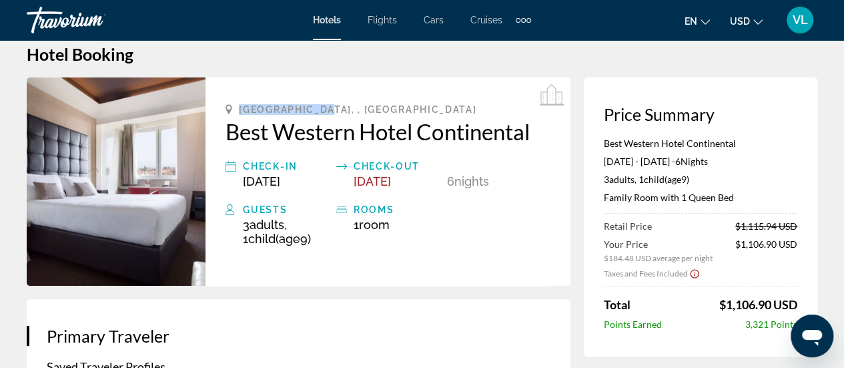
drag, startPoint x: 260, startPoint y: 103, endPoint x: 320, endPoint y: 108, distance: 60.2
click at [324, 108] on div "[GEOGRAPHIC_DATA], , [GEOGRAPHIC_DATA]" at bounding box center [387, 109] width 325 height 11
copy span "[GEOGRAPHIC_DATA], , [GEOGRAPHIC_DATA]"
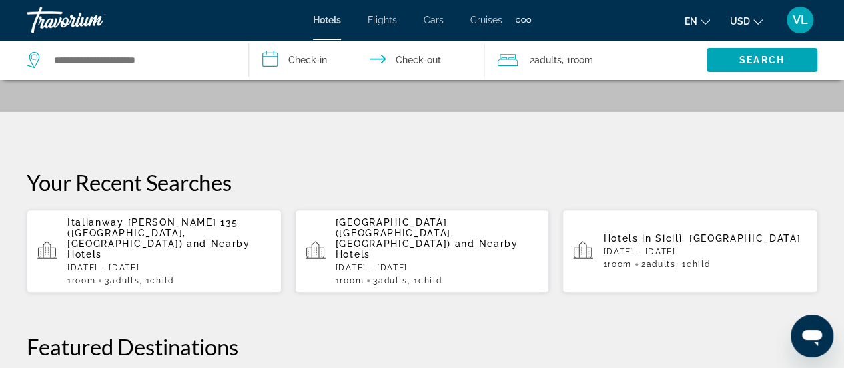
scroll to position [578, 0]
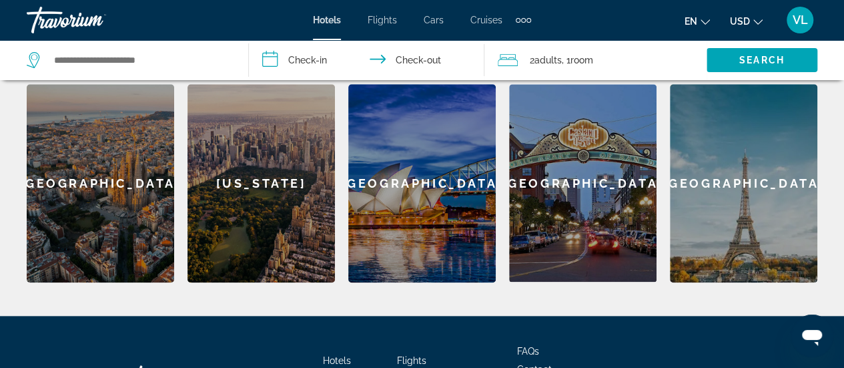
click at [741, 174] on div "[GEOGRAPHIC_DATA]" at bounding box center [743, 183] width 147 height 198
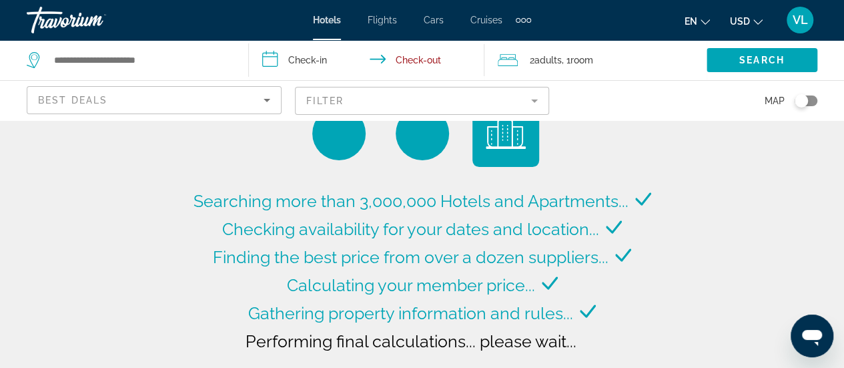
type input "**********"
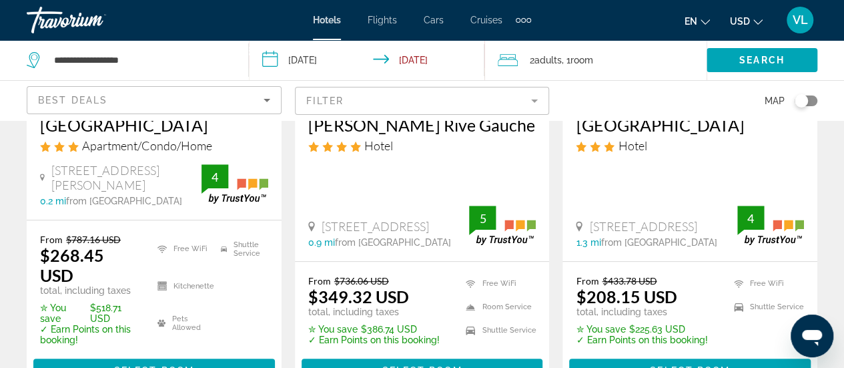
scroll to position [302, 0]
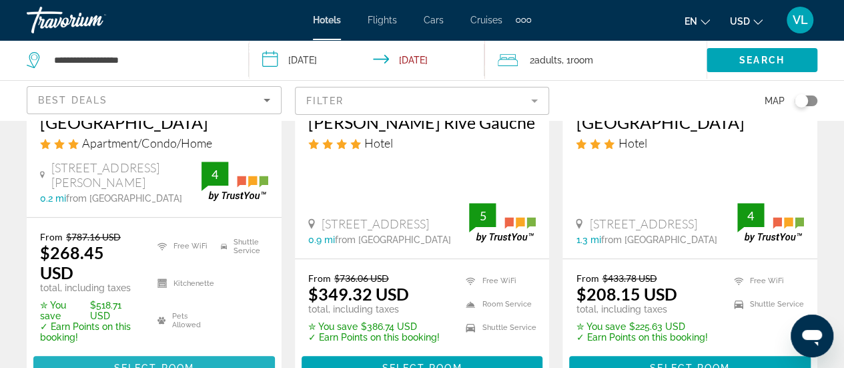
click at [151, 362] on span "Select Room" at bounding box center [154, 367] width 80 height 11
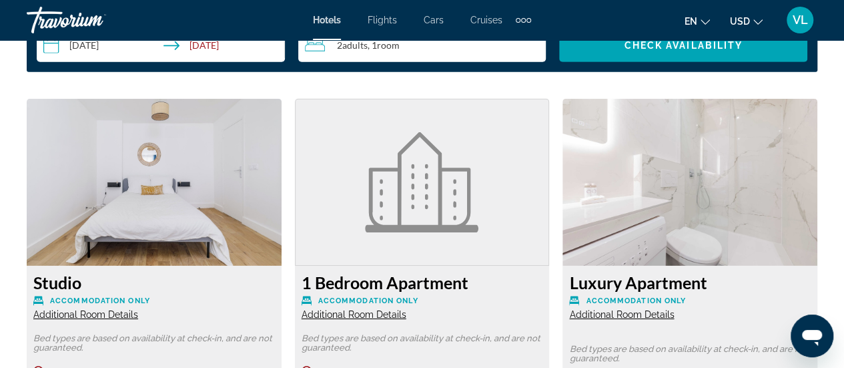
scroll to position [2312, 0]
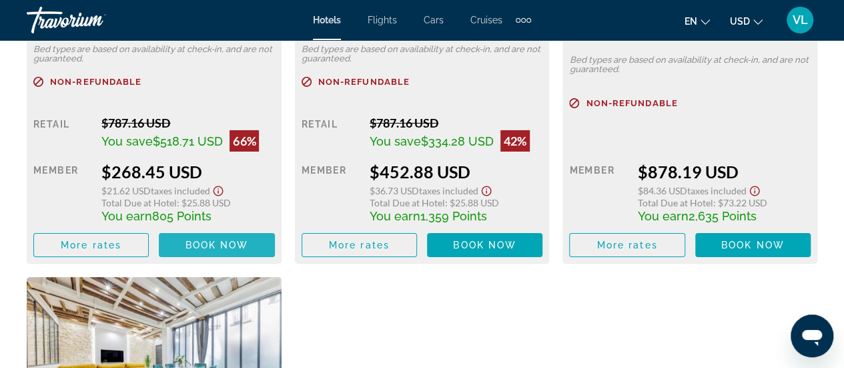
click at [191, 242] on span "Book now" at bounding box center [216, 245] width 63 height 11
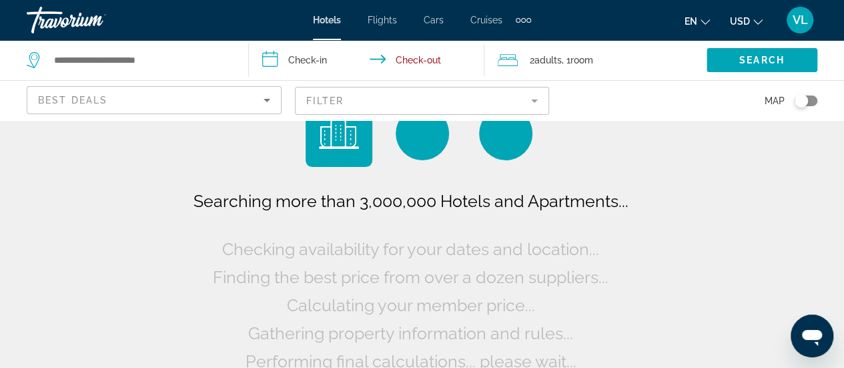
click at [351, 103] on mat-form-field "Filter" at bounding box center [422, 101] width 255 height 28
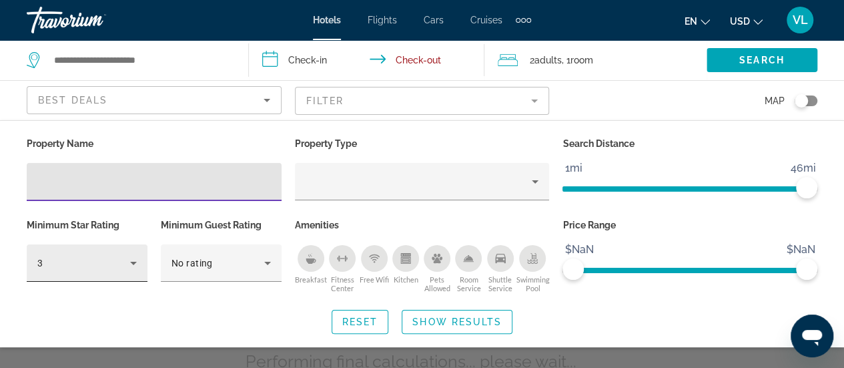
click at [138, 265] on icon "Hotel Filters" at bounding box center [133, 263] width 16 height 16
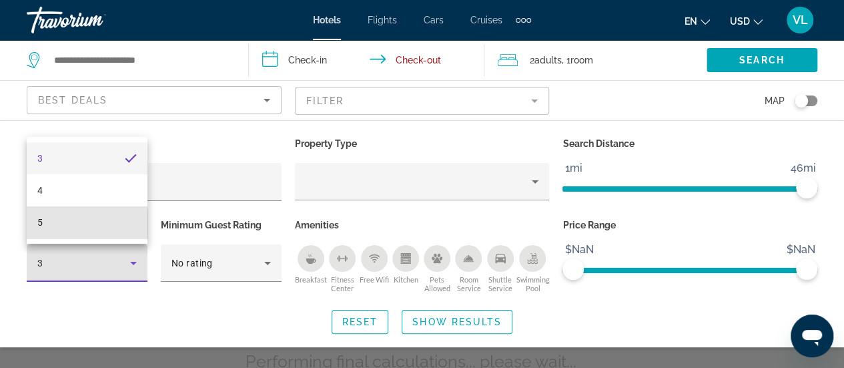
click at [74, 225] on mat-option "5" at bounding box center [87, 222] width 121 height 32
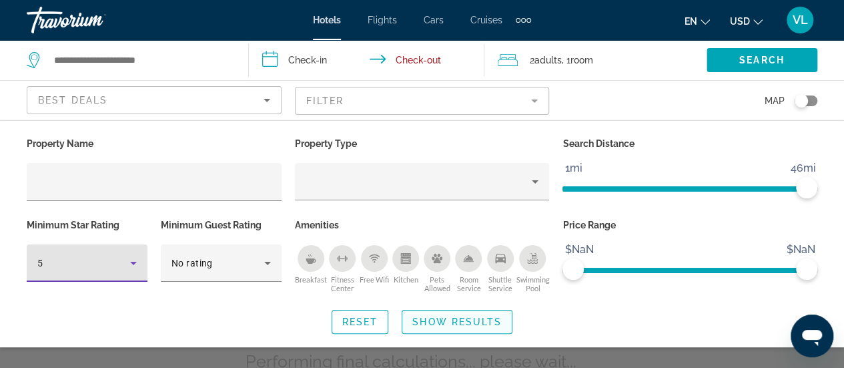
click at [438, 322] on span "Show Results" at bounding box center [456, 321] width 89 height 11
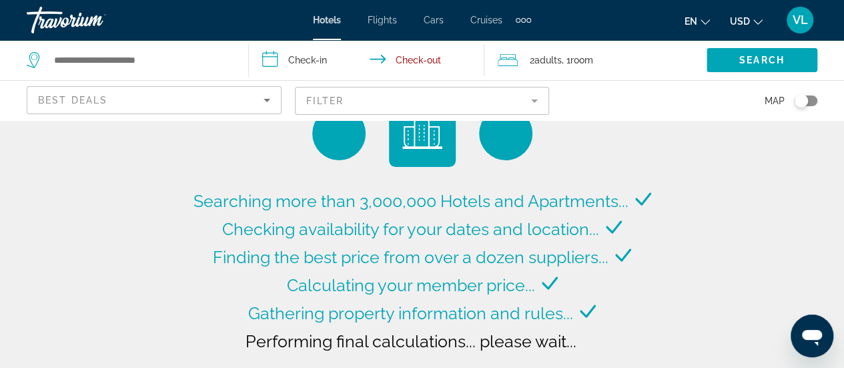
type input "**********"
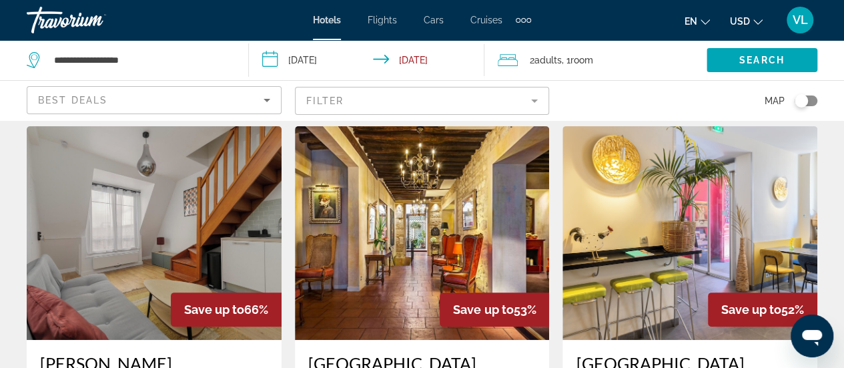
scroll to position [37, 0]
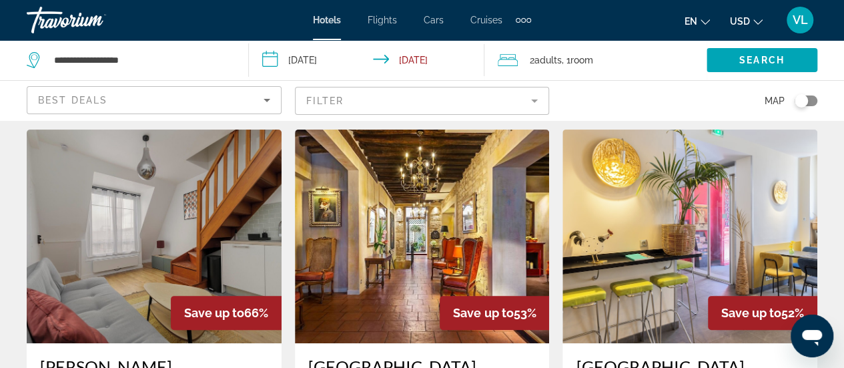
click at [314, 57] on input "**********" at bounding box center [369, 62] width 241 height 44
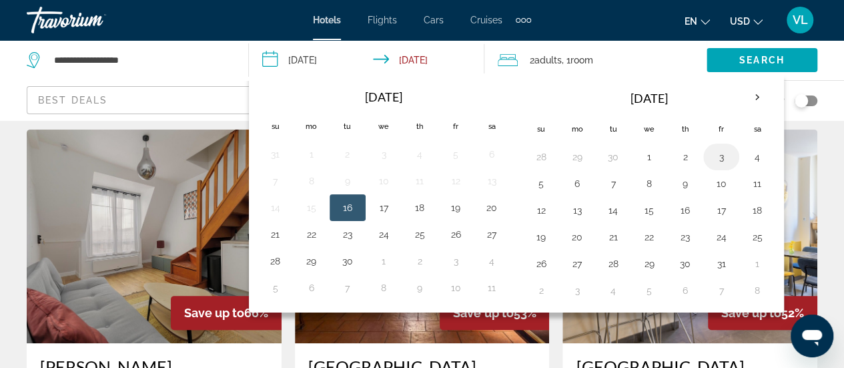
click at [715, 154] on button "3" at bounding box center [721, 156] width 21 height 19
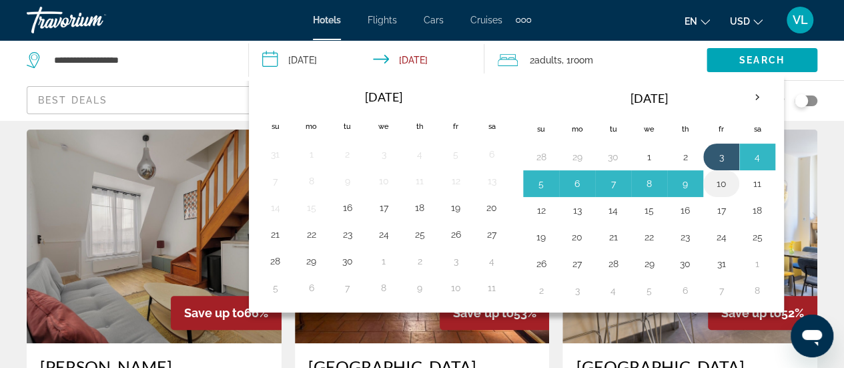
click at [723, 182] on button "10" at bounding box center [721, 183] width 21 height 19
type input "**********"
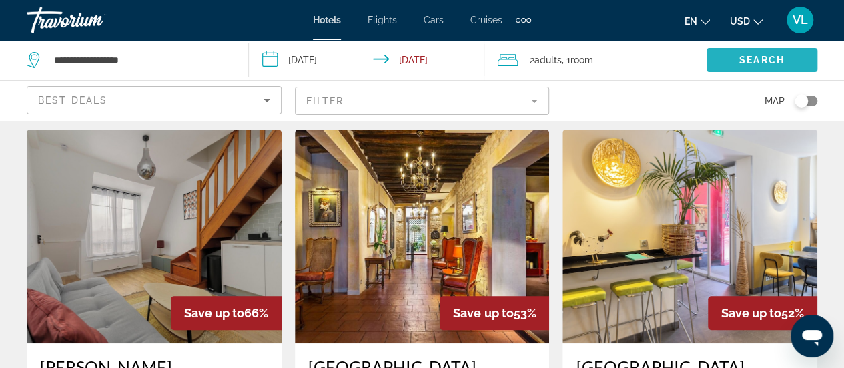
click at [718, 62] on span "Search widget" at bounding box center [762, 60] width 111 height 32
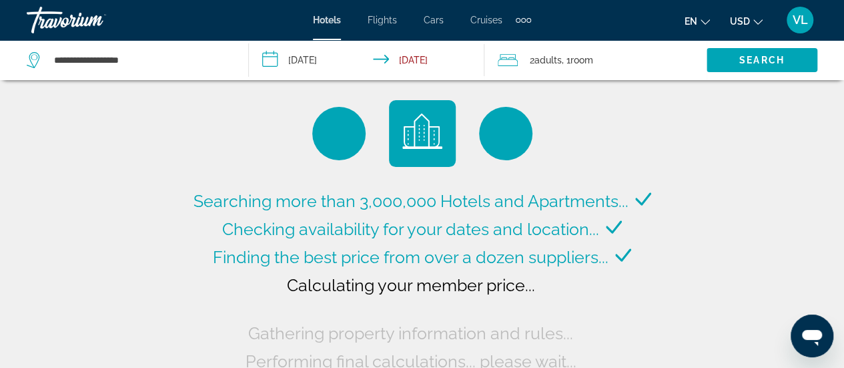
click at [435, 19] on span "Cars" at bounding box center [434, 20] width 20 height 11
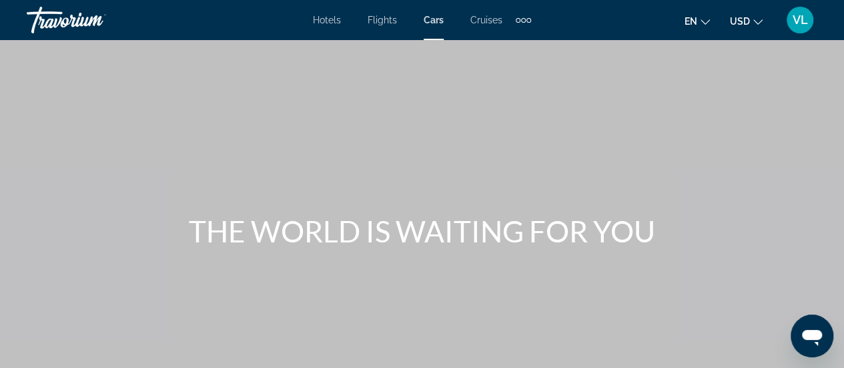
scroll to position [289, 0]
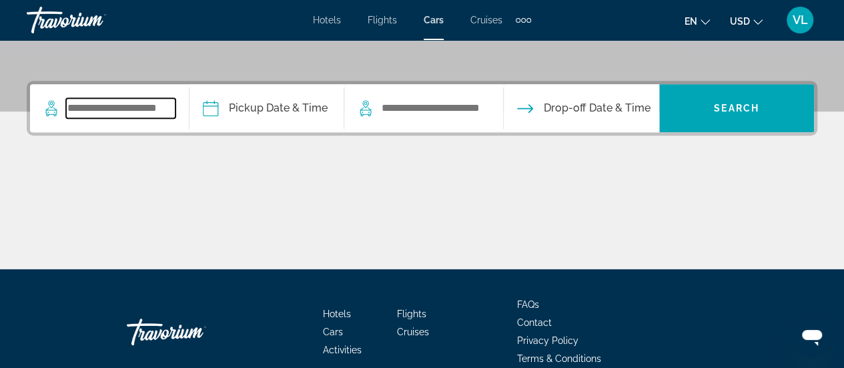
click at [120, 105] on input "Search widget" at bounding box center [120, 108] width 109 height 20
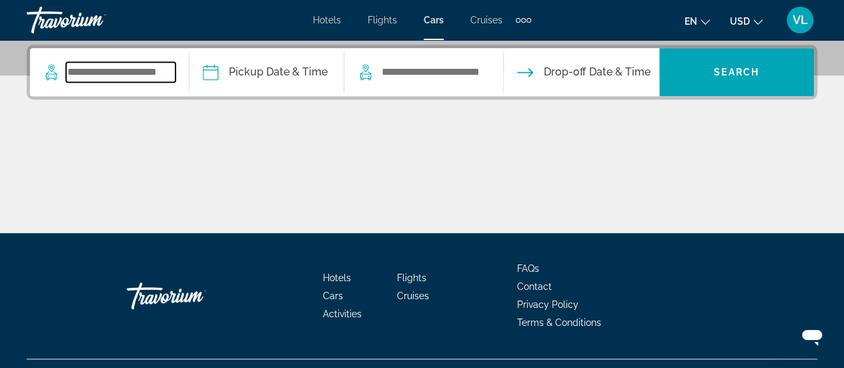
scroll to position [326, 0]
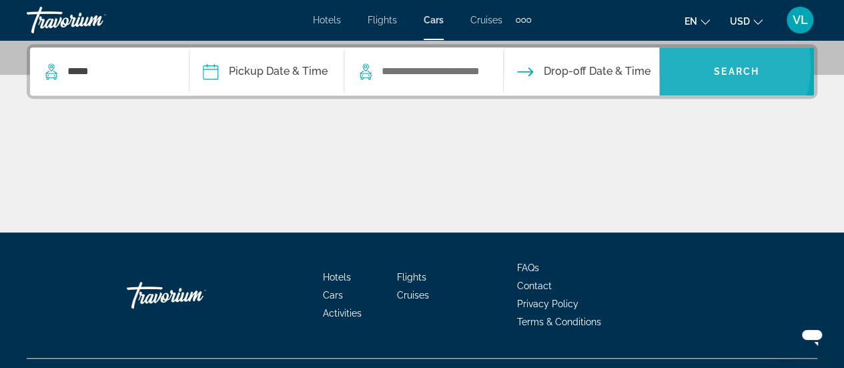
click at [717, 66] on button "Search" at bounding box center [736, 71] width 155 height 48
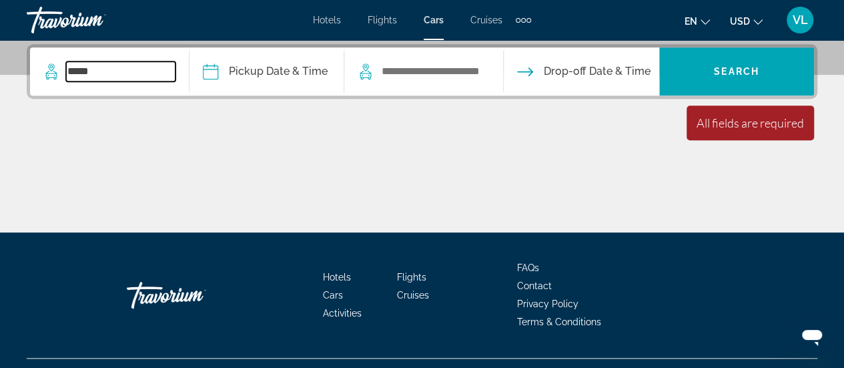
click at [117, 67] on input "*****" at bounding box center [120, 71] width 109 height 20
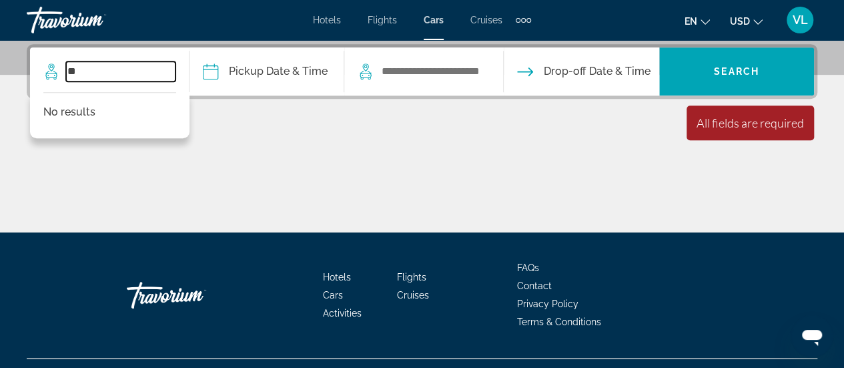
type input "*"
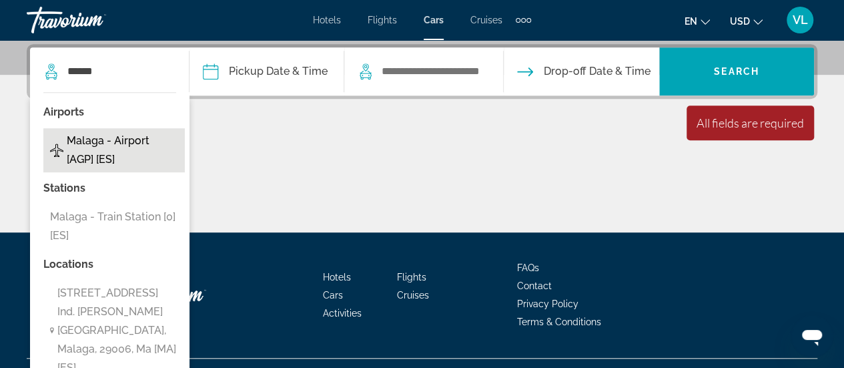
click at [115, 149] on span "Malaga - Airport [AGP] [ES]" at bounding box center [122, 149] width 111 height 37
type input "**********"
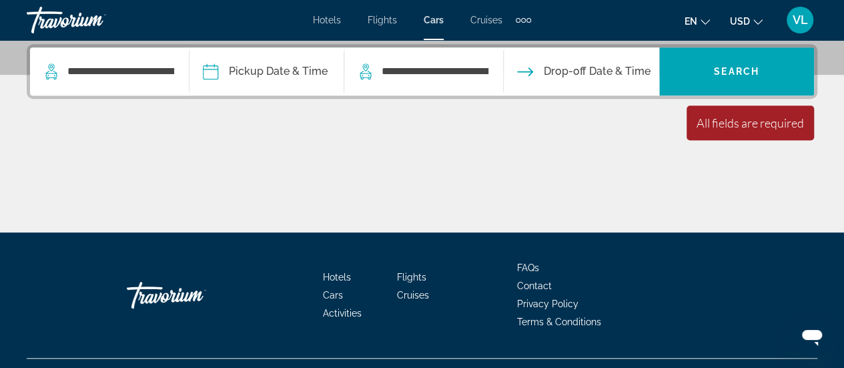
click at [290, 72] on input "Pickup date" at bounding box center [266, 73] width 160 height 52
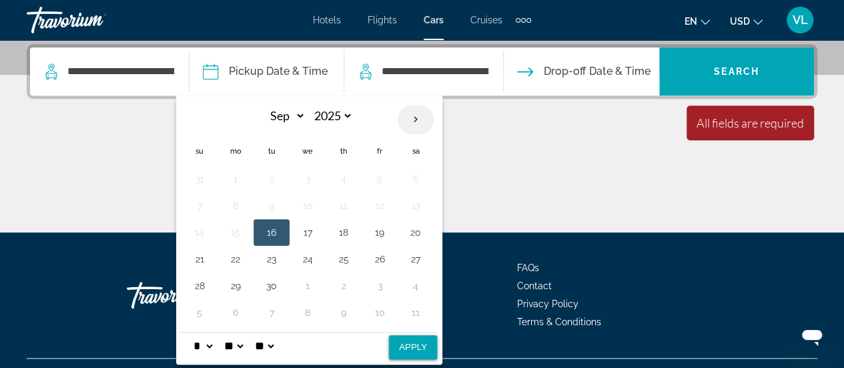
click at [419, 113] on th "Next month" at bounding box center [416, 119] width 36 height 29
select select "**"
click at [419, 175] on button "1" at bounding box center [415, 178] width 21 height 19
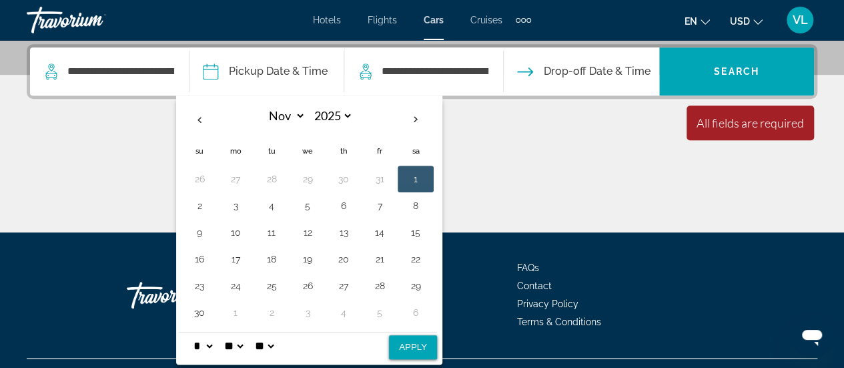
click at [420, 349] on button "Apply" at bounding box center [413, 347] width 48 height 24
type input "**********"
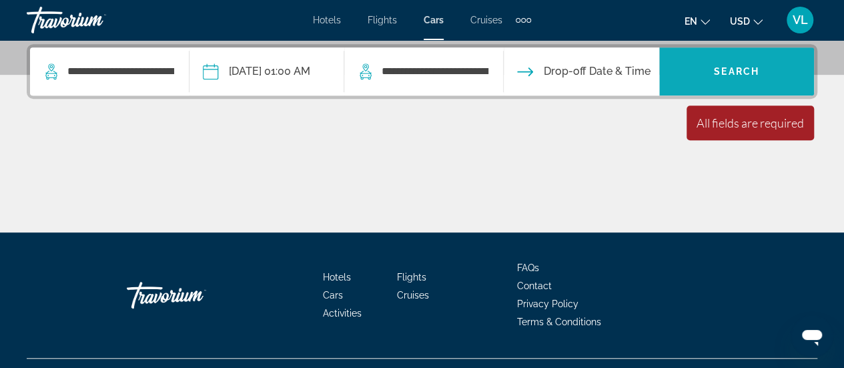
click at [729, 70] on span "Search" at bounding box center [736, 71] width 45 height 11
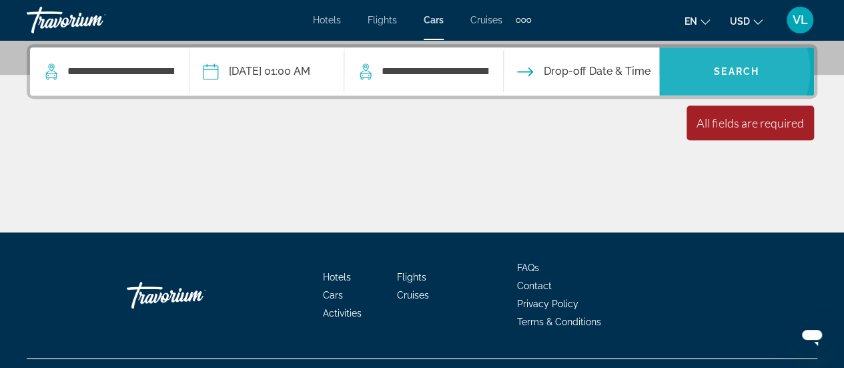
click at [729, 70] on span "Search" at bounding box center [736, 71] width 45 height 11
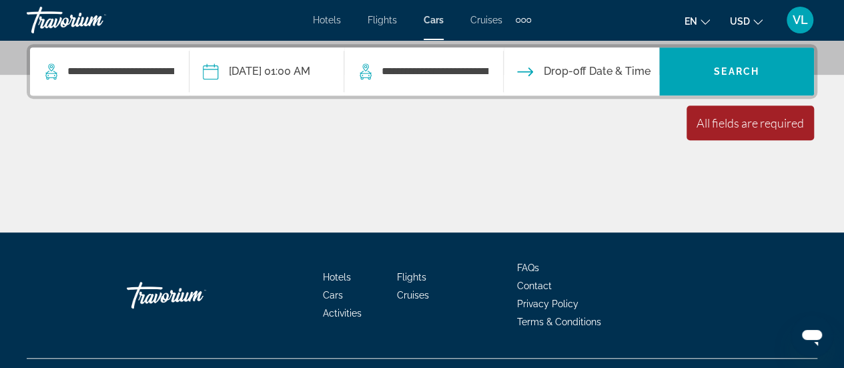
click at [723, 127] on div "All fields are required" at bounding box center [749, 122] width 107 height 15
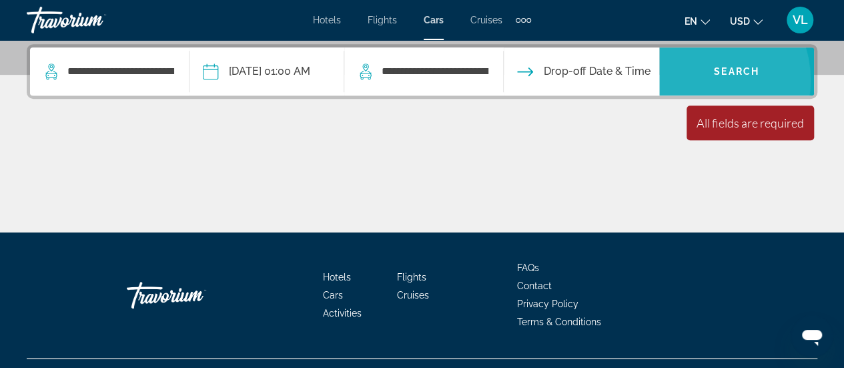
click at [704, 79] on span "Search widget" at bounding box center [736, 71] width 155 height 32
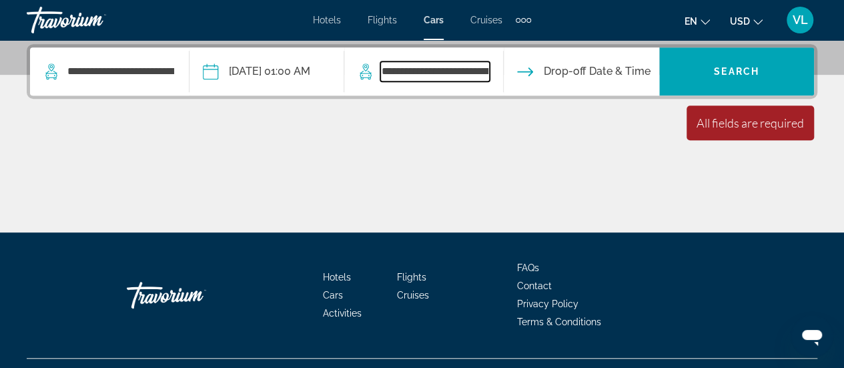
click at [447, 75] on input "**********" at bounding box center [434, 71] width 109 height 20
drag, startPoint x: 391, startPoint y: 71, endPoint x: 465, endPoint y: 73, distance: 74.1
click at [465, 73] on input "**********" at bounding box center [434, 71] width 109 height 20
click at [560, 73] on input "Drop-off date" at bounding box center [580, 73] width 160 height 52
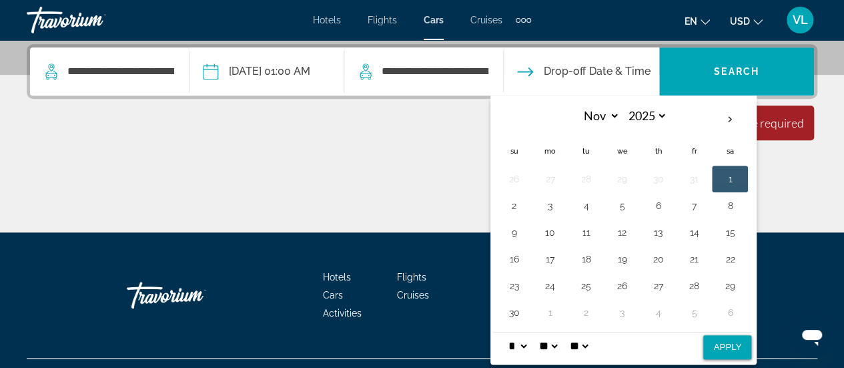
click at [560, 73] on input "Drop-off date" at bounding box center [580, 73] width 160 height 52
click at [737, 204] on button "8" at bounding box center [729, 205] width 21 height 19
click at [750, 336] on button "Apply" at bounding box center [727, 347] width 48 height 24
type input "**********"
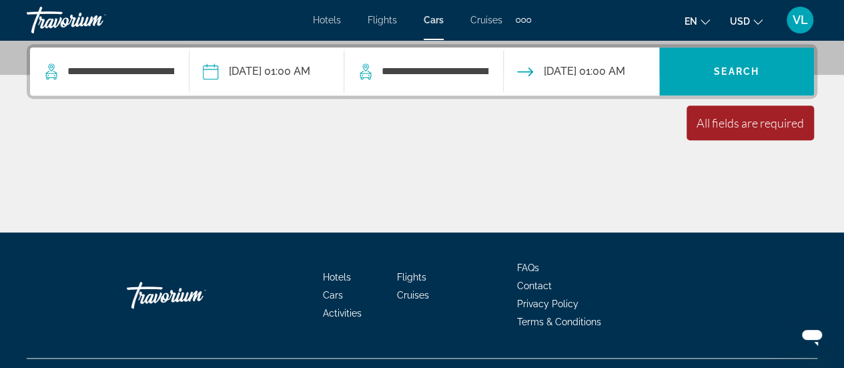
click at [730, 122] on div "All fields are required" at bounding box center [749, 122] width 107 height 15
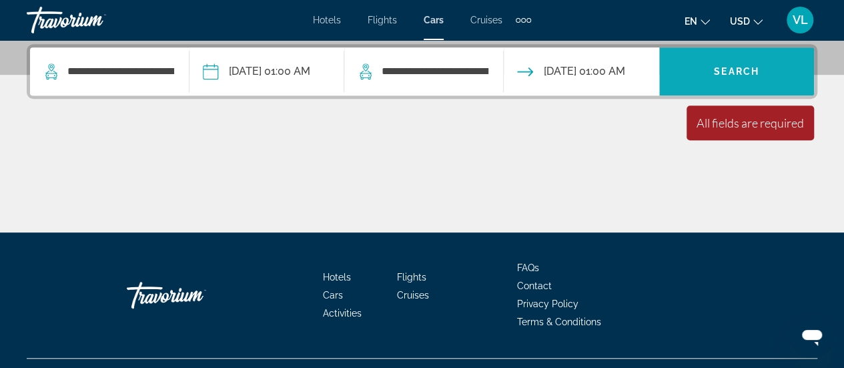
click at [719, 68] on span "Search" at bounding box center [736, 71] width 45 height 11
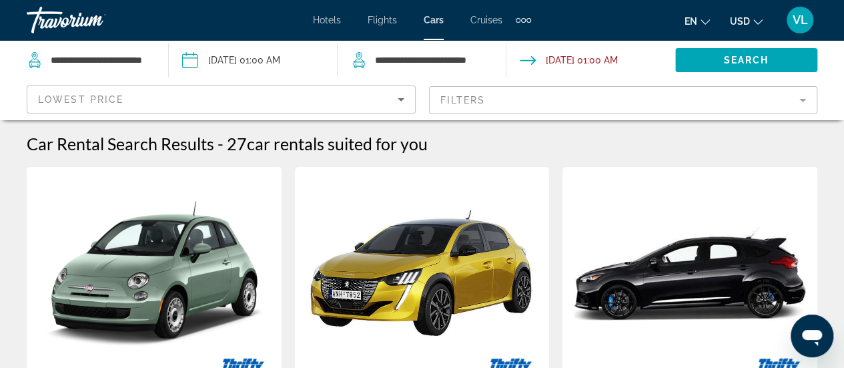
click at [332, 21] on span "Hotels" at bounding box center [327, 20] width 28 height 11
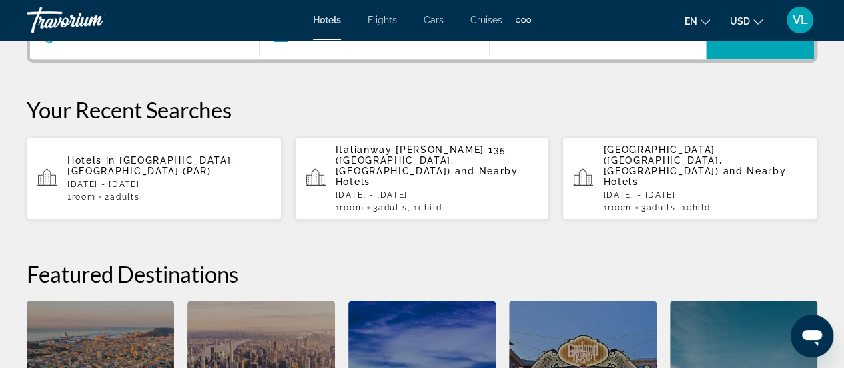
scroll to position [99, 0]
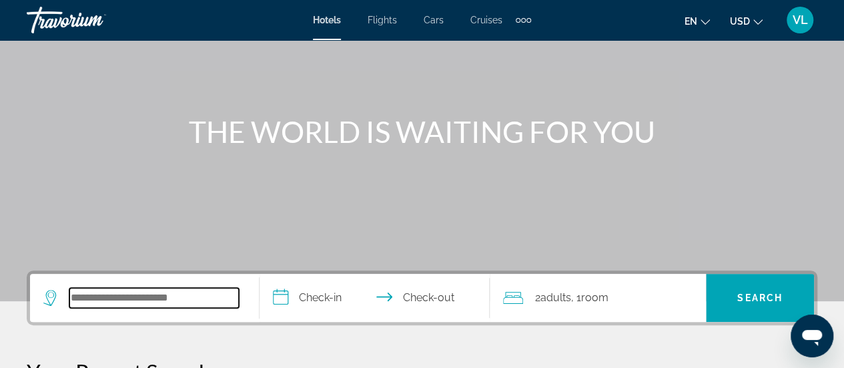
click at [135, 299] on input "Search widget" at bounding box center [153, 298] width 169 height 20
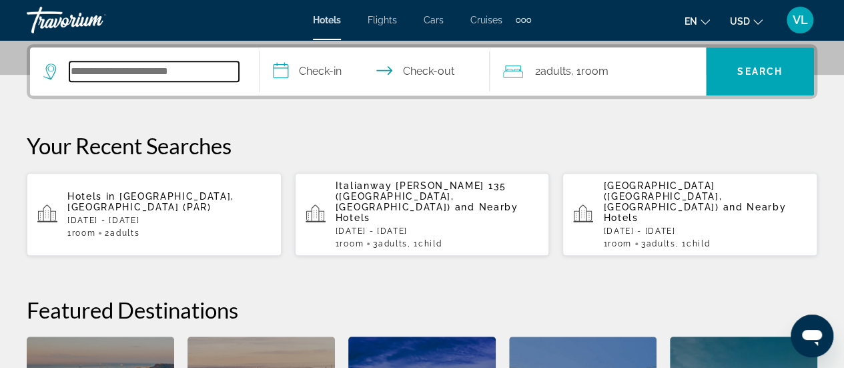
scroll to position [326, 0]
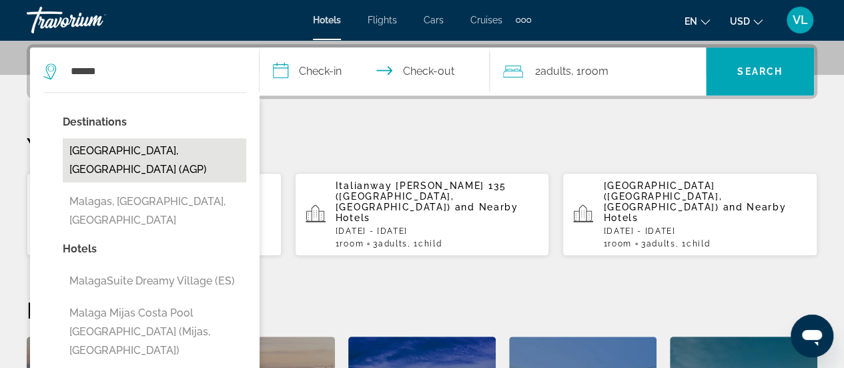
click at [115, 153] on button "[GEOGRAPHIC_DATA], [GEOGRAPHIC_DATA] (AGP)" at bounding box center [154, 160] width 183 height 44
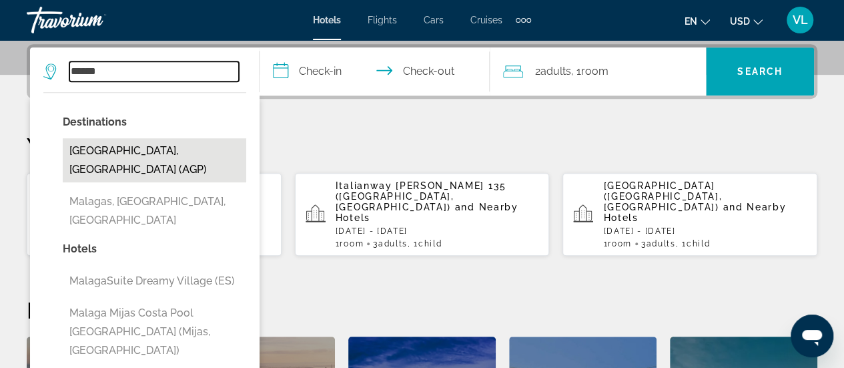
type input "**********"
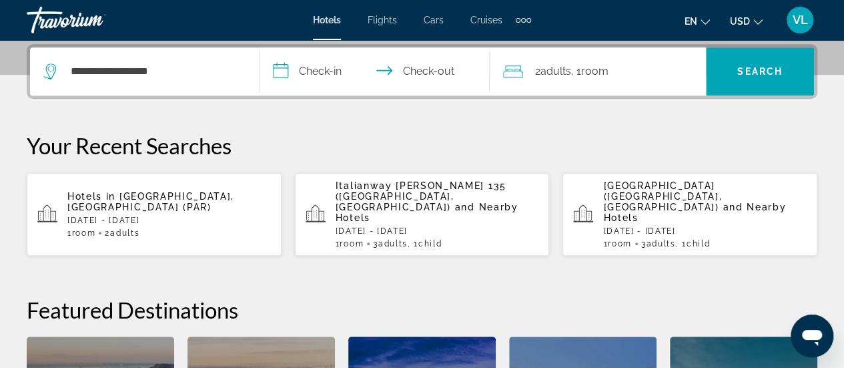
click at [524, 73] on div "2 Adult Adults , 1 Room rooms" at bounding box center [604, 71] width 203 height 19
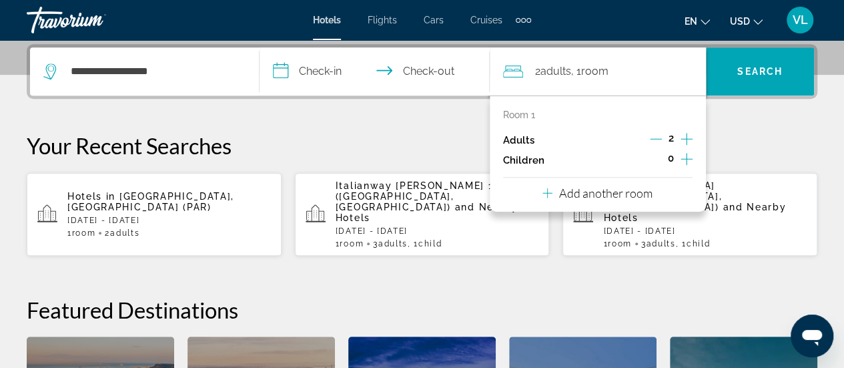
click at [686, 137] on icon "Increment adults" at bounding box center [686, 139] width 12 height 12
click at [688, 159] on icon "Increment children" at bounding box center [686, 159] width 12 height 16
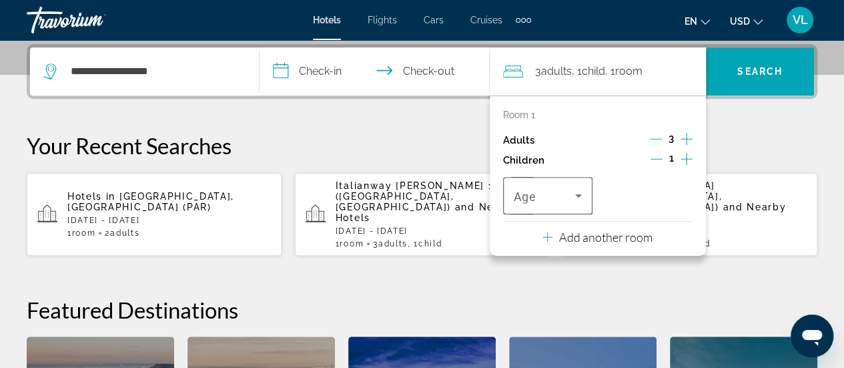
click at [570, 196] on icon "Travelers: 3 adults, 1 child" at bounding box center [578, 195] width 16 height 16
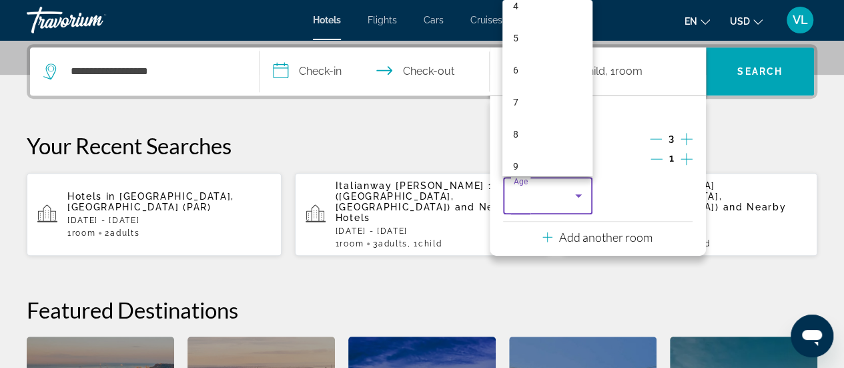
scroll to position [155, 0]
click at [539, 151] on mat-option "9" at bounding box center [547, 154] width 90 height 32
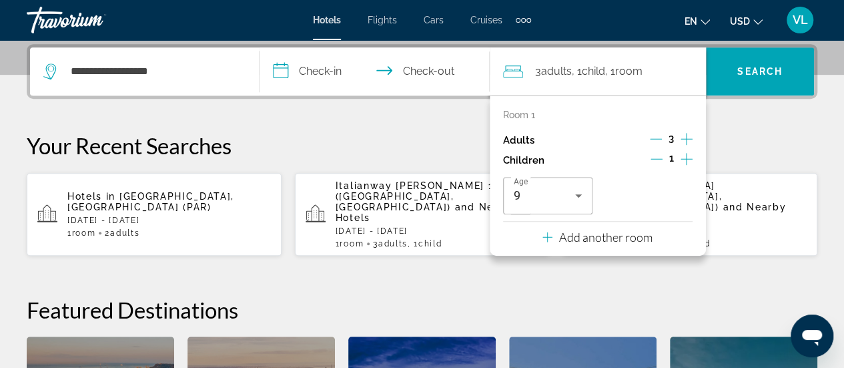
click at [310, 73] on input "**********" at bounding box center [377, 73] width 235 height 52
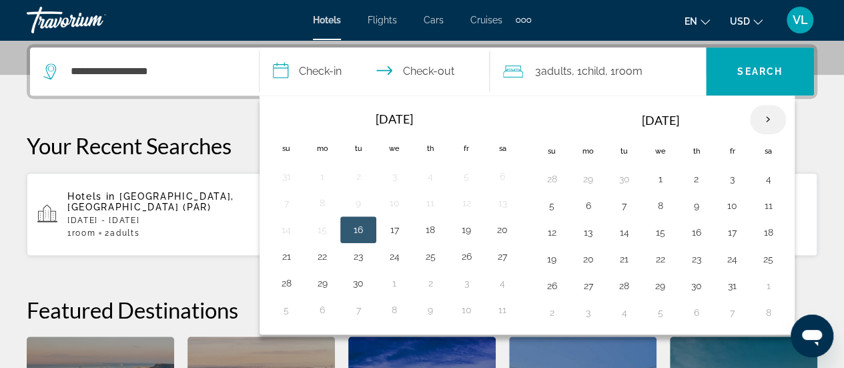
click at [767, 117] on th "Next month" at bounding box center [768, 119] width 36 height 29
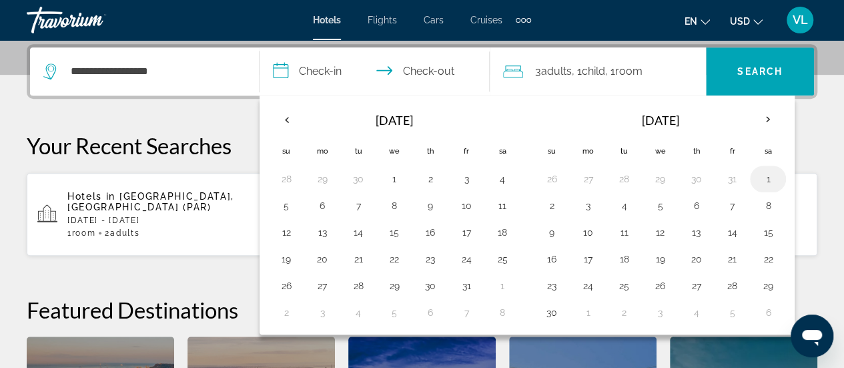
click at [758, 173] on button "1" at bounding box center [767, 178] width 21 height 19
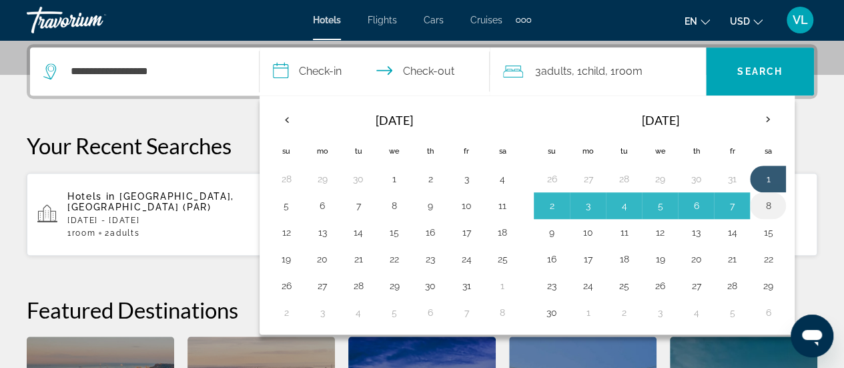
click at [759, 196] on button "8" at bounding box center [767, 205] width 21 height 19
type input "**********"
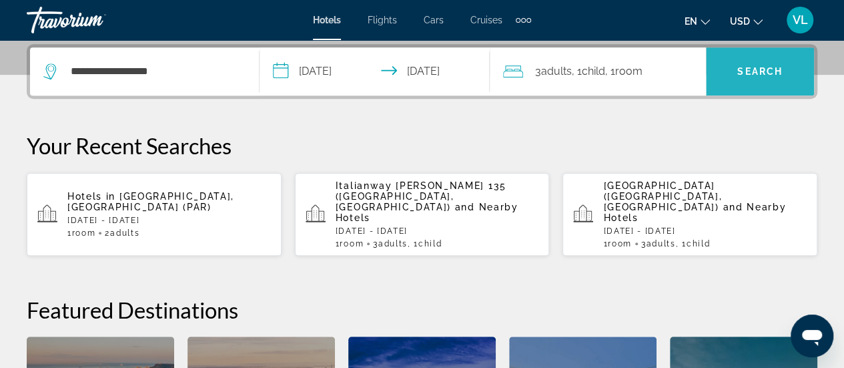
click at [753, 74] on span "Search" at bounding box center [759, 71] width 45 height 11
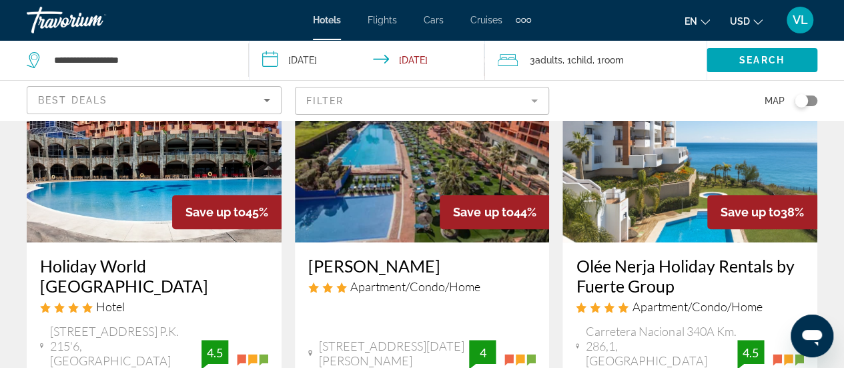
scroll to position [231, 0]
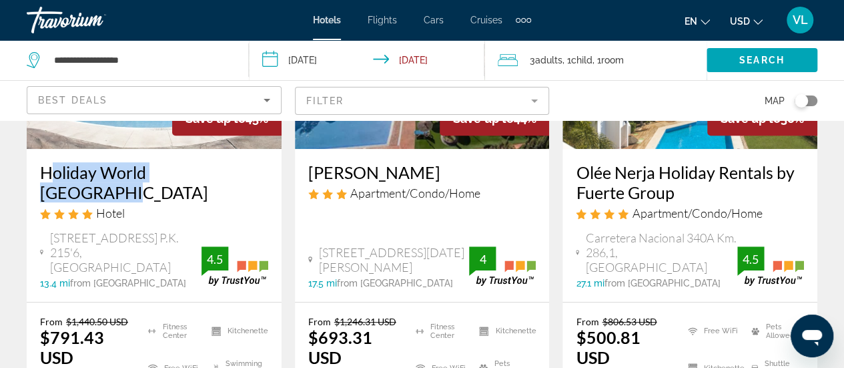
drag, startPoint x: 34, startPoint y: 165, endPoint x: 229, endPoint y: 171, distance: 194.9
click at [229, 171] on div "Holiday World [GEOGRAPHIC_DATA] Hotel [STREET_ADDRESS] P.K. 215'6, [GEOGRAPHIC_…" at bounding box center [154, 225] width 255 height 153
copy h3 "Holiday World [GEOGRAPHIC_DATA]"
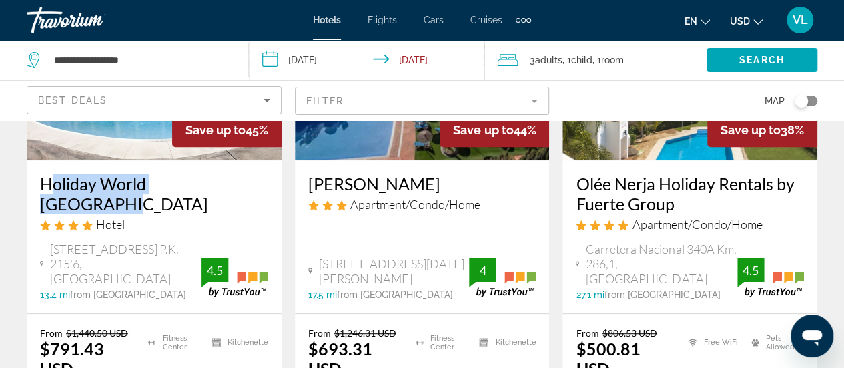
scroll to position [213, 0]
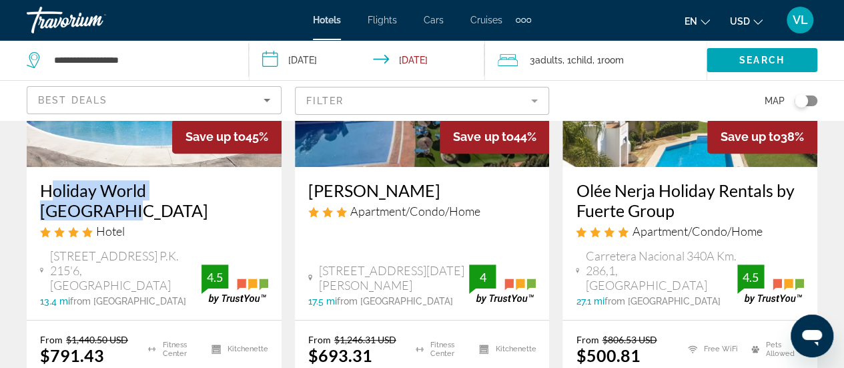
drag, startPoint x: 572, startPoint y: 184, endPoint x: 684, endPoint y: 208, distance: 115.3
click at [684, 208] on div "Olée Nerja Holiday Rentals by Fuerte Group Apartment/Condo/Home Carretera Nacio…" at bounding box center [689, 243] width 255 height 153
copy h3 "Olée Nerja Holiday Rentals by Fuerte Group"
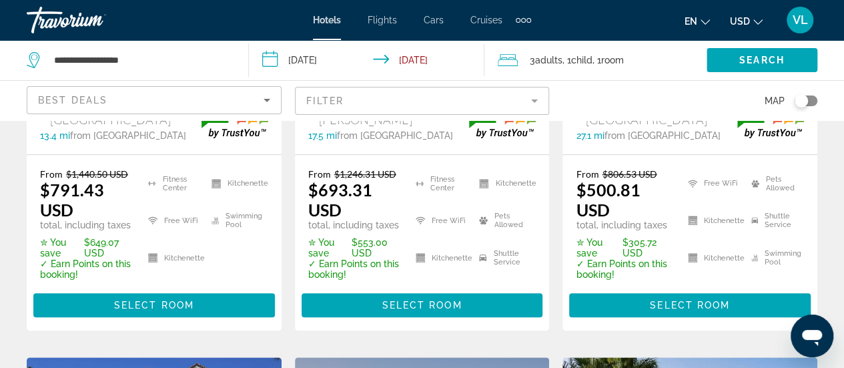
scroll to position [389, 0]
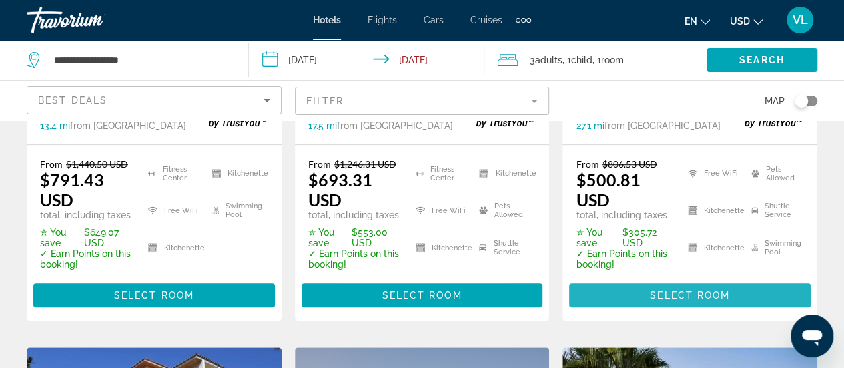
click at [699, 290] on span "Select Room" at bounding box center [690, 295] width 80 height 11
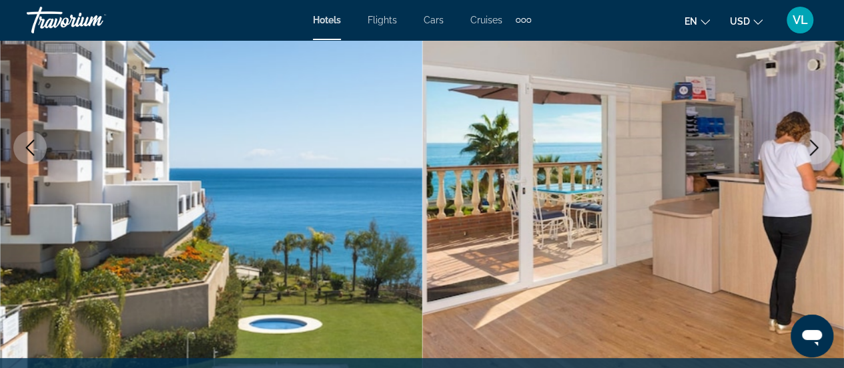
scroll to position [216, 0]
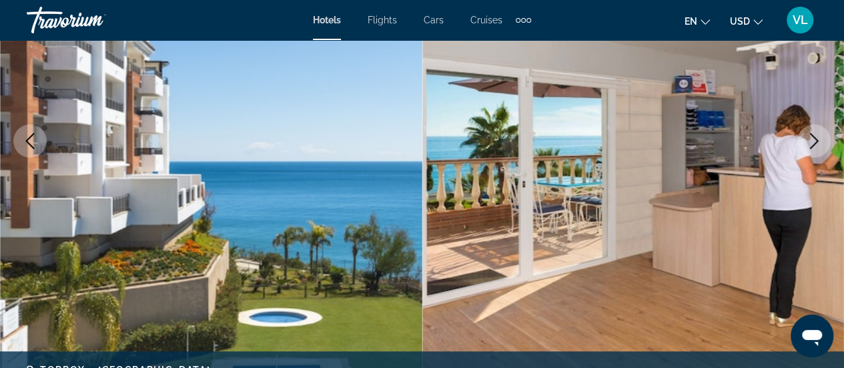
click at [808, 138] on icon "Next image" at bounding box center [814, 141] width 16 height 16
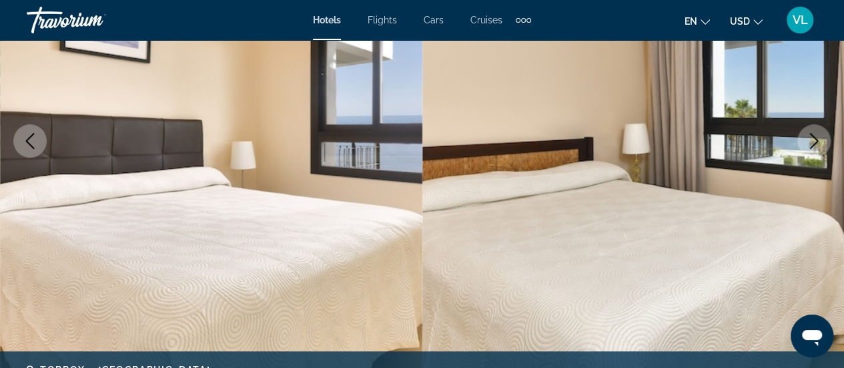
click at [808, 138] on icon "Next image" at bounding box center [814, 141] width 16 height 16
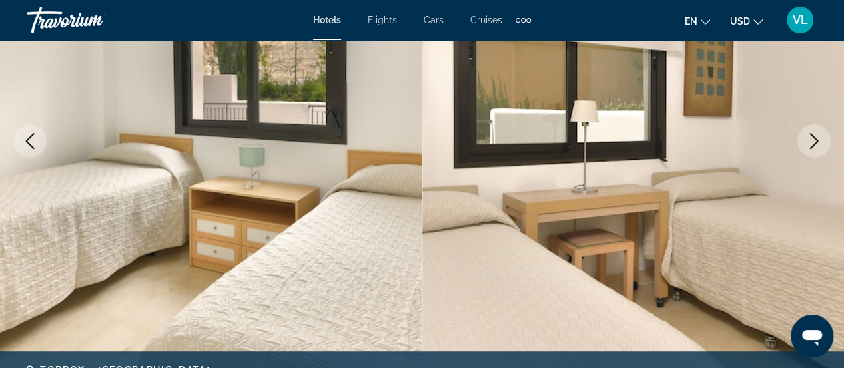
click at [808, 138] on icon "Next image" at bounding box center [814, 141] width 16 height 16
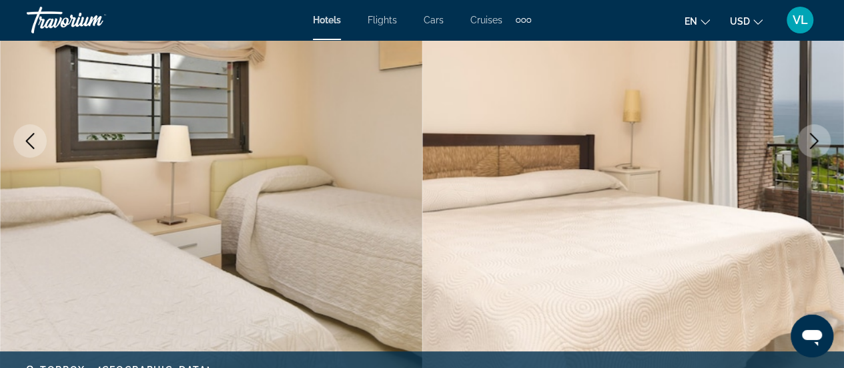
click at [808, 138] on icon "Next image" at bounding box center [814, 141] width 16 height 16
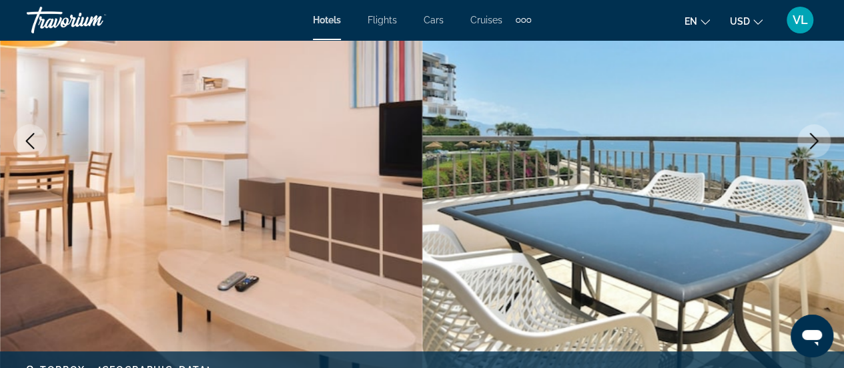
click at [808, 138] on icon "Next image" at bounding box center [814, 141] width 16 height 16
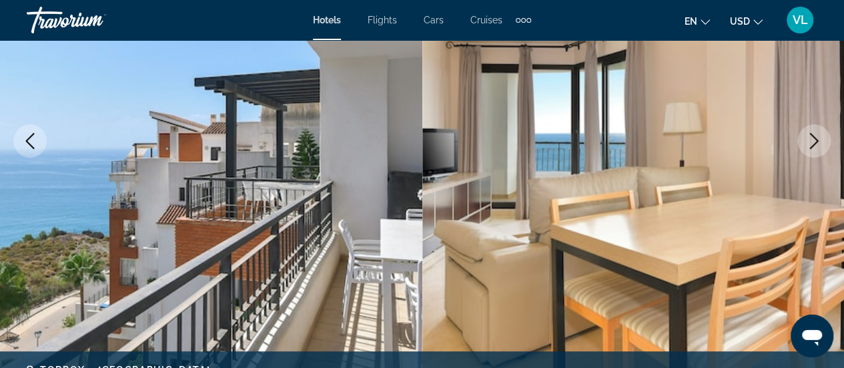
click at [808, 138] on icon "Next image" at bounding box center [814, 141] width 16 height 16
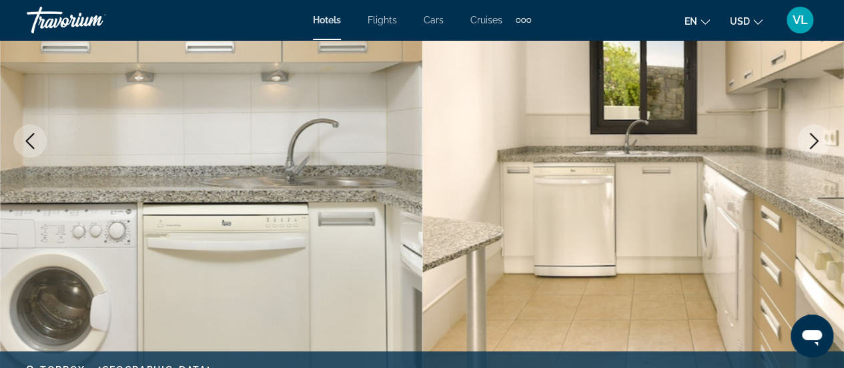
click at [808, 138] on icon "Next image" at bounding box center [814, 141] width 16 height 16
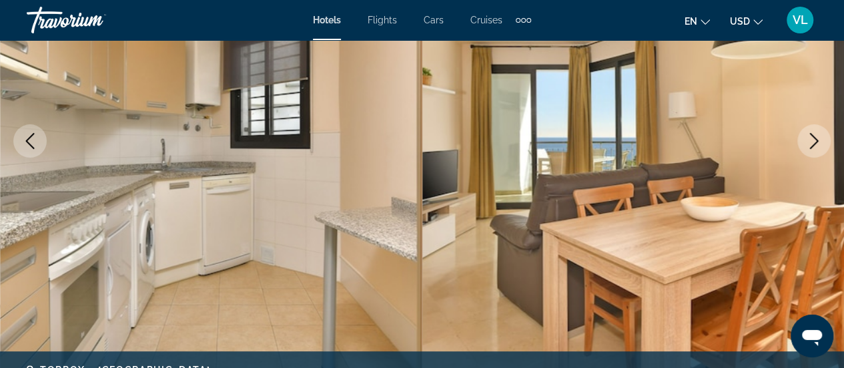
click at [808, 138] on icon "Next image" at bounding box center [814, 141] width 16 height 16
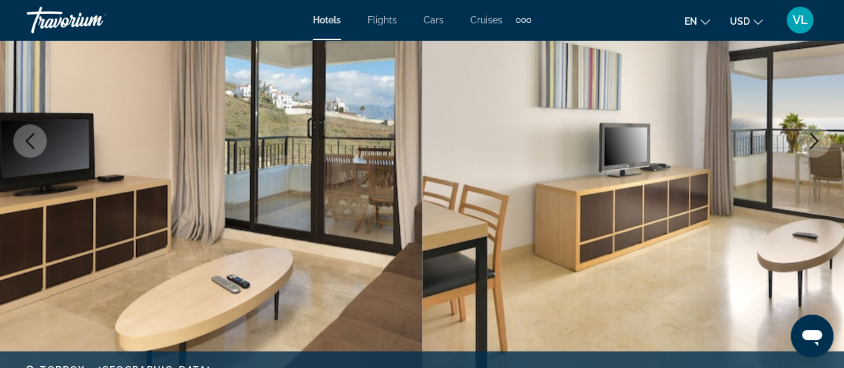
click at [808, 138] on icon "Next image" at bounding box center [814, 141] width 16 height 16
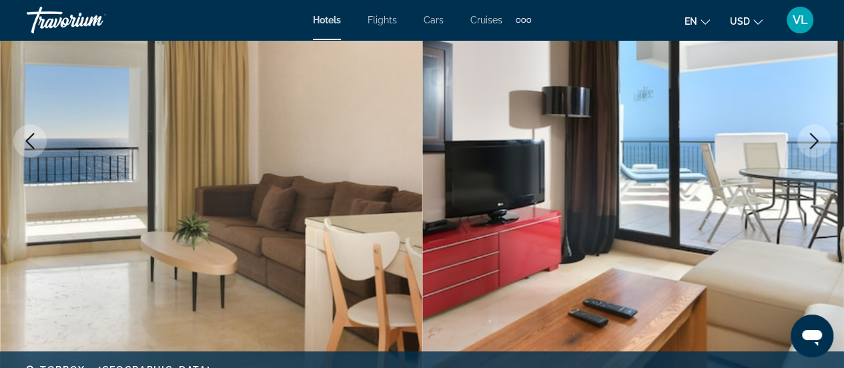
click at [808, 138] on icon "Next image" at bounding box center [814, 141] width 16 height 16
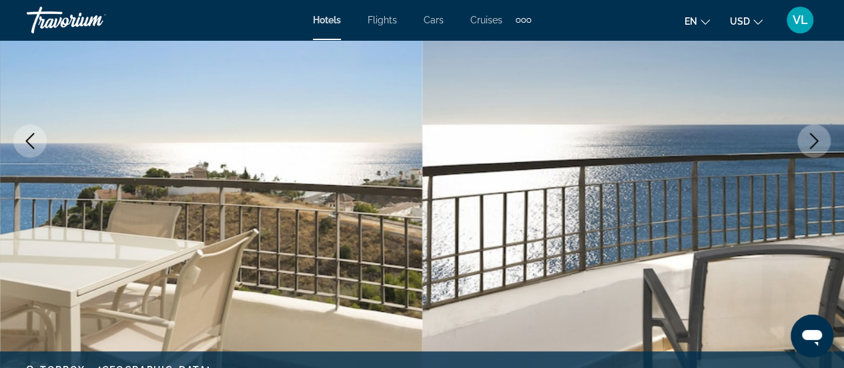
click at [808, 138] on icon "Next image" at bounding box center [814, 141] width 16 height 16
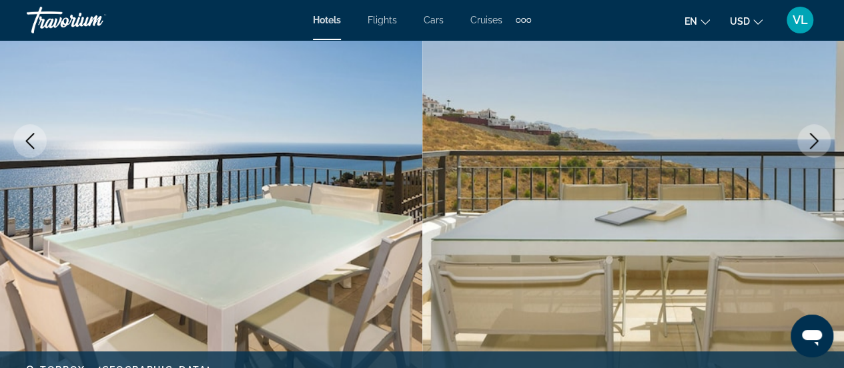
click at [808, 138] on icon "Next image" at bounding box center [814, 141] width 16 height 16
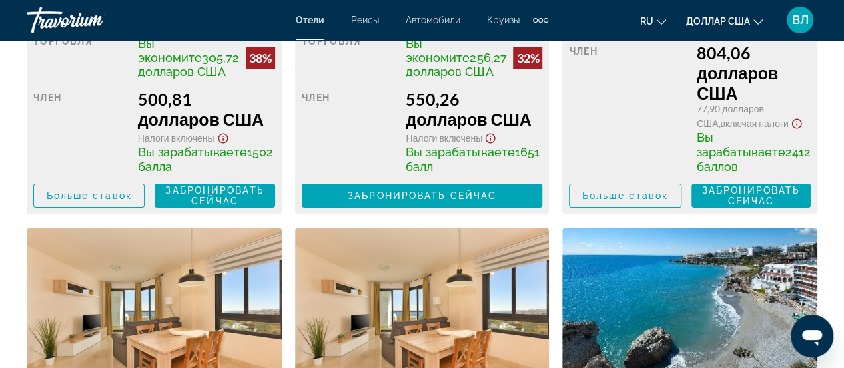
scroll to position [2498, 0]
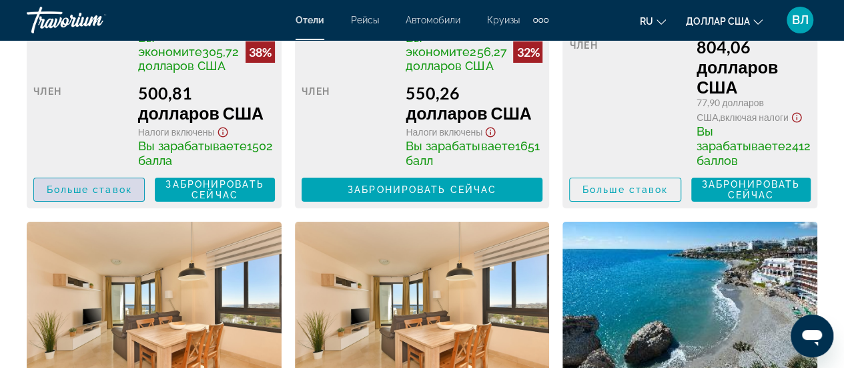
click at [104, 195] on font "Больше ставок" at bounding box center [89, 189] width 85 height 11
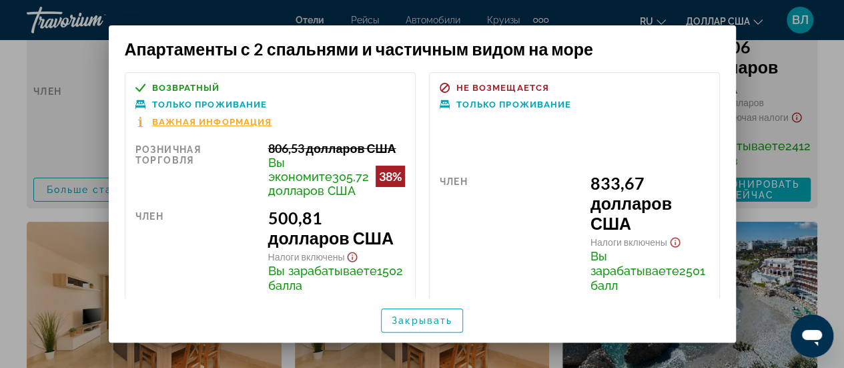
scroll to position [115, 0]
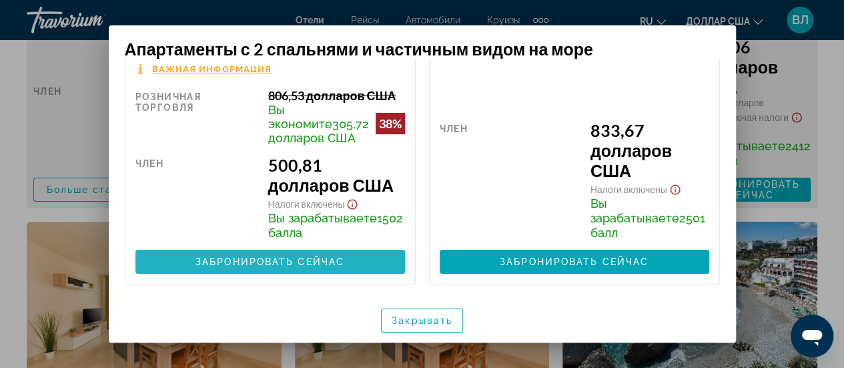
click at [292, 257] on font "Забронировать сейчас" at bounding box center [269, 261] width 149 height 11
